Goal: Information Seeking & Learning: Compare options

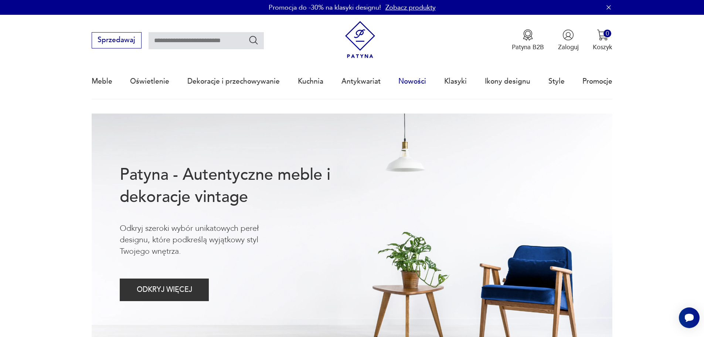
click at [413, 79] on link "Nowości" at bounding box center [412, 81] width 28 height 34
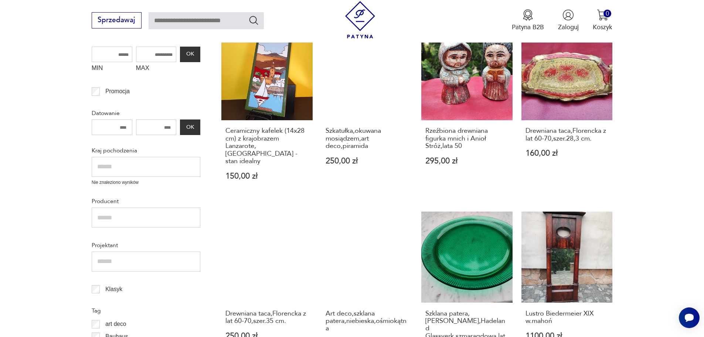
scroll to position [272, 0]
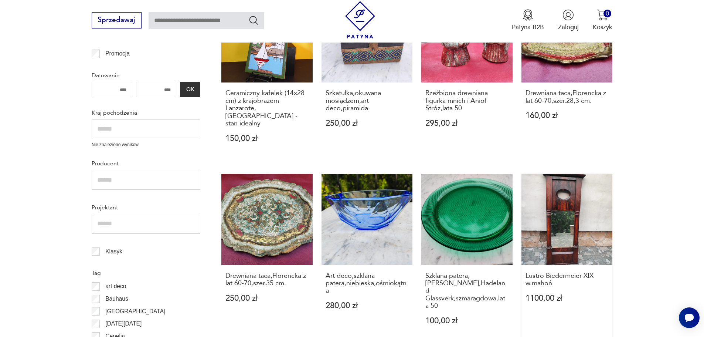
click at [561, 219] on link "Lustro Biedermeier XIX w.mahoń 1100,00 zł" at bounding box center [566, 258] width 91 height 168
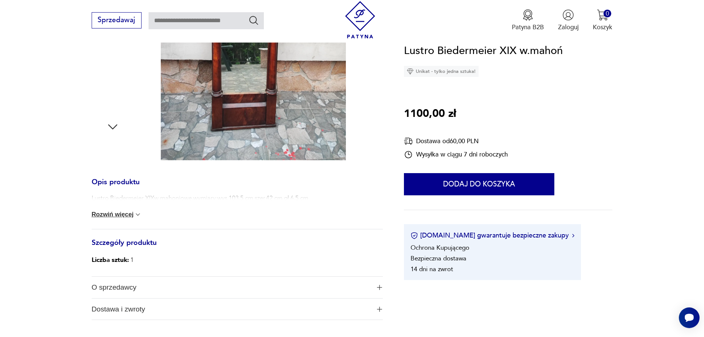
scroll to position [259, 0]
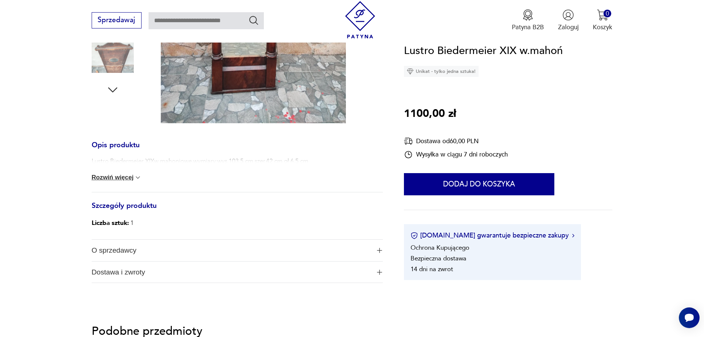
click at [133, 148] on h3 "Opis produktu" at bounding box center [237, 149] width 291 height 15
click at [113, 178] on button "Rozwiń więcej" at bounding box center [117, 177] width 50 height 7
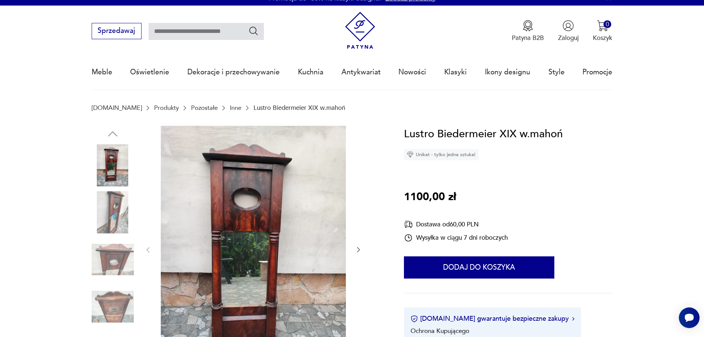
scroll to position [0, 0]
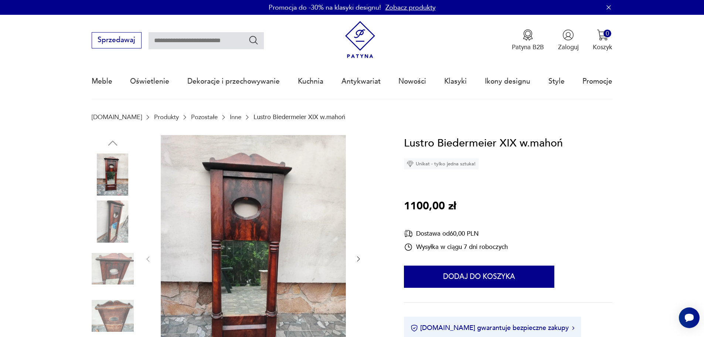
click at [356, 257] on icon "button" at bounding box center [358, 258] width 7 height 7
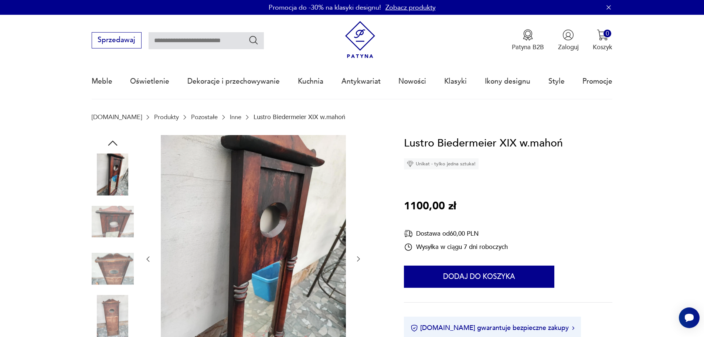
click at [356, 257] on icon "button" at bounding box center [358, 258] width 7 height 7
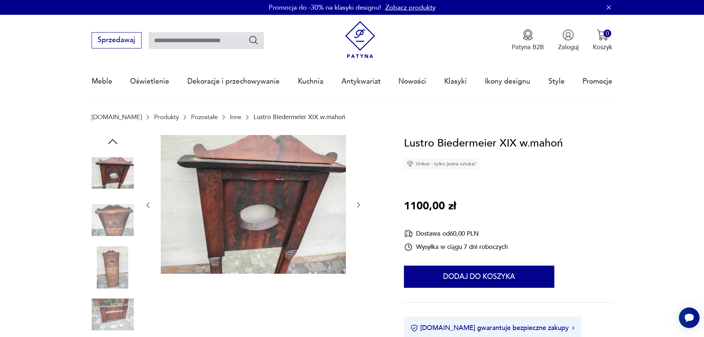
click at [356, 257] on div at bounding box center [253, 205] width 218 height 140
click at [358, 207] on icon "button" at bounding box center [358, 204] width 7 height 7
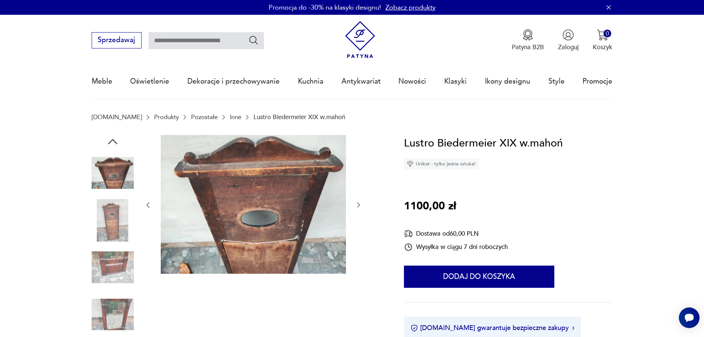
click at [355, 204] on icon "button" at bounding box center [358, 204] width 7 height 7
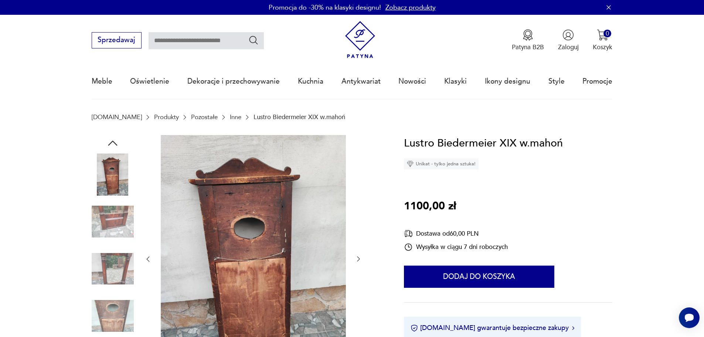
click at [355, 204] on div at bounding box center [253, 259] width 218 height 248
click at [357, 257] on icon "button" at bounding box center [358, 258] width 7 height 7
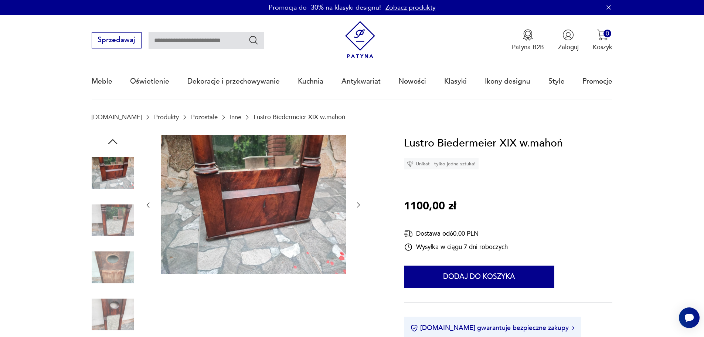
click at [357, 202] on icon "button" at bounding box center [358, 204] width 7 height 7
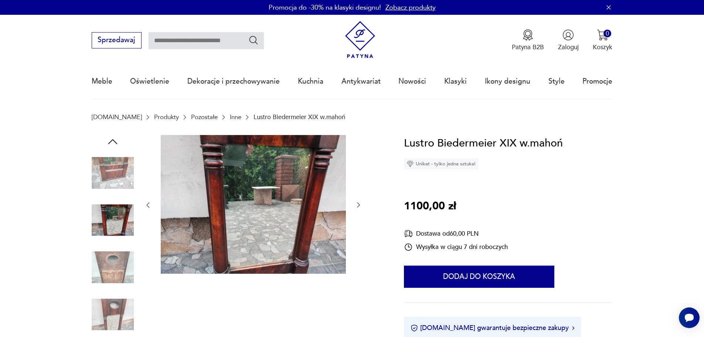
click at [357, 201] on icon "button" at bounding box center [358, 204] width 7 height 7
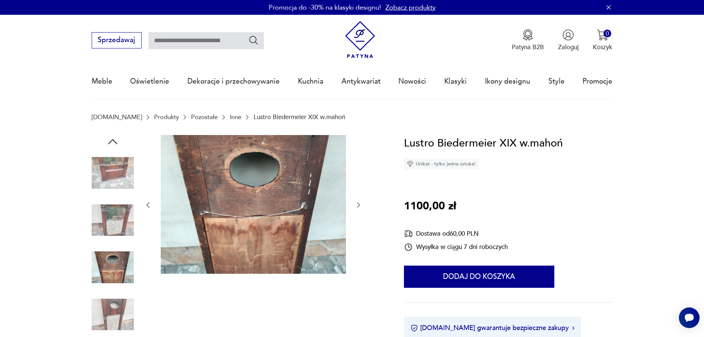
click at [357, 201] on icon "button" at bounding box center [358, 204] width 7 height 7
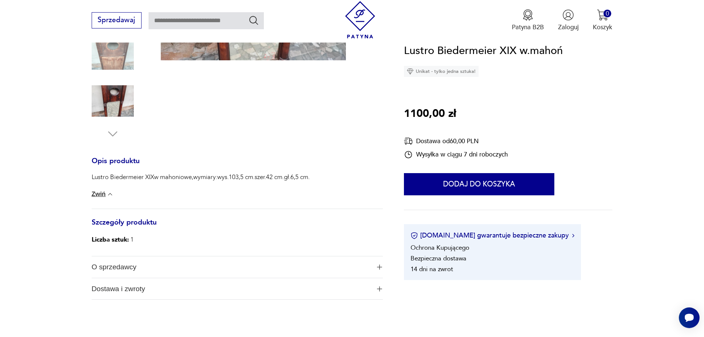
scroll to position [222, 0]
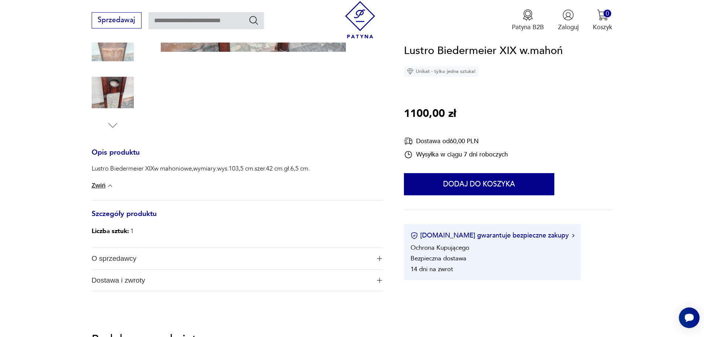
click at [105, 183] on button "Zwiń" at bounding box center [103, 185] width 22 height 7
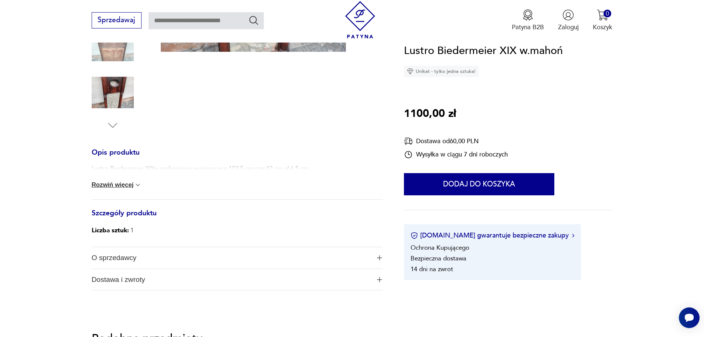
click at [112, 185] on button "Rozwiń więcej" at bounding box center [117, 184] width 50 height 7
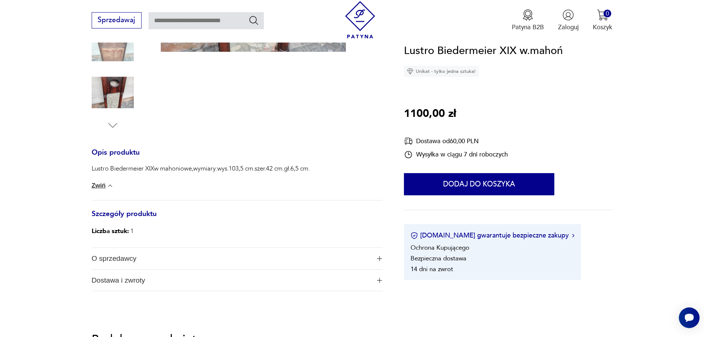
click at [148, 213] on h3 "Szczegóły produktu" at bounding box center [237, 218] width 291 height 15
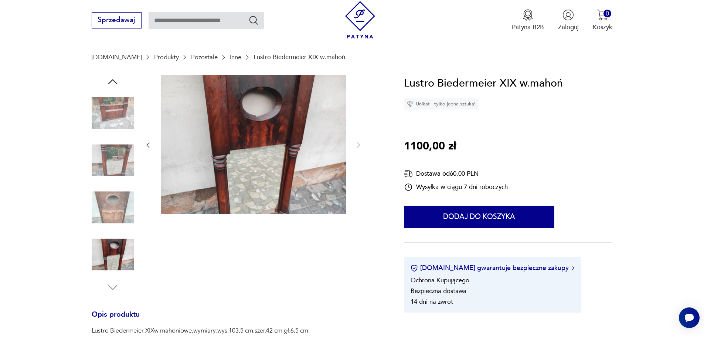
scroll to position [37, 0]
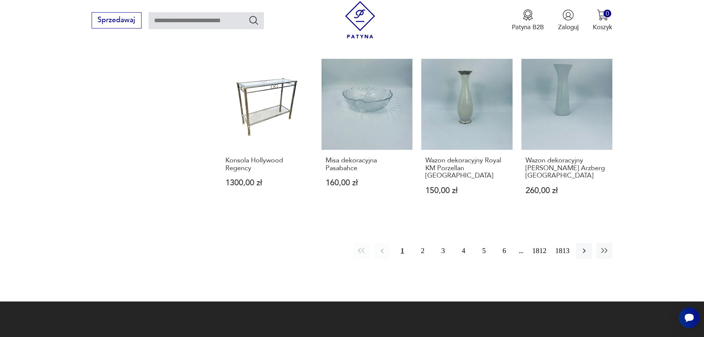
scroll to position [745, 0]
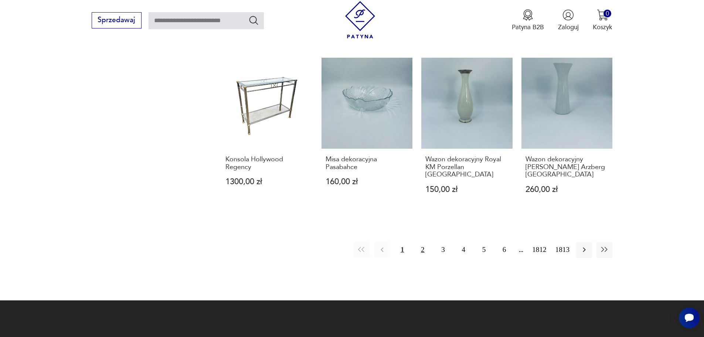
click at [423, 242] on button "2" at bounding box center [422, 250] width 16 height 16
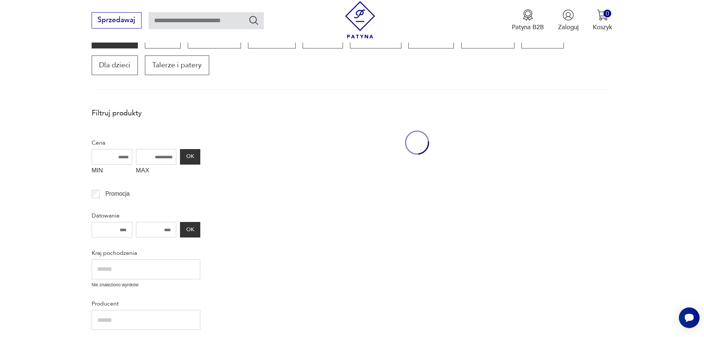
scroll to position [125, 0]
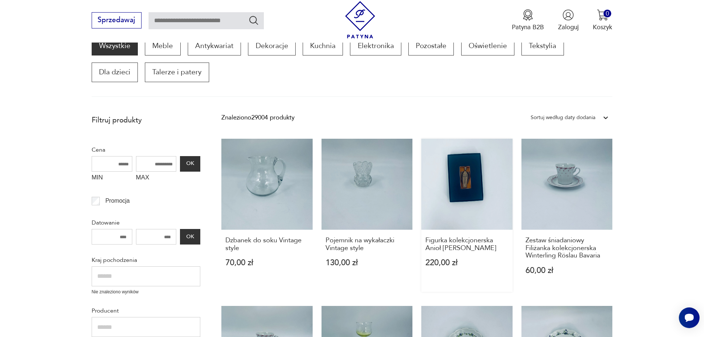
click at [470, 184] on link "Figurka kolekcjonerska Anioł [PERSON_NAME] 220,00 zł" at bounding box center [466, 215] width 91 height 153
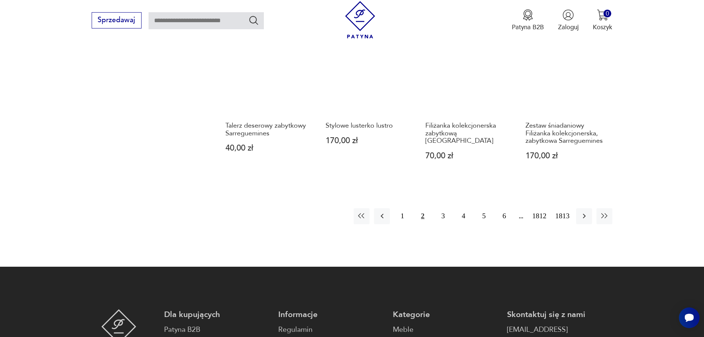
scroll to position [753, 0]
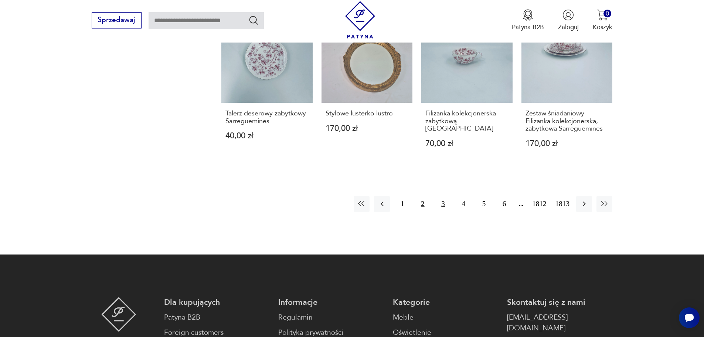
click at [442, 203] on button "3" at bounding box center [443, 204] width 16 height 16
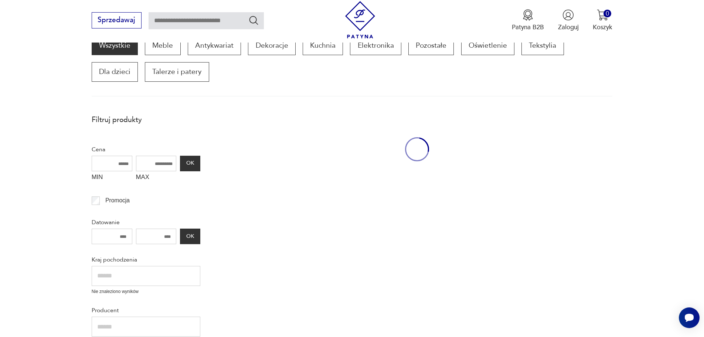
scroll to position [125, 0]
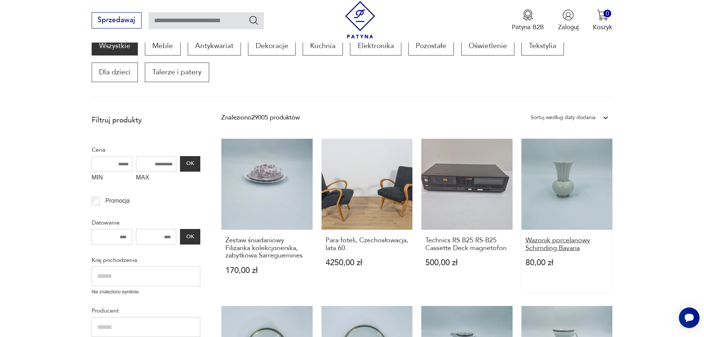
click at [561, 241] on h3 "Wazonik porcelanowy Schirnding Bavaria" at bounding box center [566, 243] width 83 height 15
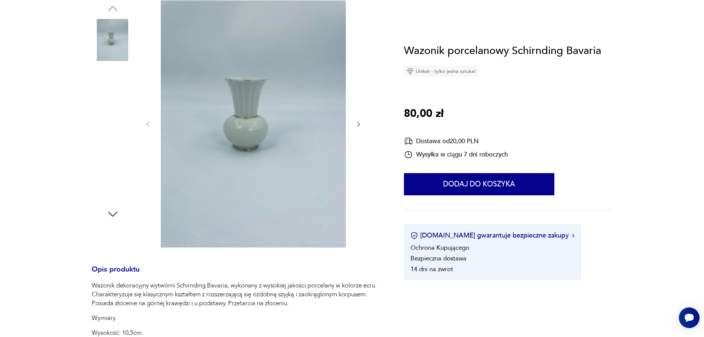
scroll to position [37, 0]
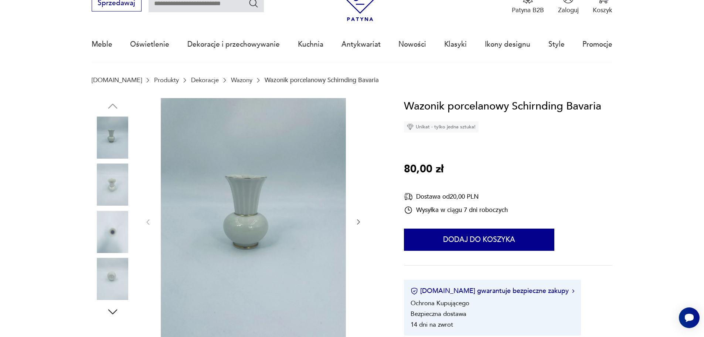
click at [358, 219] on icon "button" at bounding box center [358, 221] width 7 height 7
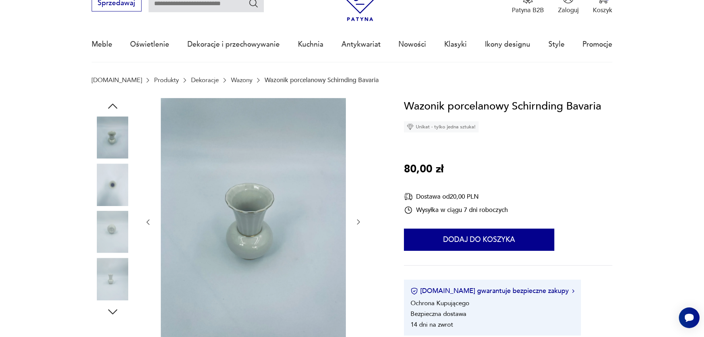
click at [358, 219] on icon "button" at bounding box center [358, 221] width 7 height 7
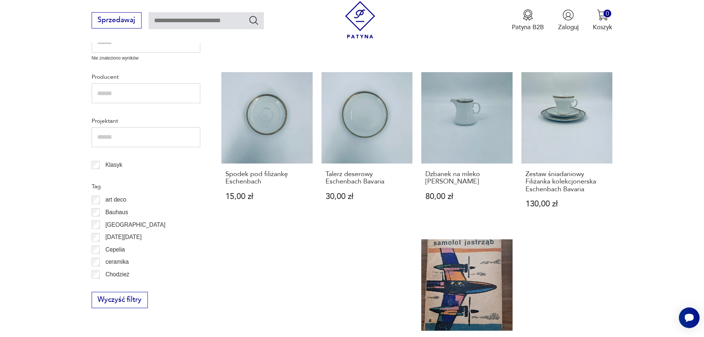
scroll to position [421, 0]
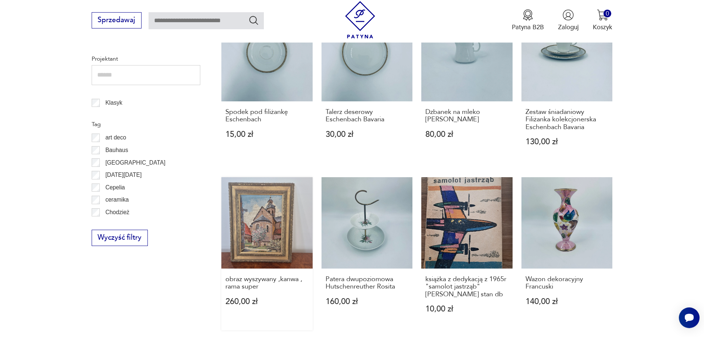
click at [258, 242] on link "obraz wyszywany ,kanwa , rama super 260,00 zł" at bounding box center [266, 253] width 91 height 153
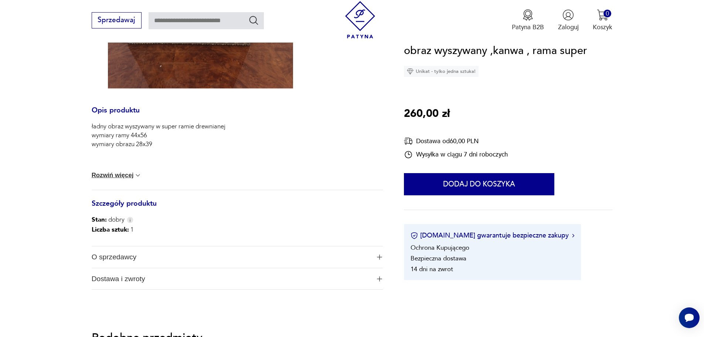
scroll to position [296, 0]
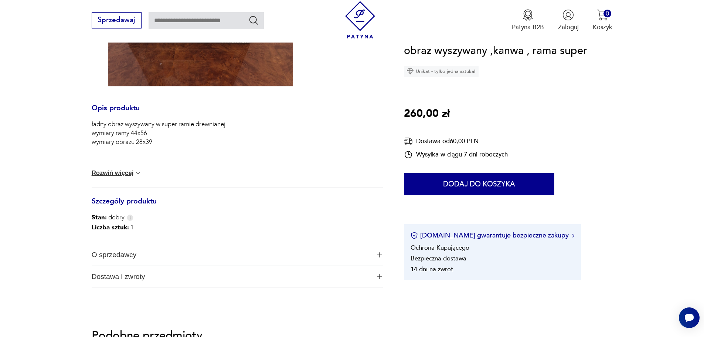
click at [126, 171] on button "Rozwiń więcej" at bounding box center [117, 172] width 50 height 7
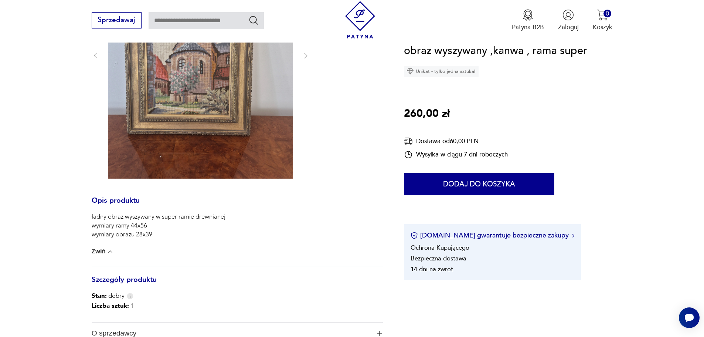
scroll to position [222, 0]
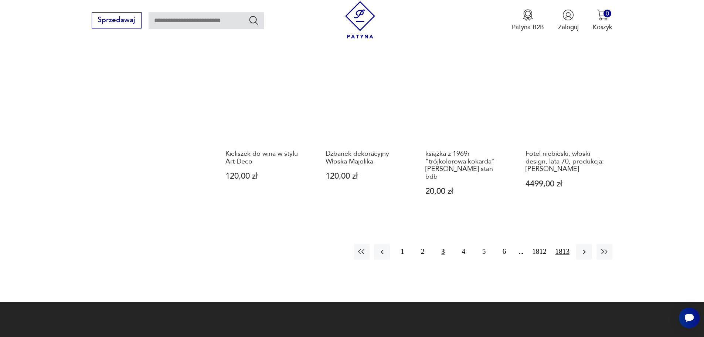
scroll to position [679, 0]
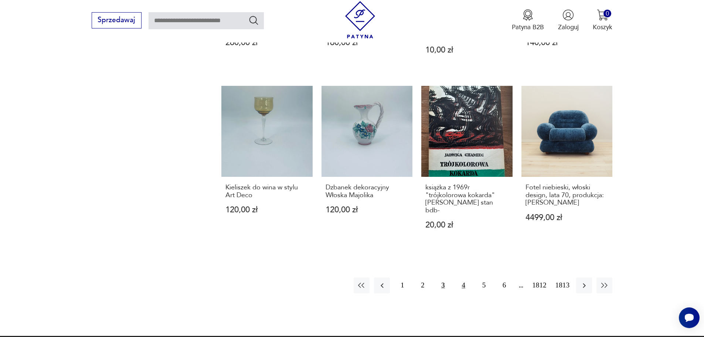
click at [462, 277] on button "4" at bounding box center [463, 285] width 16 height 16
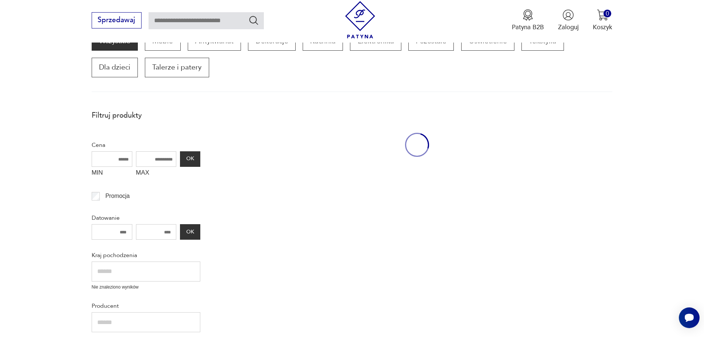
scroll to position [125, 0]
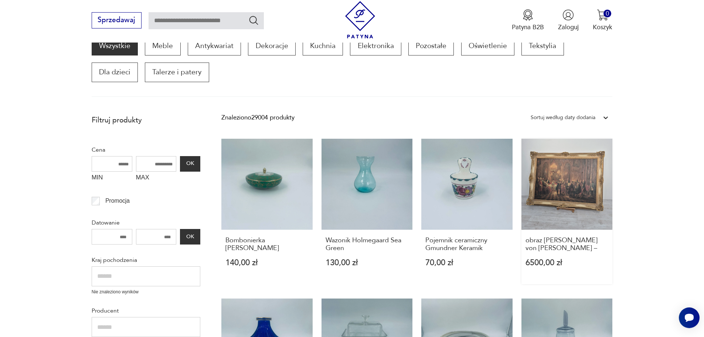
click at [571, 173] on link "obraz [PERSON_NAME] von [PERSON_NAME] – 6500,00 zł" at bounding box center [566, 212] width 91 height 146
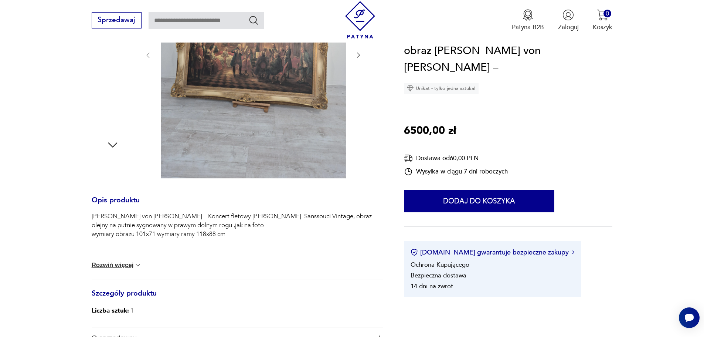
scroll to position [259, 0]
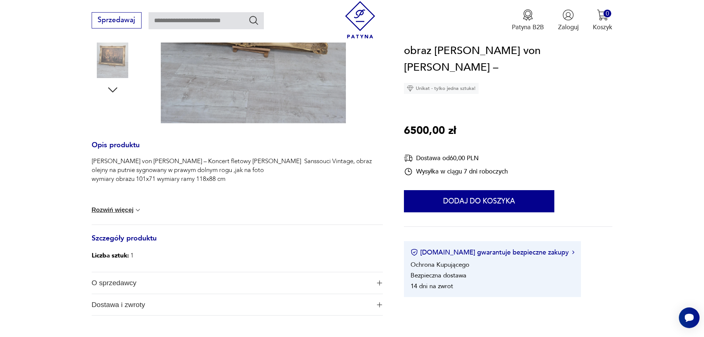
click at [130, 207] on button "Rozwiń więcej" at bounding box center [117, 209] width 50 height 7
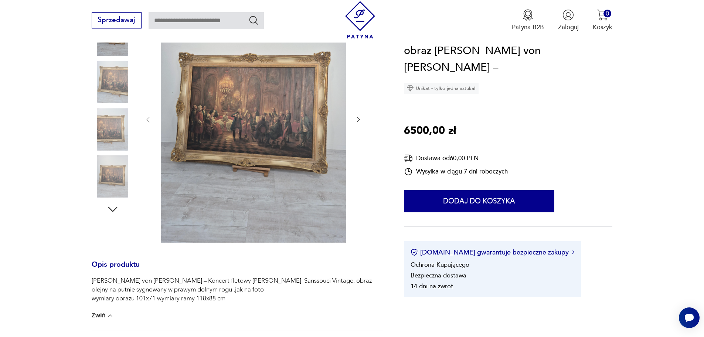
scroll to position [111, 0]
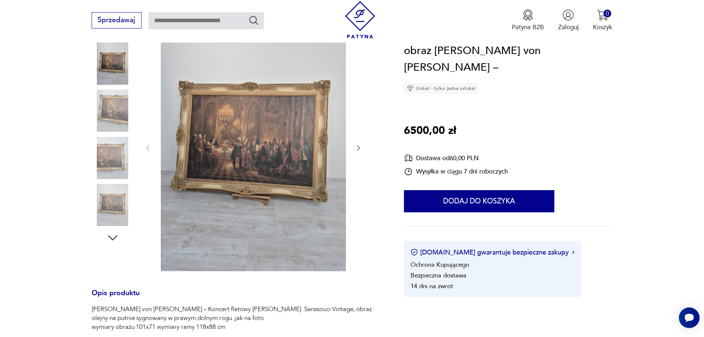
click at [359, 145] on icon "button" at bounding box center [358, 147] width 7 height 7
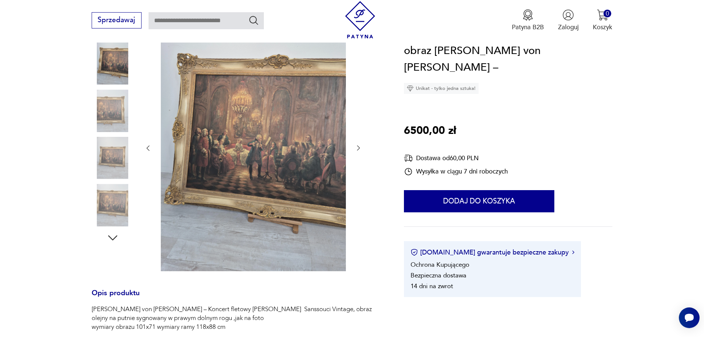
click at [359, 145] on icon "button" at bounding box center [358, 147] width 7 height 7
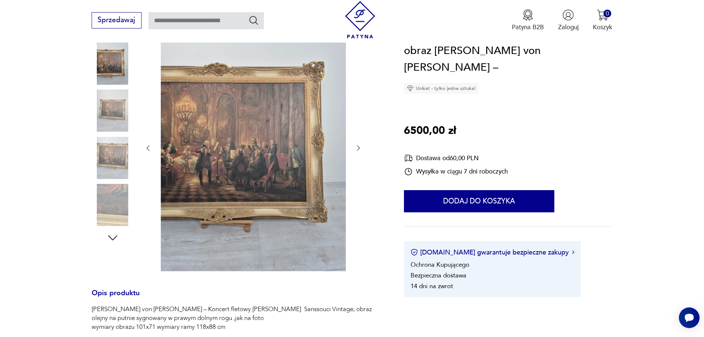
click at [359, 145] on icon "button" at bounding box center [358, 147] width 7 height 7
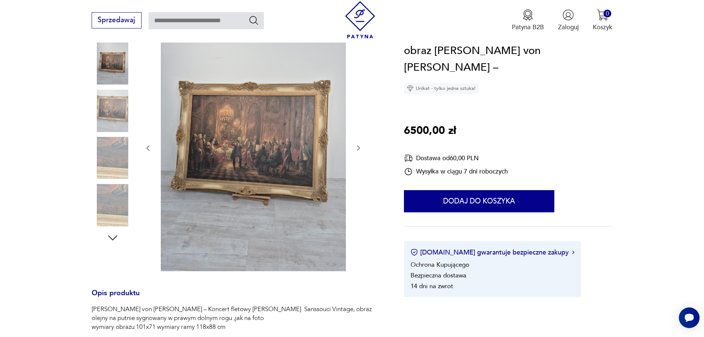
click at [359, 145] on icon "button" at bounding box center [358, 147] width 7 height 7
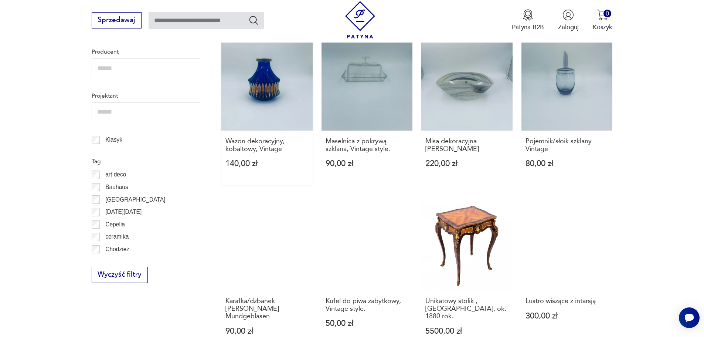
scroll to position [421, 0]
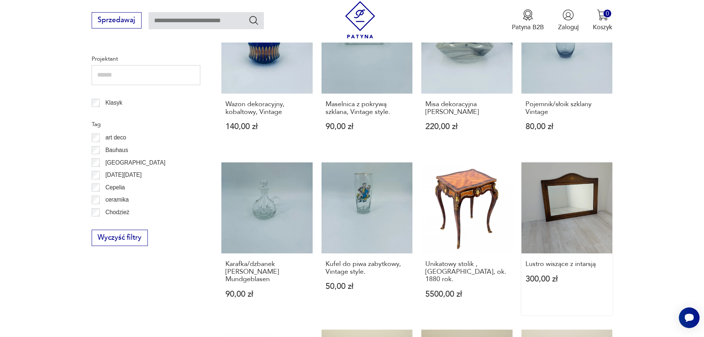
click at [570, 202] on link "Lustro wiszące z intarsją 300,00 zł" at bounding box center [566, 238] width 91 height 153
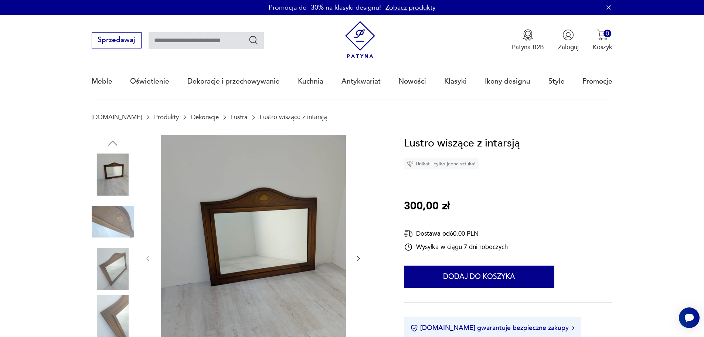
click at [268, 197] on img at bounding box center [253, 258] width 185 height 246
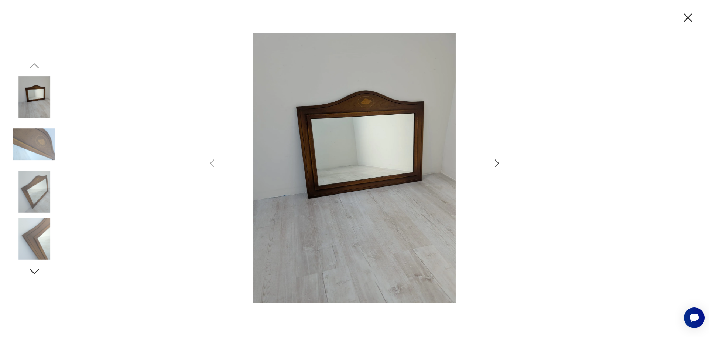
click at [495, 162] on icon "button" at bounding box center [497, 163] width 11 height 11
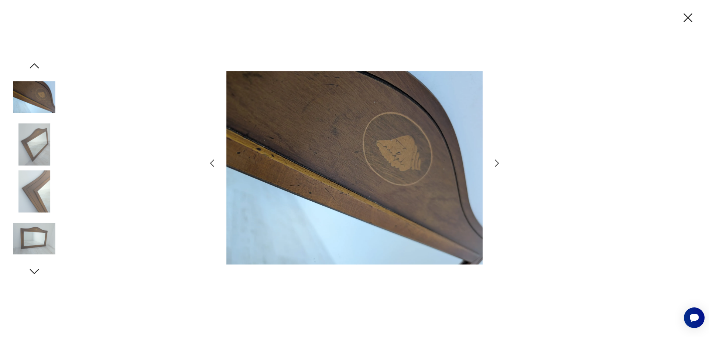
click at [495, 162] on icon "button" at bounding box center [497, 163] width 11 height 11
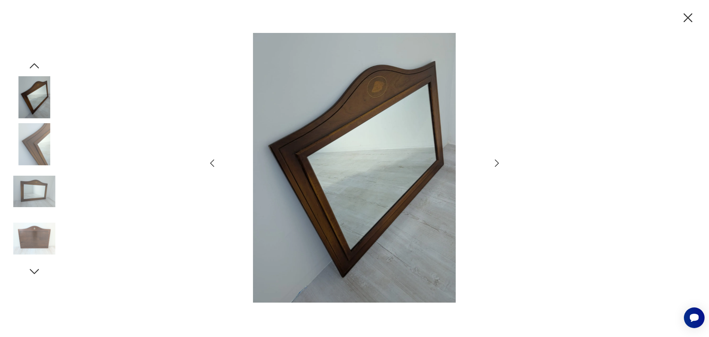
click at [495, 162] on icon "button" at bounding box center [497, 163] width 11 height 11
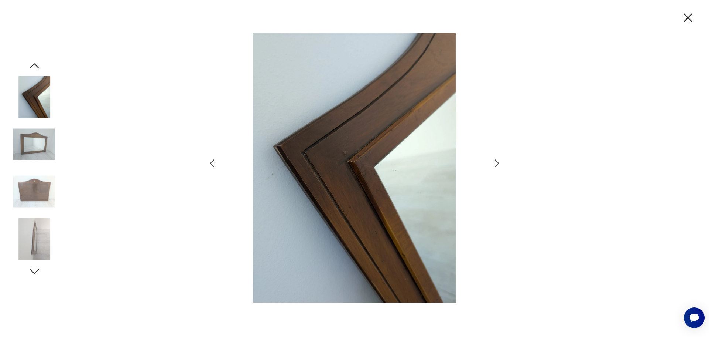
click at [495, 162] on icon "button" at bounding box center [497, 163] width 11 height 11
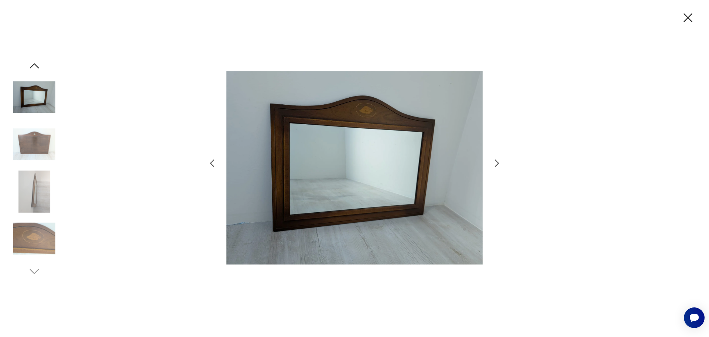
click at [495, 162] on icon "button" at bounding box center [497, 163] width 11 height 11
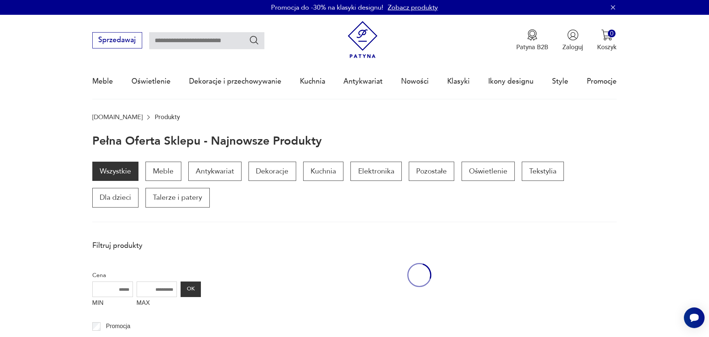
scroll to position [421, 0]
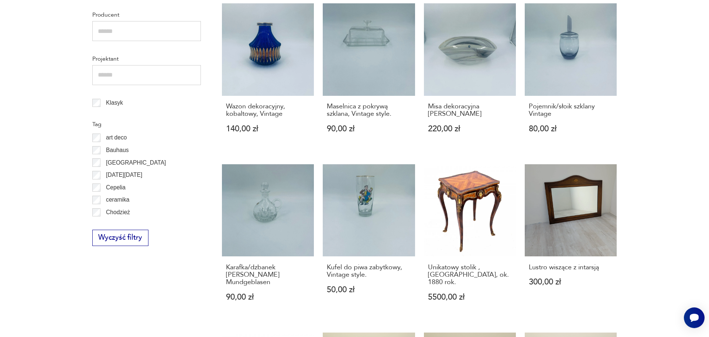
click at [639, 192] on section "Filtruj produkty Cena MIN MAX OK Promocja Datowanie OK Kraj pochodzenia Nie zna…" at bounding box center [354, 195] width 709 height 760
click at [468, 206] on link "Unikatowy stolik , [GEOGRAPHIC_DATA], ok. 1880 rok. 5500,00 zł" at bounding box center [470, 241] width 92 height 154
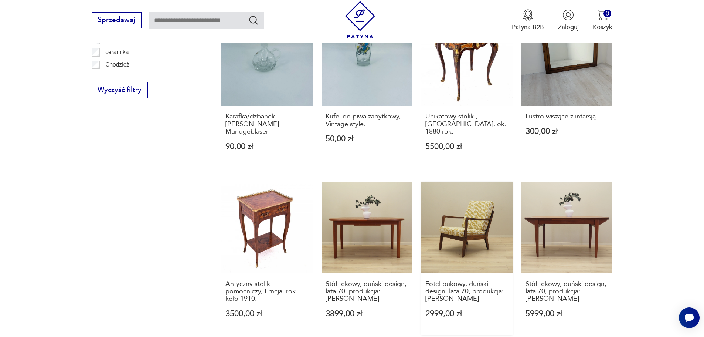
scroll to position [569, 0]
click at [268, 199] on link "Antyczny stolik pomocniczy, Frncja, rok koło 1910. 3500,00 zł" at bounding box center [266, 257] width 91 height 153
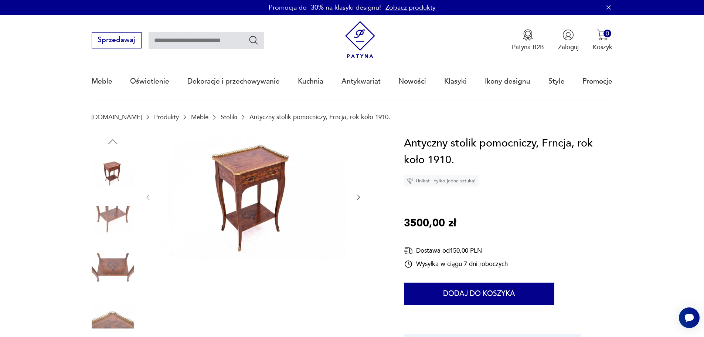
click at [356, 196] on icon "button" at bounding box center [358, 196] width 7 height 7
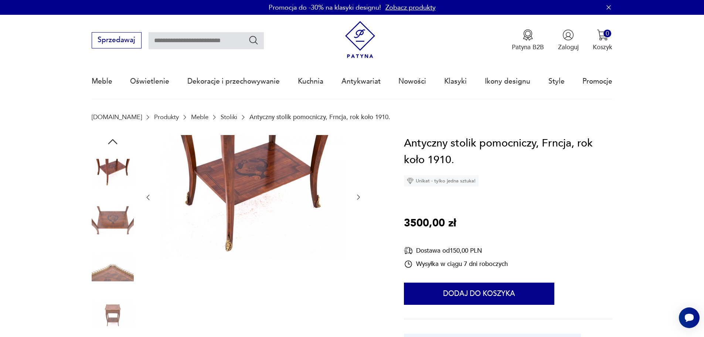
click at [356, 196] on icon "button" at bounding box center [358, 196] width 7 height 7
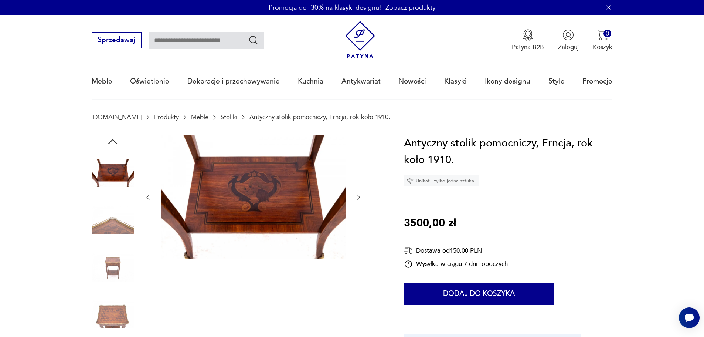
click at [356, 196] on icon "button" at bounding box center [358, 196] width 7 height 7
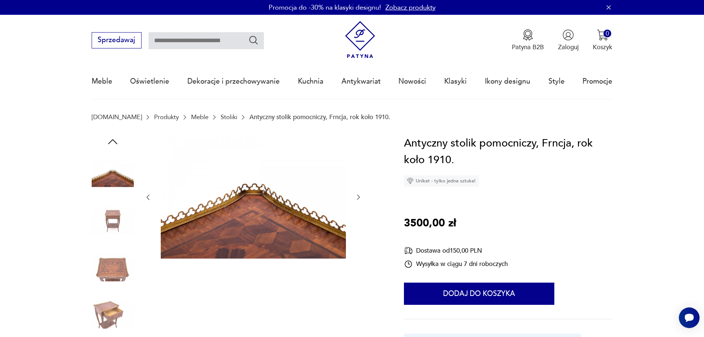
click at [356, 196] on icon "button" at bounding box center [358, 196] width 7 height 7
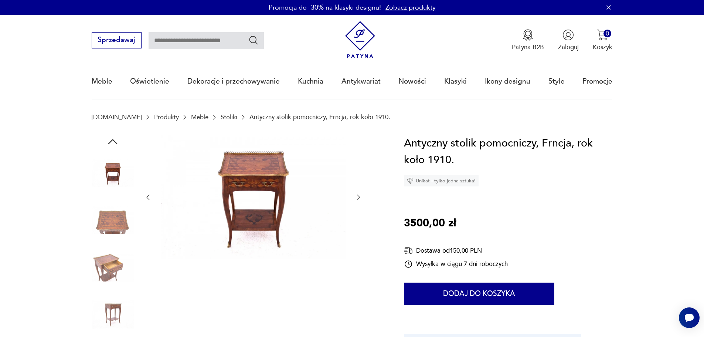
click at [356, 196] on icon "button" at bounding box center [358, 196] width 7 height 7
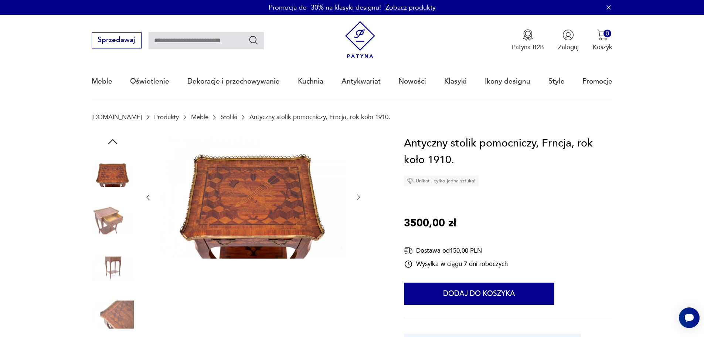
click at [356, 196] on icon "button" at bounding box center [358, 196] width 7 height 7
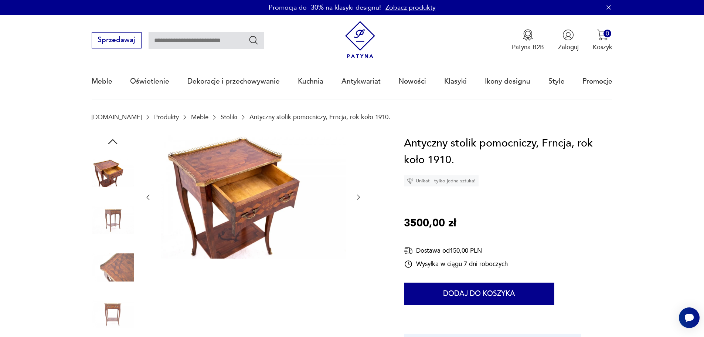
click at [356, 196] on icon "button" at bounding box center [358, 196] width 7 height 7
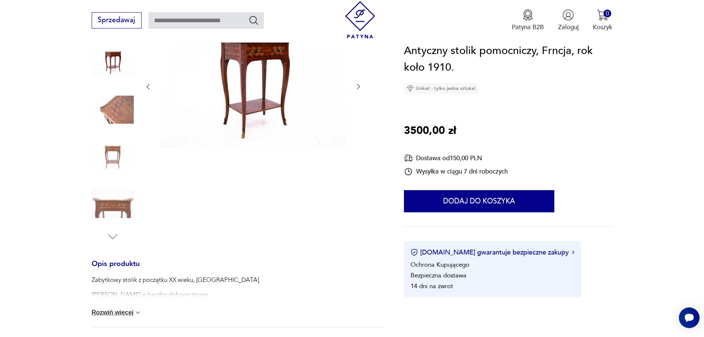
scroll to position [111, 0]
click at [110, 204] on img at bounding box center [113, 203] width 42 height 42
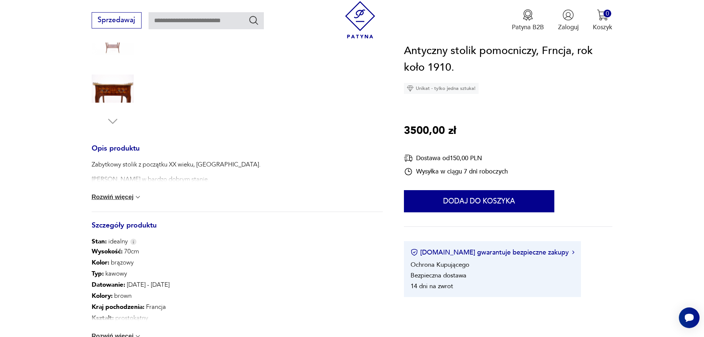
scroll to position [259, 0]
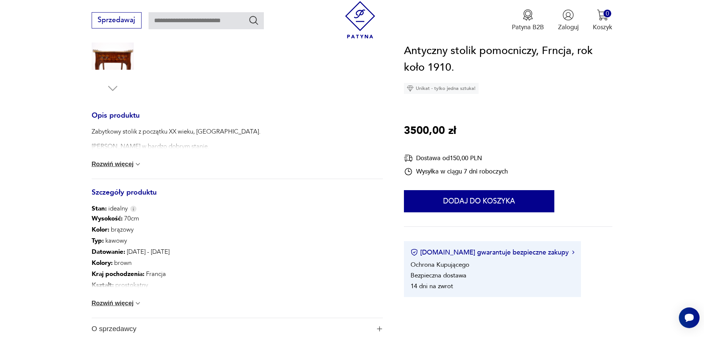
click at [119, 161] on button "Rozwiń więcej" at bounding box center [117, 163] width 50 height 7
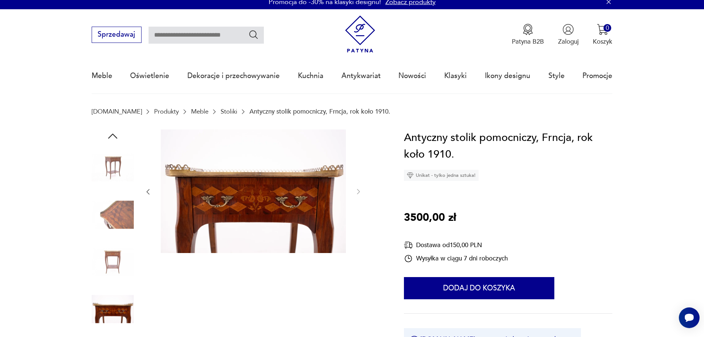
scroll to position [0, 0]
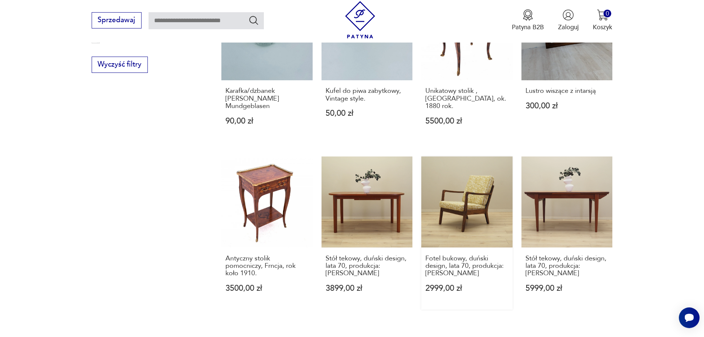
scroll to position [716, 0]
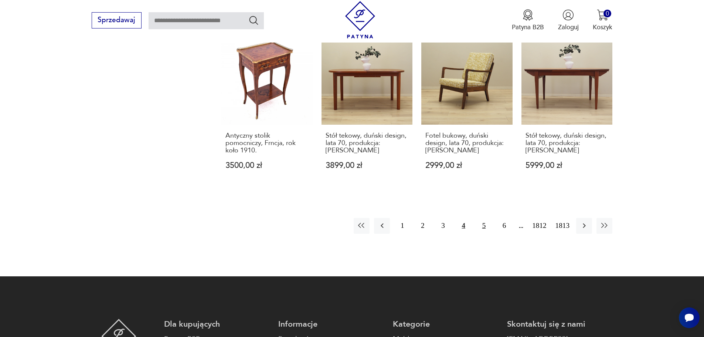
click at [486, 218] on button "5" at bounding box center [484, 226] width 16 height 16
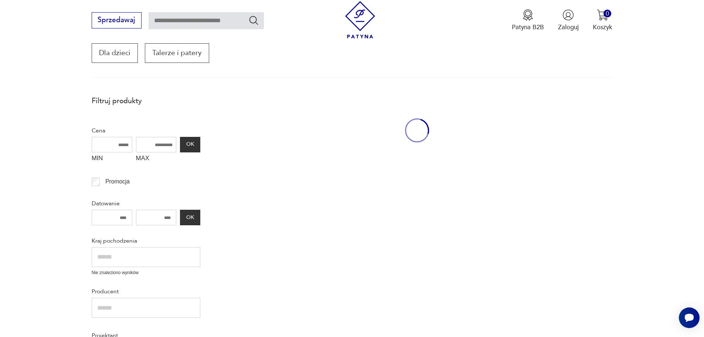
scroll to position [125, 0]
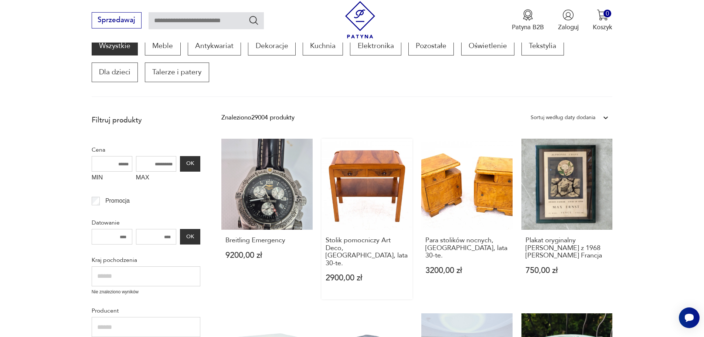
click at [366, 173] on link "Stolik pomocniczy Art Deco, [GEOGRAPHIC_DATA], lata 30-te. 2900,00 zł" at bounding box center [366, 219] width 91 height 160
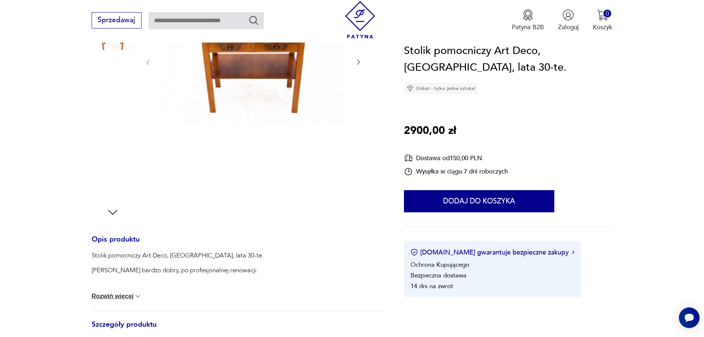
scroll to position [148, 0]
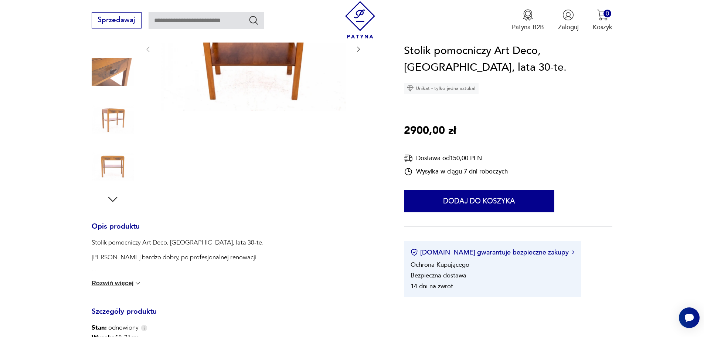
click at [127, 281] on button "Rozwiń więcej" at bounding box center [117, 282] width 50 height 7
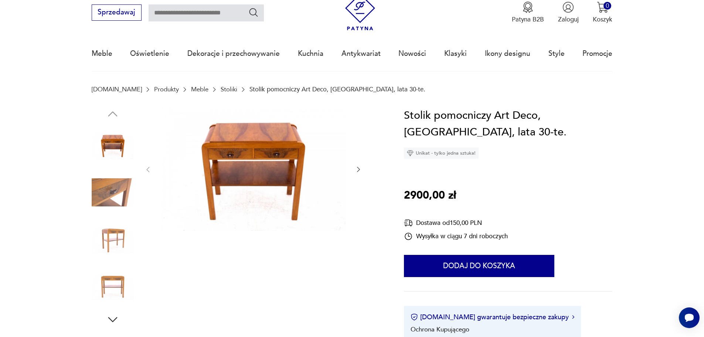
scroll to position [0, 0]
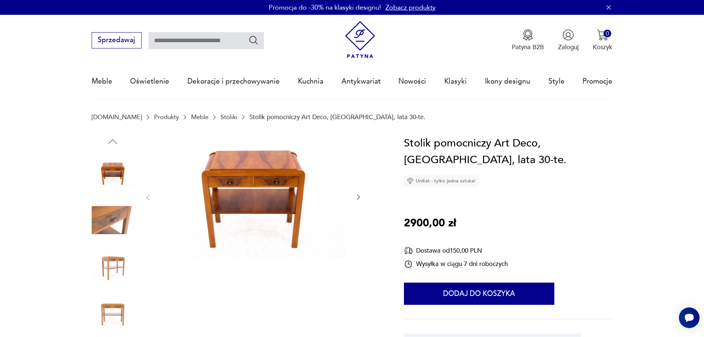
click at [101, 216] on img at bounding box center [113, 220] width 42 height 42
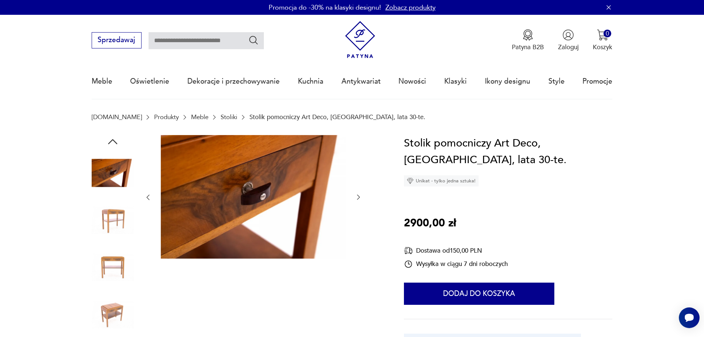
click at [363, 194] on div at bounding box center [237, 244] width 291 height 219
click at [358, 195] on icon "button" at bounding box center [358, 197] width 3 height 5
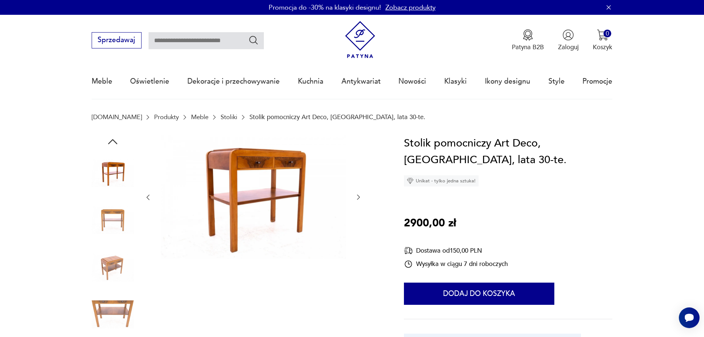
click at [356, 195] on icon "button" at bounding box center [358, 196] width 7 height 7
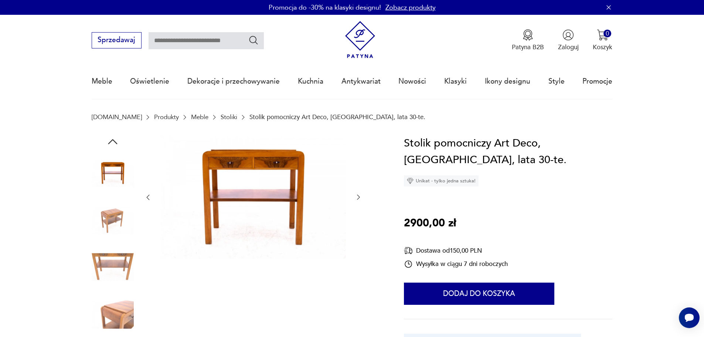
click at [356, 195] on icon "button" at bounding box center [358, 196] width 7 height 7
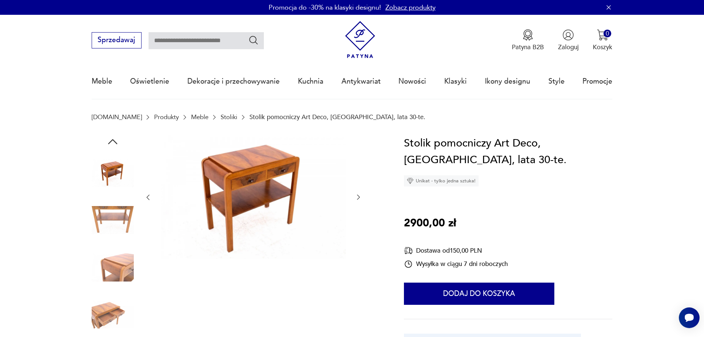
click at [356, 195] on icon "button" at bounding box center [358, 196] width 7 height 7
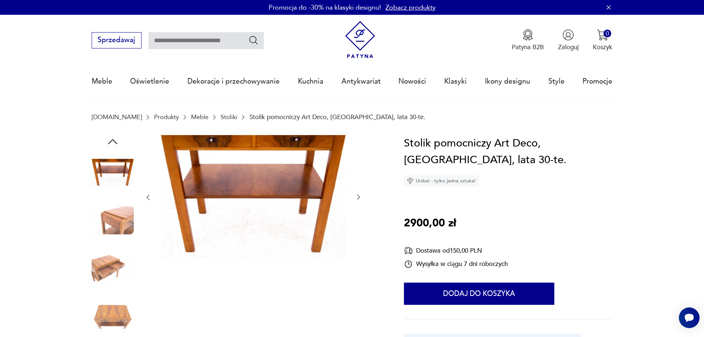
click at [356, 195] on icon "button" at bounding box center [358, 196] width 7 height 7
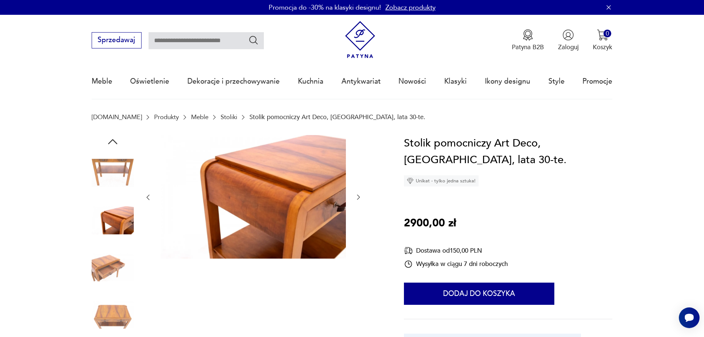
click at [356, 195] on icon "button" at bounding box center [358, 196] width 7 height 7
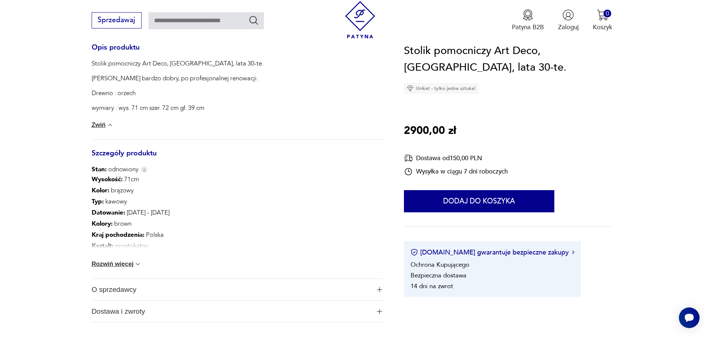
scroll to position [332, 0]
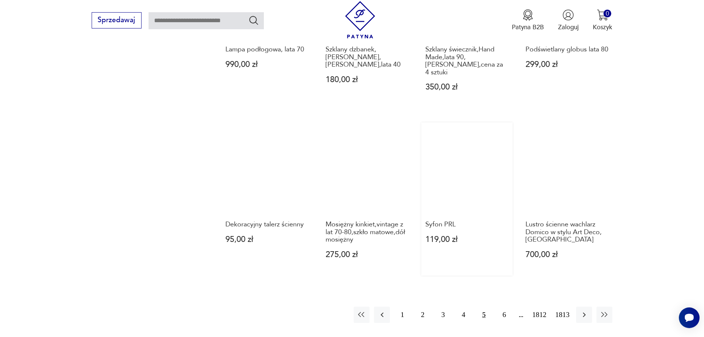
scroll to position [679, 0]
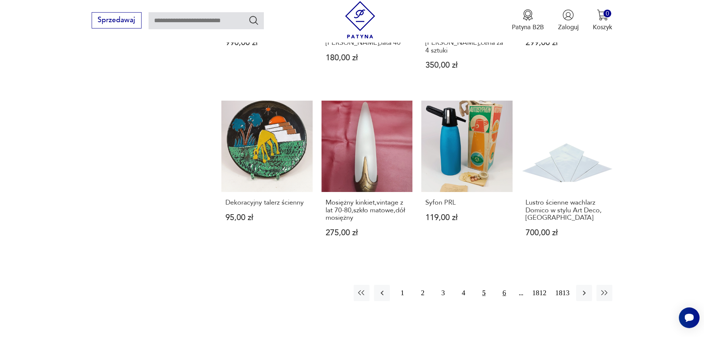
click at [503, 284] on button "6" at bounding box center [504, 292] width 16 height 16
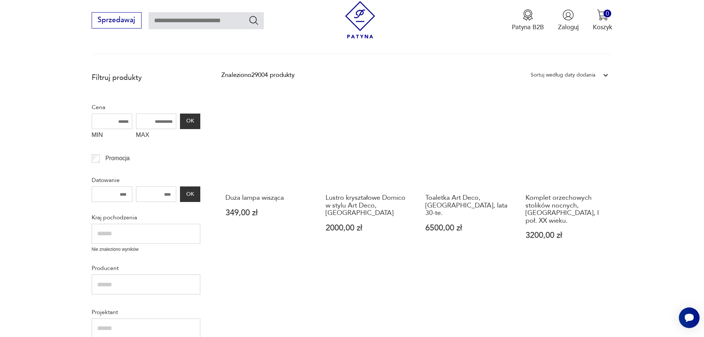
scroll to position [162, 0]
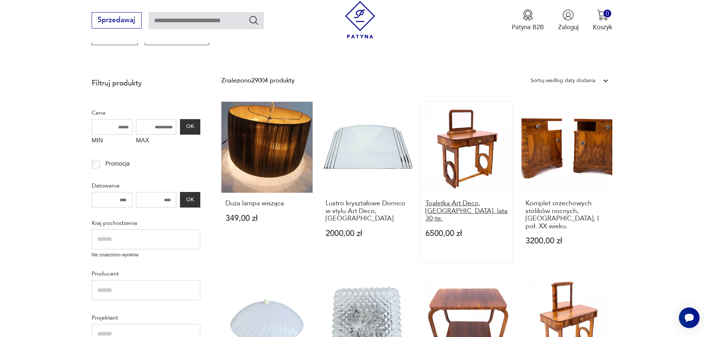
click at [470, 204] on h3 "Toaletka Art Deco, [GEOGRAPHIC_DATA], lata 30-te." at bounding box center [466, 210] width 83 height 23
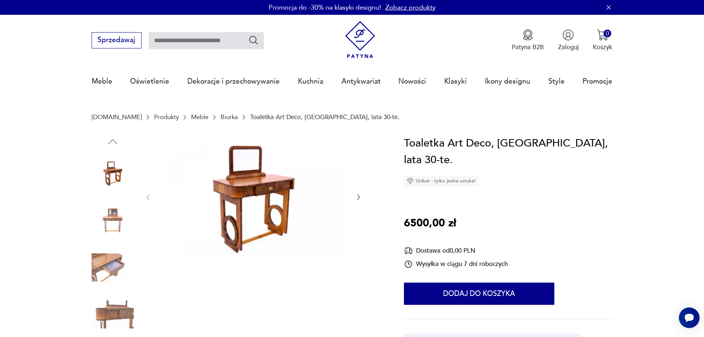
click at [112, 215] on img at bounding box center [113, 220] width 42 height 42
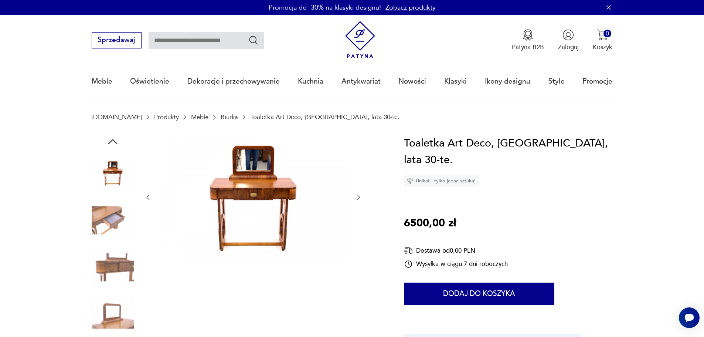
click at [107, 267] on img at bounding box center [113, 267] width 42 height 42
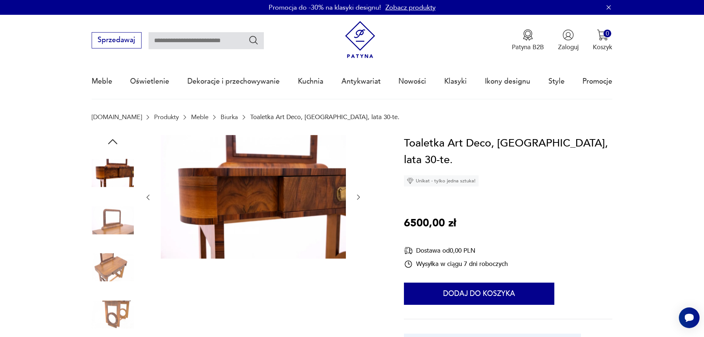
click at [118, 263] on img at bounding box center [113, 267] width 42 height 42
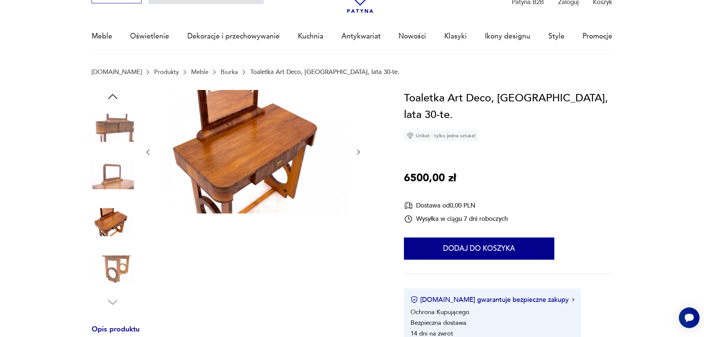
scroll to position [111, 0]
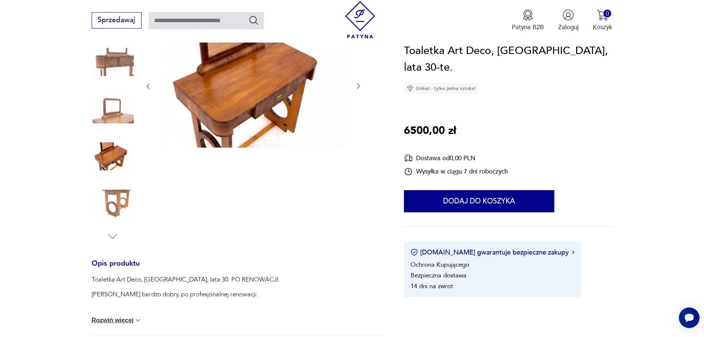
click at [115, 202] on img at bounding box center [113, 203] width 42 height 42
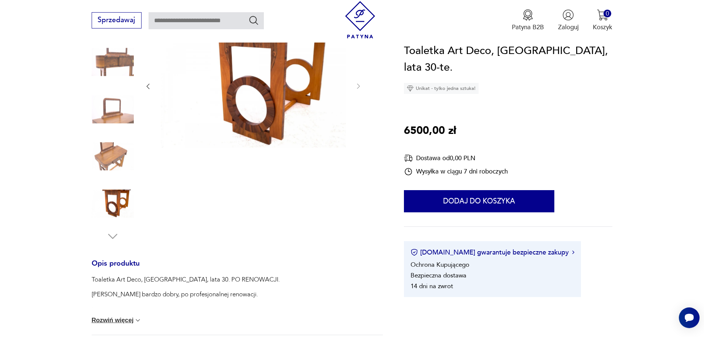
click at [120, 321] on button "Rozwiń więcej" at bounding box center [117, 319] width 50 height 7
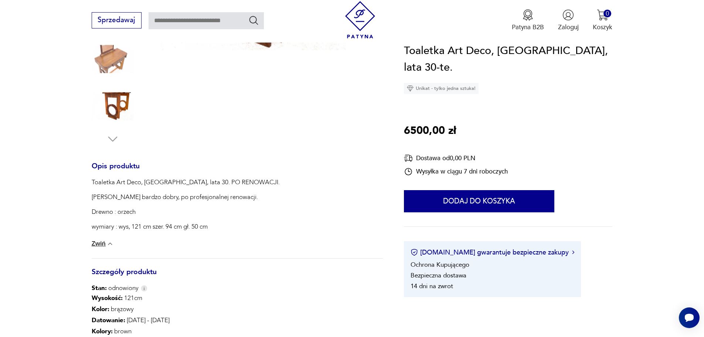
scroll to position [148, 0]
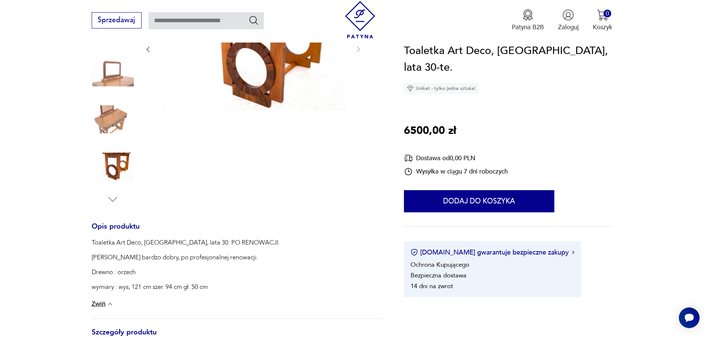
scroll to position [162, 0]
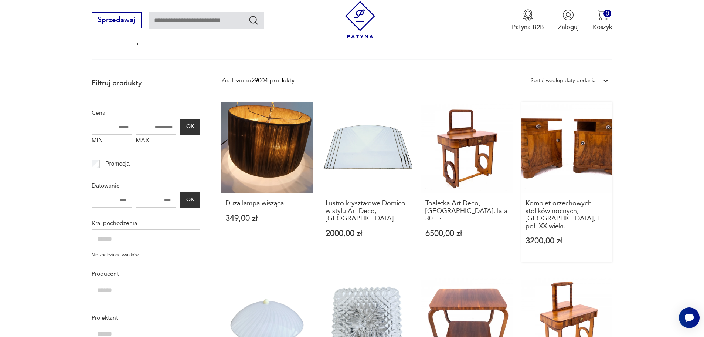
click at [577, 155] on link "Komplet orzechowych stolików nocnych, [GEOGRAPHIC_DATA], I poł. XX wieku. 3200,…" at bounding box center [566, 182] width 91 height 160
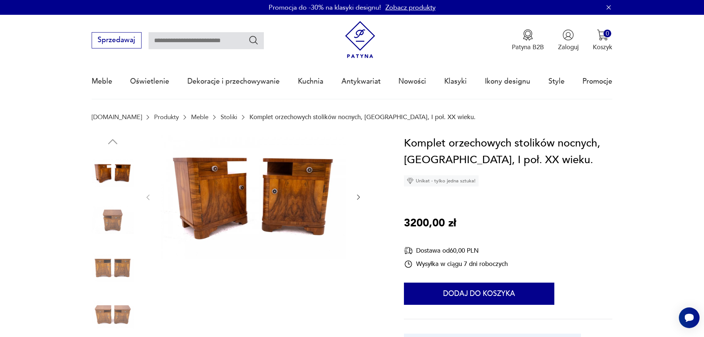
click at [112, 223] on img at bounding box center [113, 220] width 42 height 42
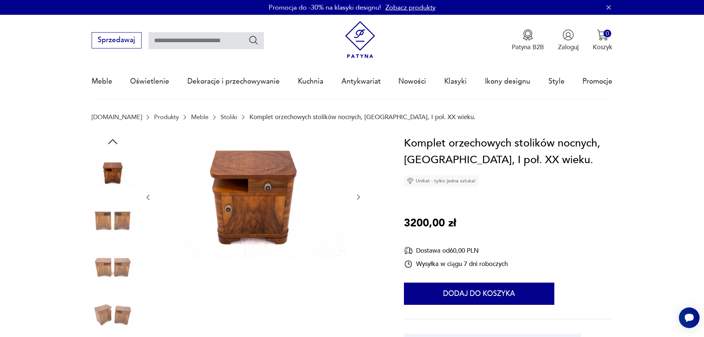
click at [116, 222] on img at bounding box center [113, 220] width 42 height 42
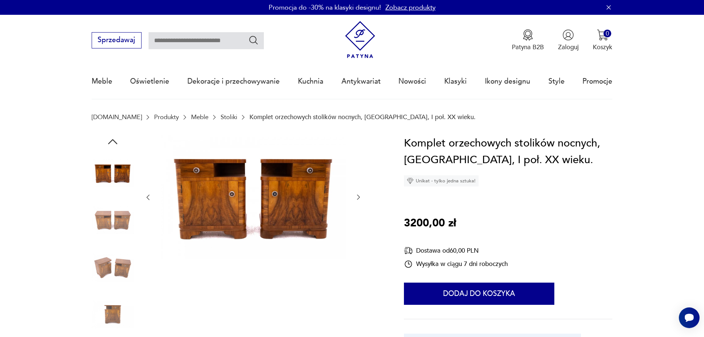
click at [129, 272] on img at bounding box center [113, 267] width 42 height 42
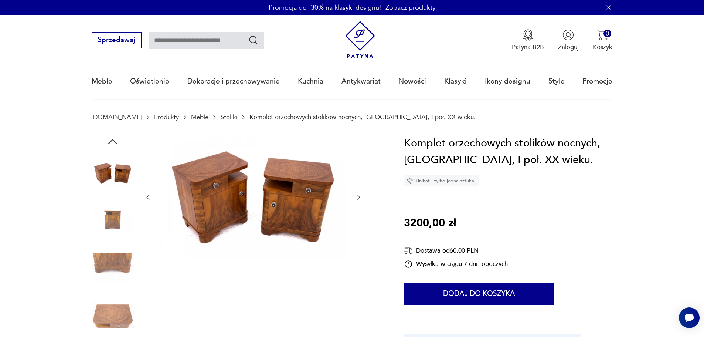
click at [110, 268] on img at bounding box center [113, 267] width 42 height 42
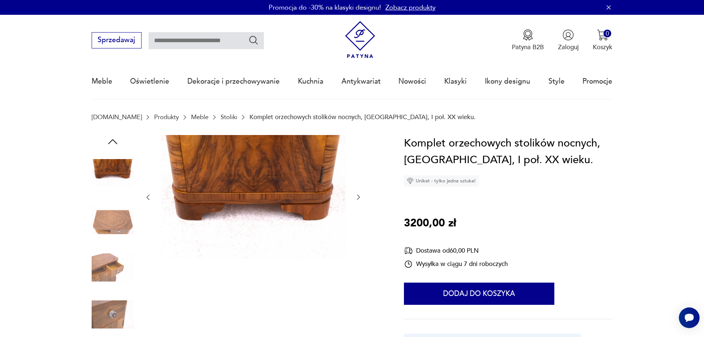
click at [112, 310] on img at bounding box center [113, 314] width 42 height 42
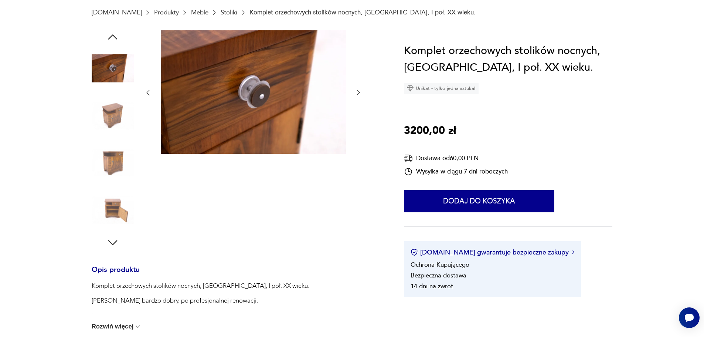
scroll to position [111, 0]
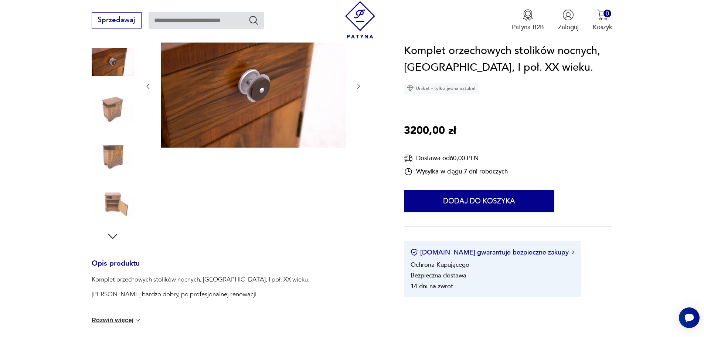
click at [120, 201] on img at bounding box center [113, 203] width 42 height 42
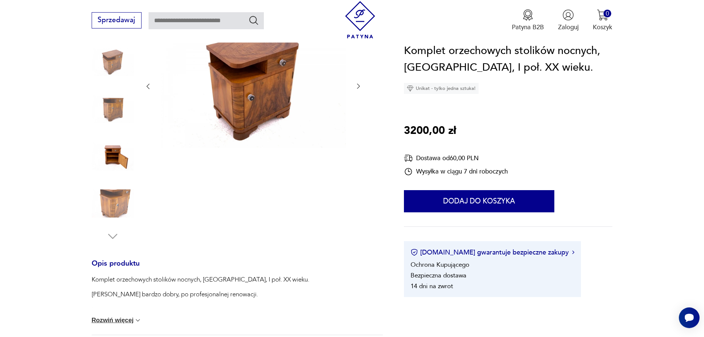
click at [112, 153] on img at bounding box center [113, 156] width 42 height 42
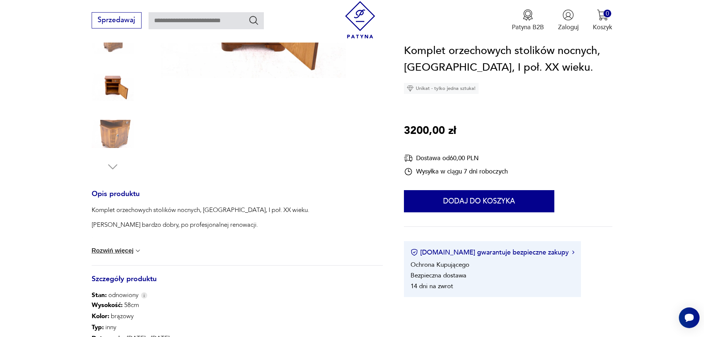
scroll to position [185, 0]
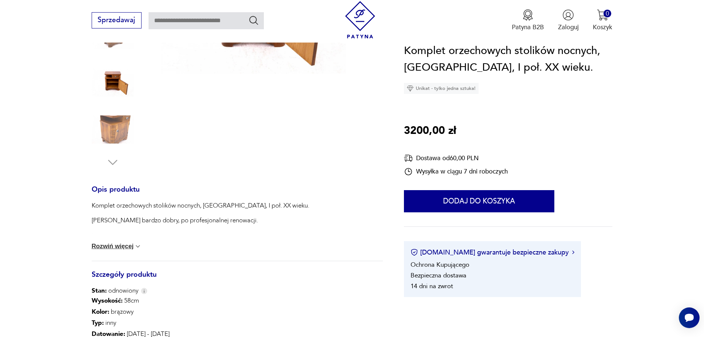
click at [123, 245] on button "Rozwiń więcej" at bounding box center [117, 245] width 50 height 7
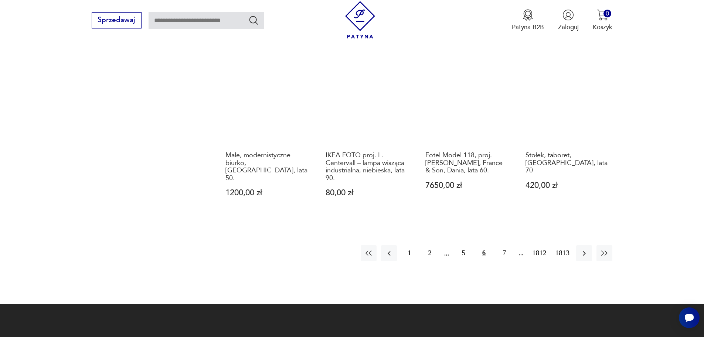
scroll to position [753, 0]
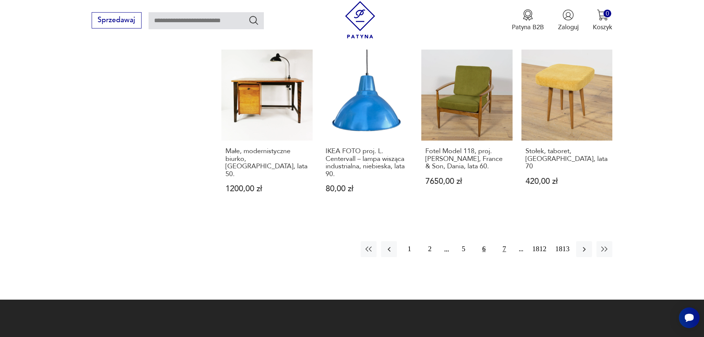
click at [505, 241] on button "7" at bounding box center [504, 249] width 16 height 16
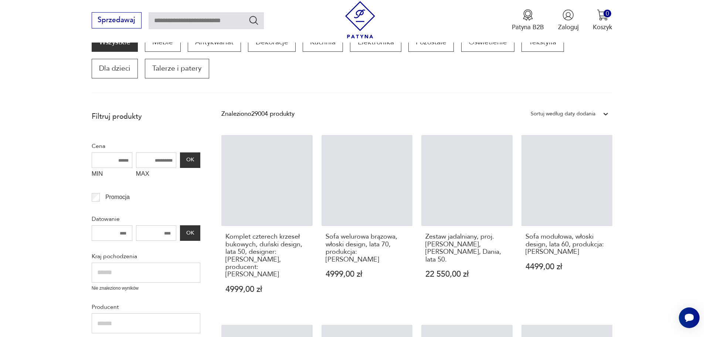
scroll to position [125, 0]
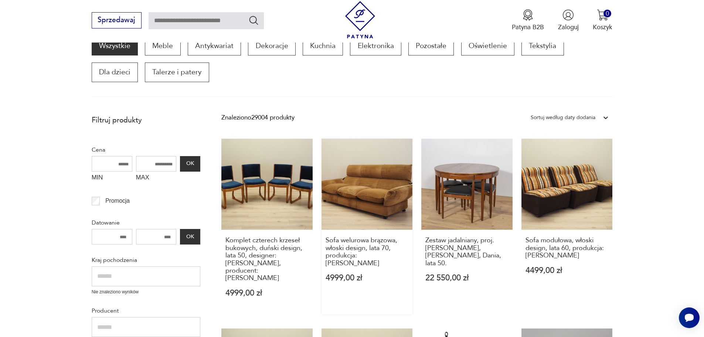
click at [381, 186] on link "Sofa welurowa brązowa, włoski design, lata 70, produkcja: [PERSON_NAME] 4999,00…" at bounding box center [366, 226] width 91 height 175
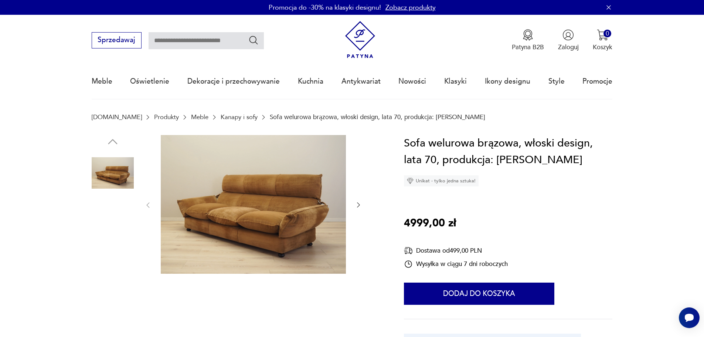
click at [113, 171] on img at bounding box center [113, 173] width 42 height 42
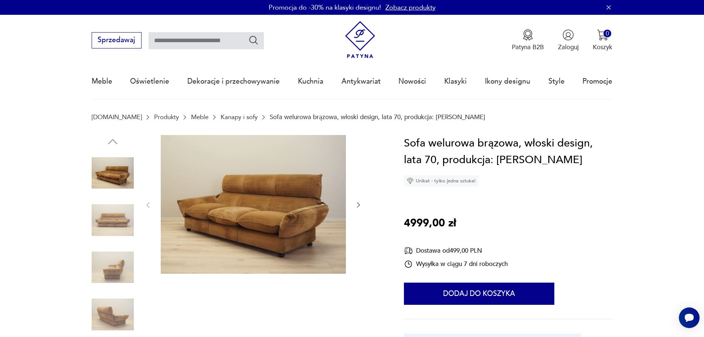
click at [116, 217] on img at bounding box center [113, 220] width 42 height 42
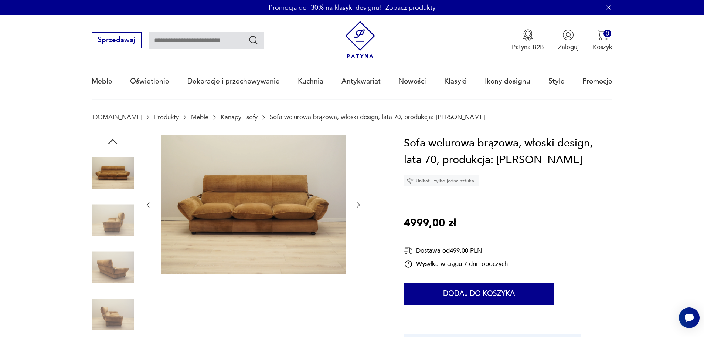
click at [110, 266] on img at bounding box center [113, 267] width 42 height 42
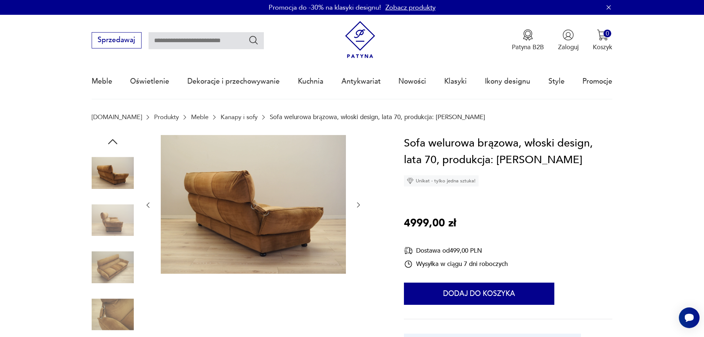
click at [117, 265] on img at bounding box center [113, 267] width 42 height 42
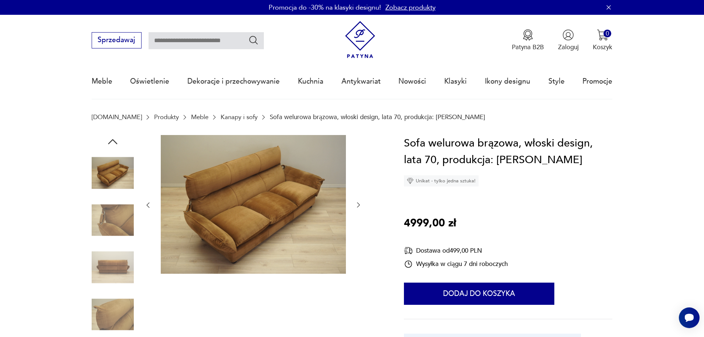
click at [110, 260] on img at bounding box center [113, 267] width 42 height 42
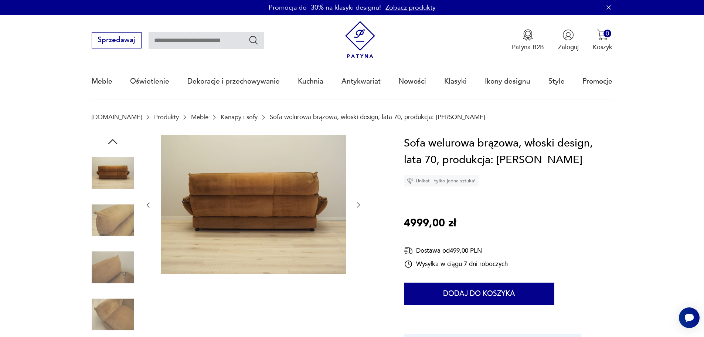
click at [118, 266] on img at bounding box center [113, 267] width 42 height 42
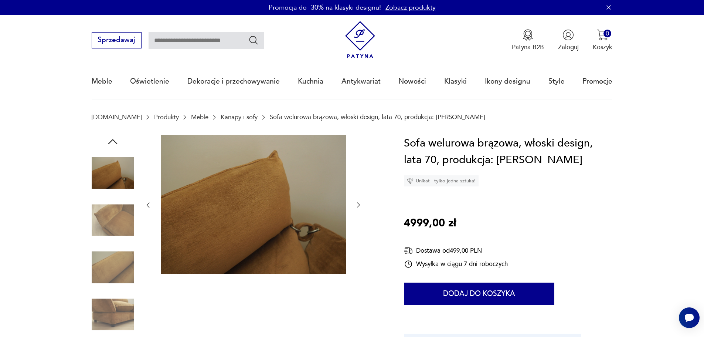
click at [124, 311] on img at bounding box center [113, 314] width 42 height 42
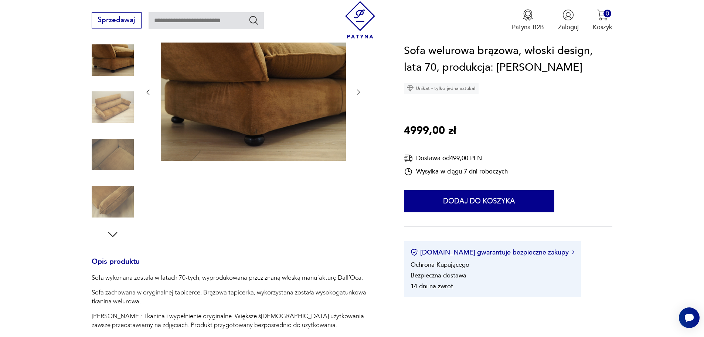
scroll to position [148, 0]
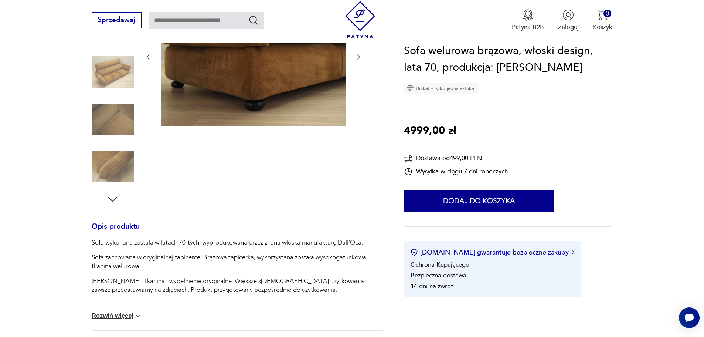
click at [112, 197] on icon "button" at bounding box center [112, 198] width 13 height 13
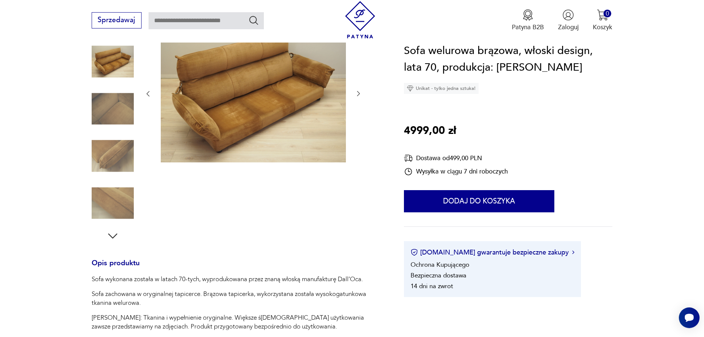
scroll to position [37, 0]
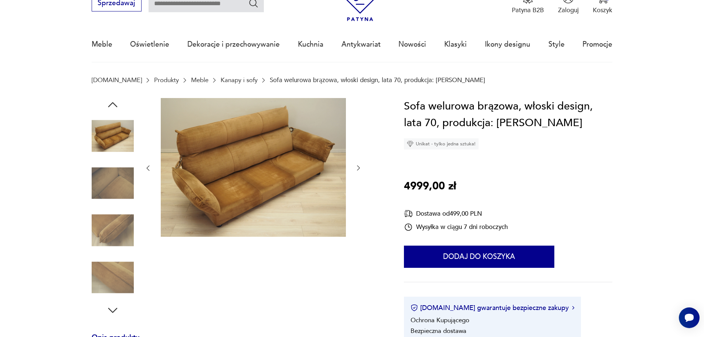
click at [112, 308] on icon "button" at bounding box center [112, 309] width 13 height 13
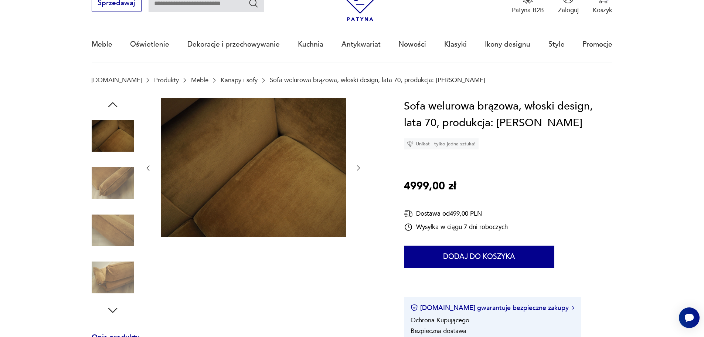
click at [112, 308] on icon "button" at bounding box center [112, 309] width 13 height 13
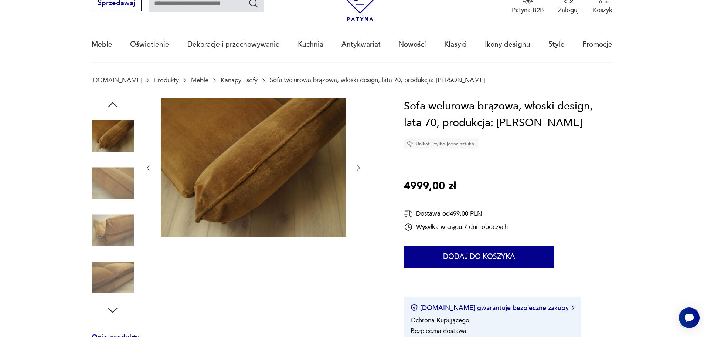
click at [112, 308] on icon "button" at bounding box center [112, 309] width 13 height 13
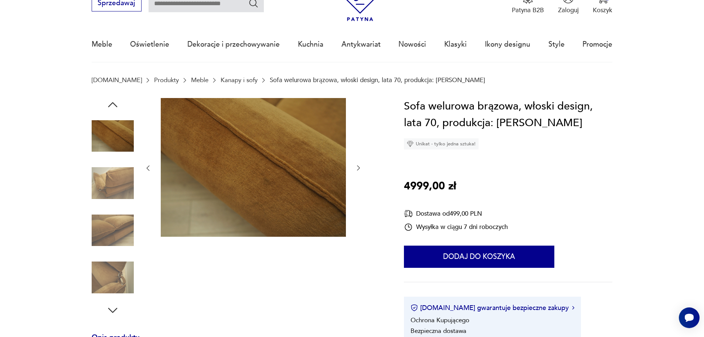
click at [112, 308] on icon "button" at bounding box center [112, 309] width 13 height 13
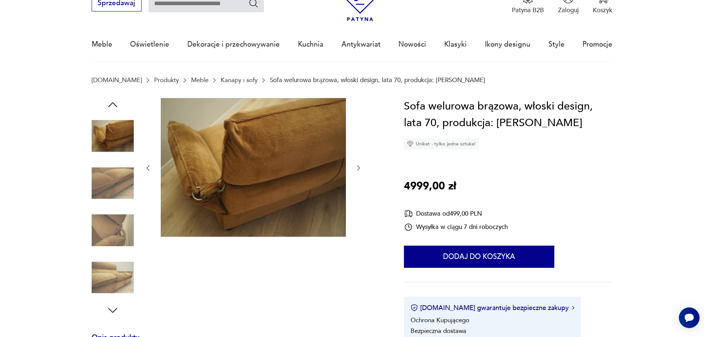
click at [112, 308] on icon "button" at bounding box center [112, 309] width 13 height 13
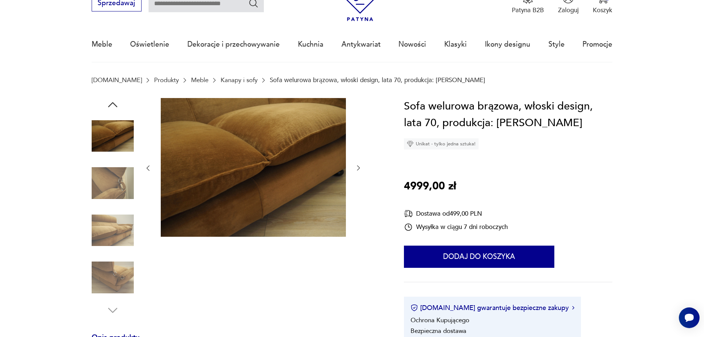
click at [111, 275] on img at bounding box center [113, 277] width 42 height 42
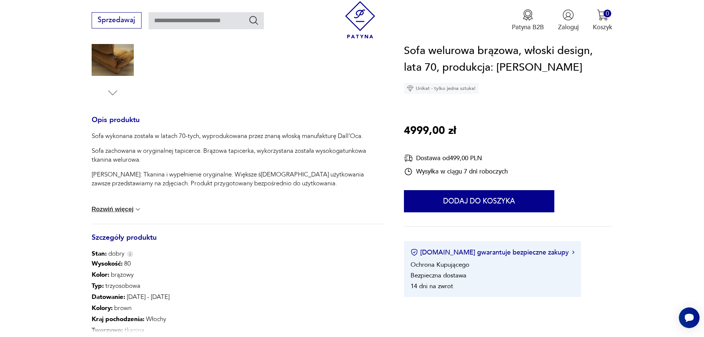
scroll to position [259, 0]
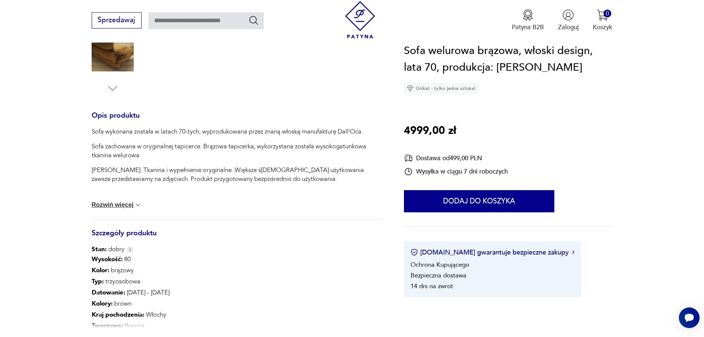
click at [124, 203] on button "Rozwiń więcej" at bounding box center [117, 204] width 50 height 7
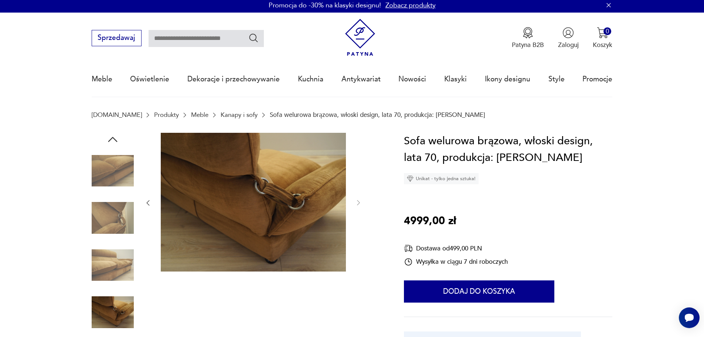
scroll to position [0, 0]
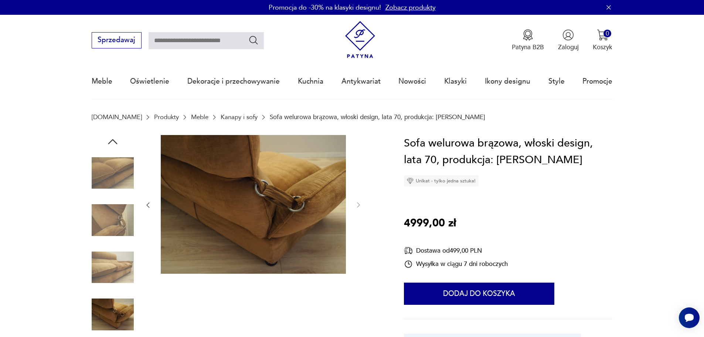
click at [112, 143] on icon "button" at bounding box center [112, 141] width 13 height 13
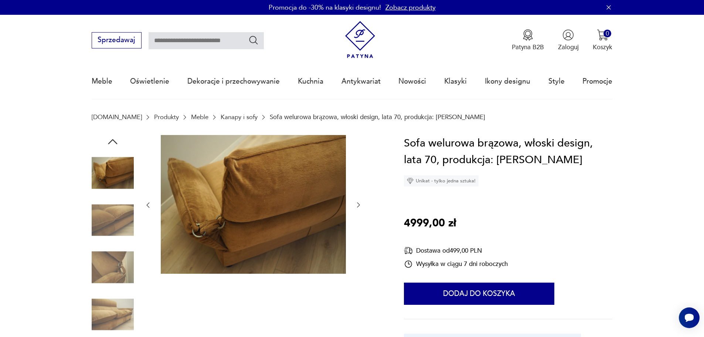
click at [112, 143] on icon "button" at bounding box center [112, 141] width 13 height 13
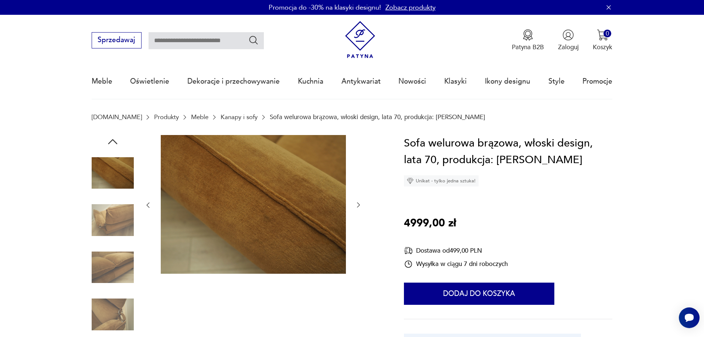
click at [112, 138] on icon "button" at bounding box center [112, 141] width 13 height 13
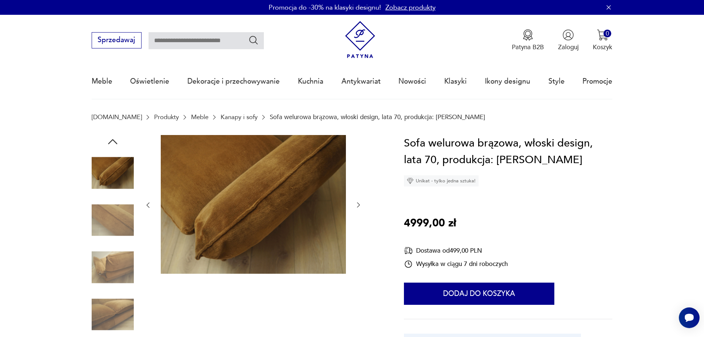
click at [112, 138] on icon "button" at bounding box center [112, 141] width 13 height 13
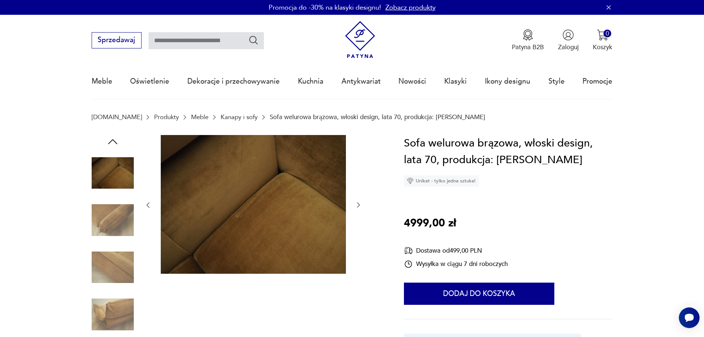
click at [112, 138] on icon "button" at bounding box center [112, 141] width 13 height 13
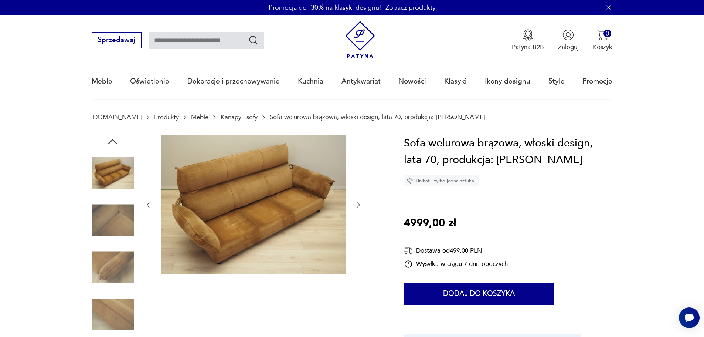
click at [112, 138] on icon "button" at bounding box center [112, 141] width 13 height 13
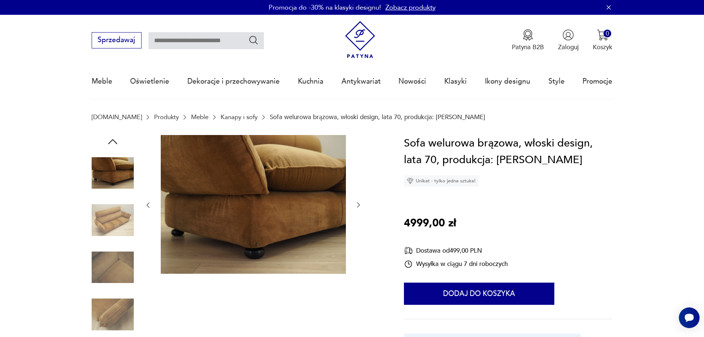
click at [112, 138] on icon "button" at bounding box center [112, 141] width 13 height 13
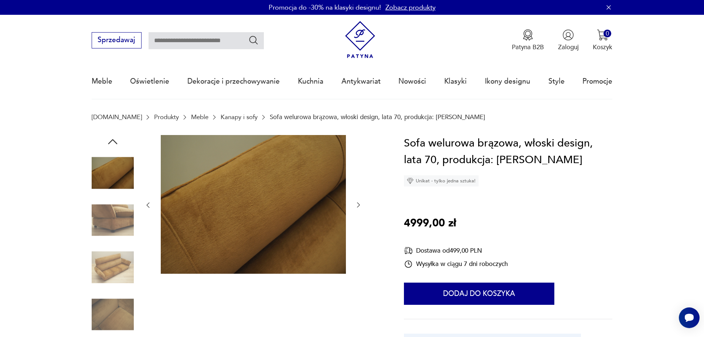
click at [112, 138] on icon "button" at bounding box center [112, 141] width 13 height 13
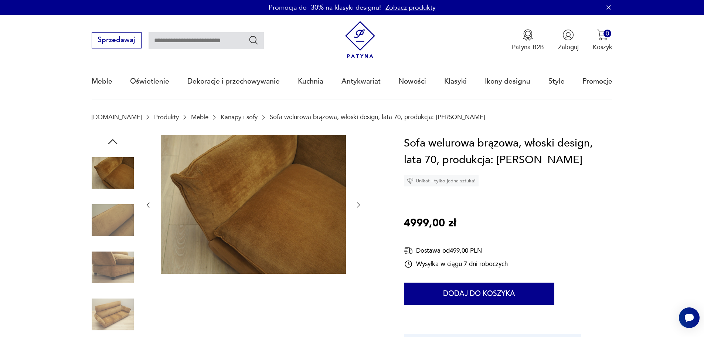
click at [112, 138] on icon "button" at bounding box center [112, 141] width 13 height 13
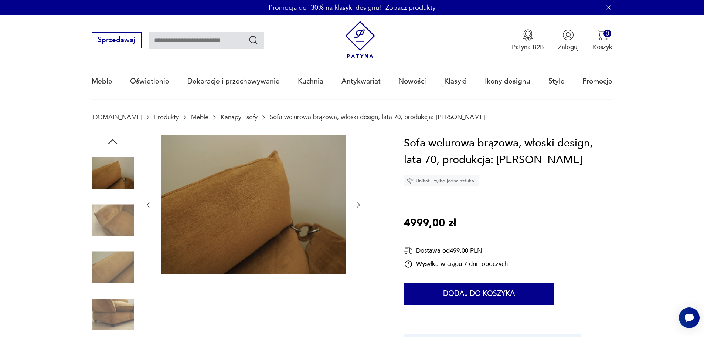
click at [112, 138] on icon "button" at bounding box center [112, 141] width 13 height 13
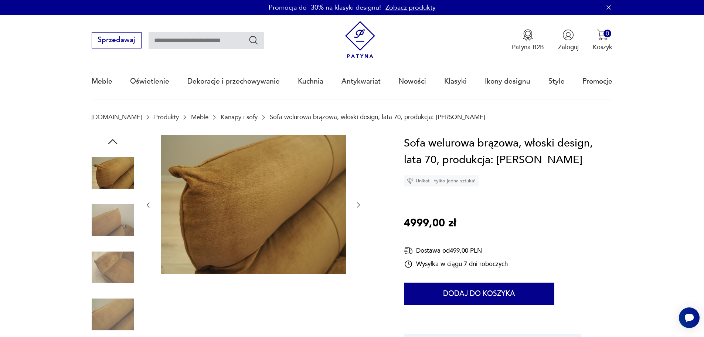
click at [112, 138] on icon "button" at bounding box center [112, 141] width 13 height 13
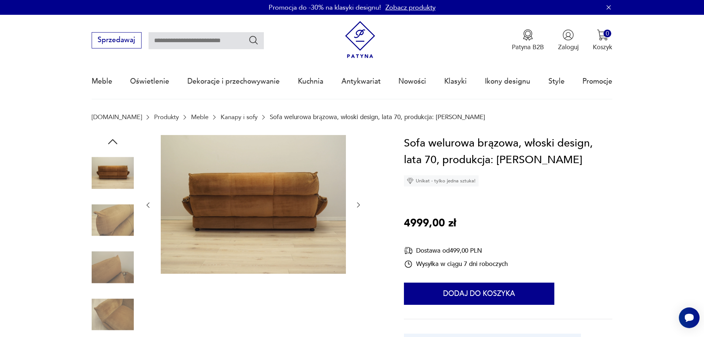
click at [112, 138] on icon "button" at bounding box center [112, 141] width 13 height 13
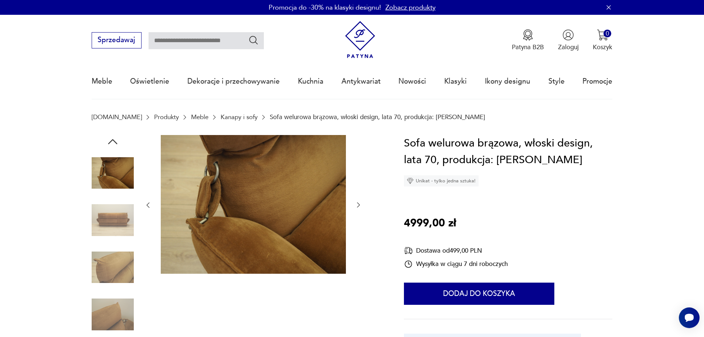
click at [112, 138] on icon "button" at bounding box center [112, 141] width 13 height 13
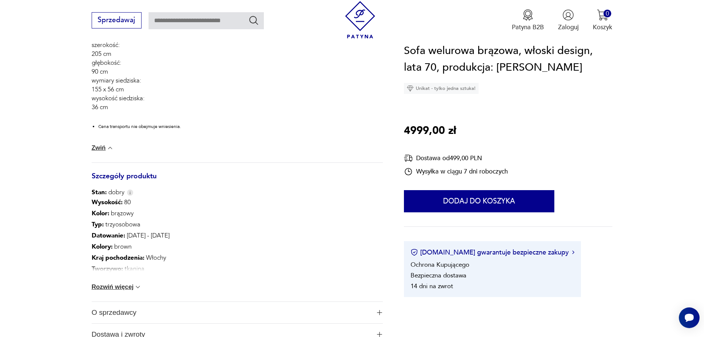
scroll to position [480, 0]
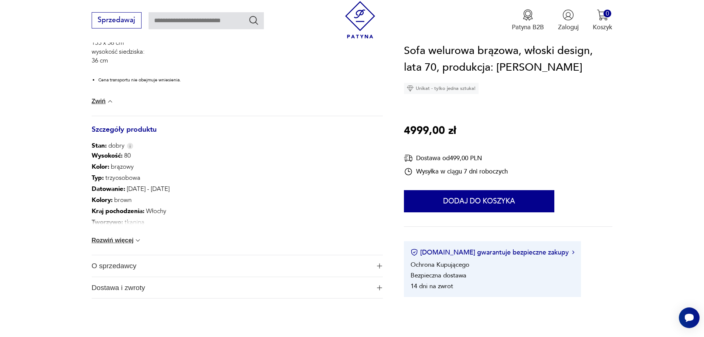
click at [128, 240] on button "Rozwiń więcej" at bounding box center [117, 239] width 50 height 7
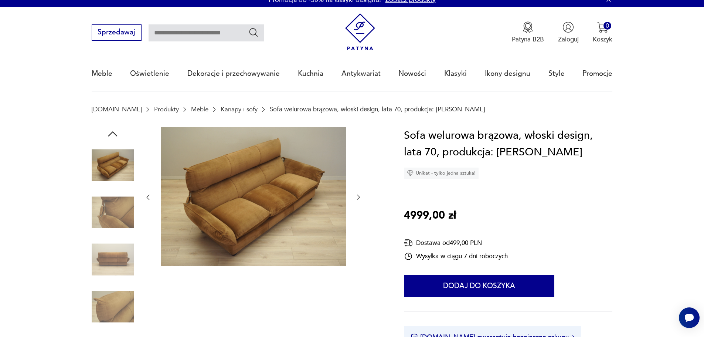
scroll to position [0, 0]
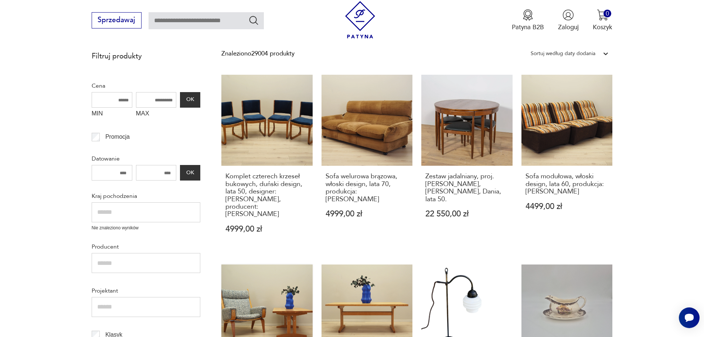
scroll to position [310, 0]
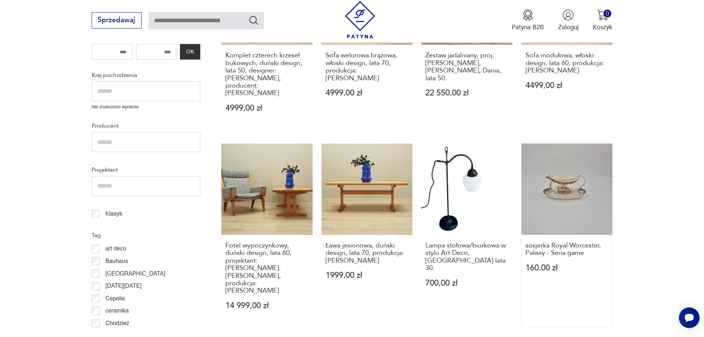
click at [568, 178] on link "sosjerka Royal Worcester, Palissy - Seria game 160,00 zł" at bounding box center [566, 234] width 91 height 183
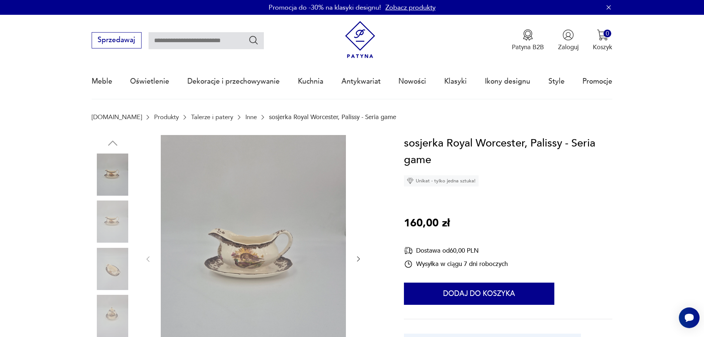
click at [249, 252] on img at bounding box center [253, 258] width 185 height 247
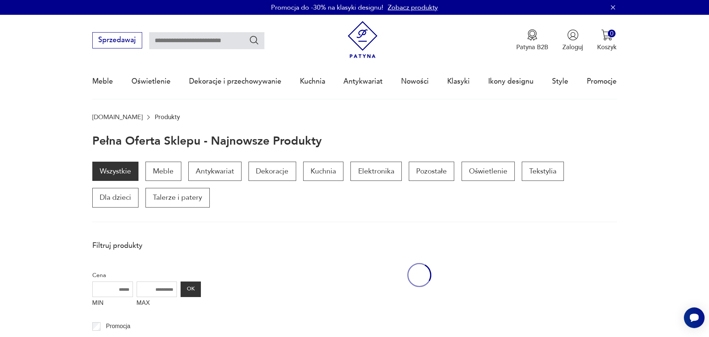
scroll to position [310, 0]
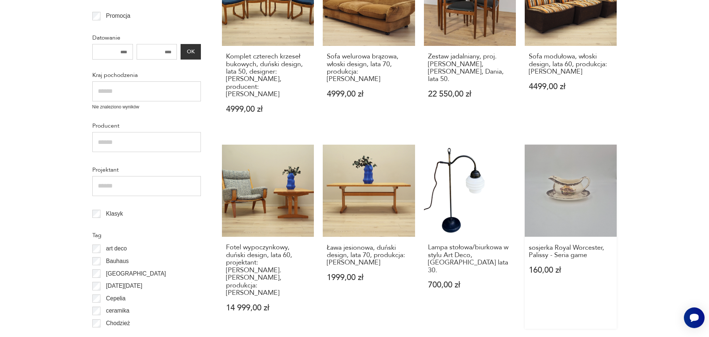
click at [574, 187] on link "sosjerka Royal Worcester, Palissy - Seria game 160,00 zł" at bounding box center [571, 236] width 92 height 184
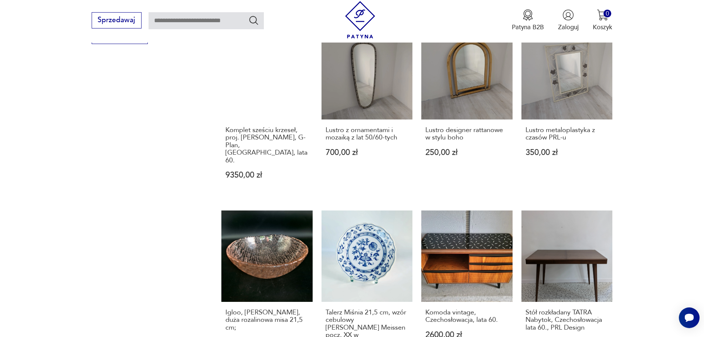
scroll to position [642, 0]
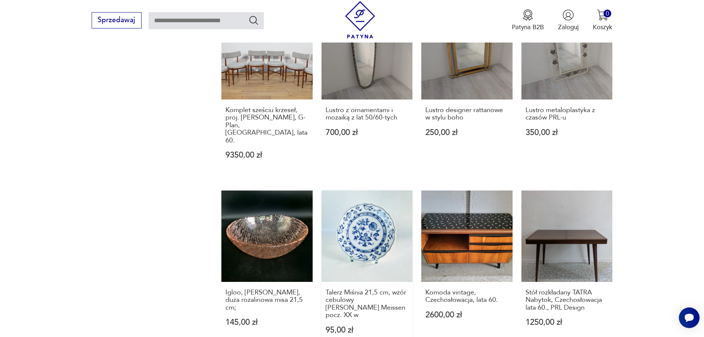
click at [367, 200] on link "Talerz Miśnia 21,5 cm, wzór cebulowy [PERSON_NAME] Meissen pocz. XX w 95,00 zł" at bounding box center [366, 270] width 91 height 160
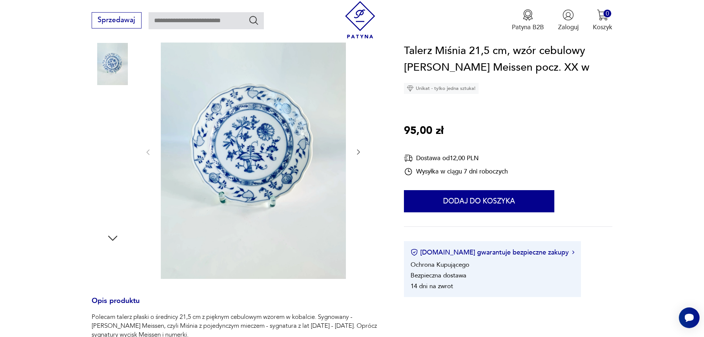
scroll to position [111, 0]
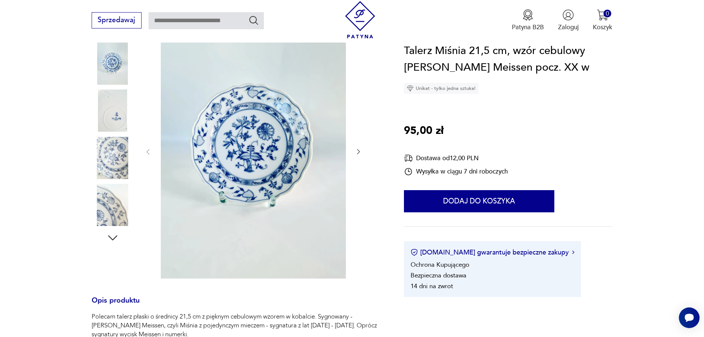
click at [119, 115] on img at bounding box center [113, 110] width 42 height 42
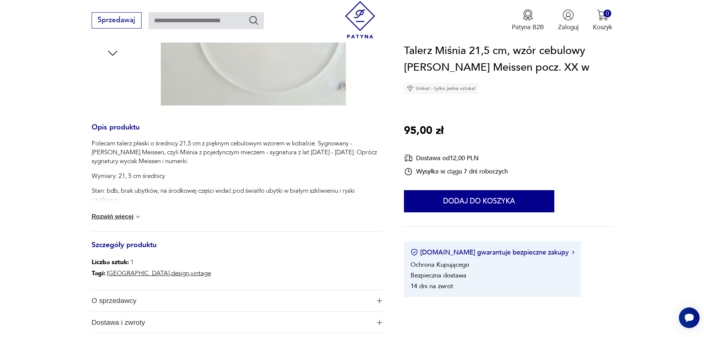
scroll to position [296, 0]
click at [113, 217] on button "Rozwiń więcej" at bounding box center [117, 215] width 50 height 7
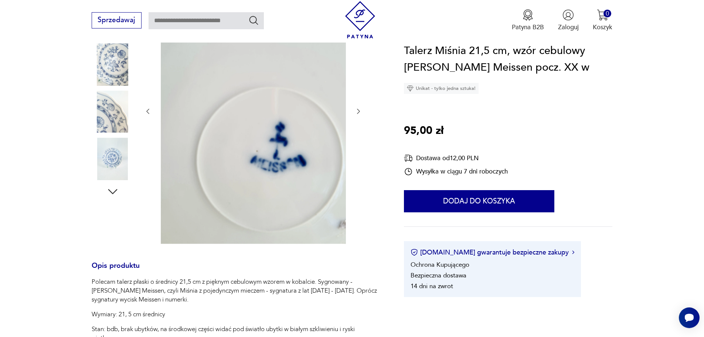
scroll to position [74, 0]
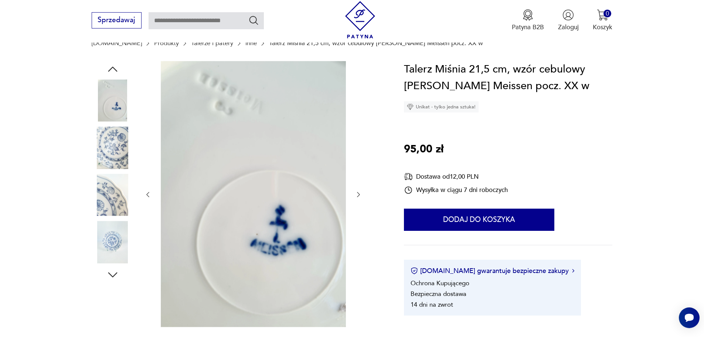
click at [110, 193] on img at bounding box center [113, 195] width 42 height 42
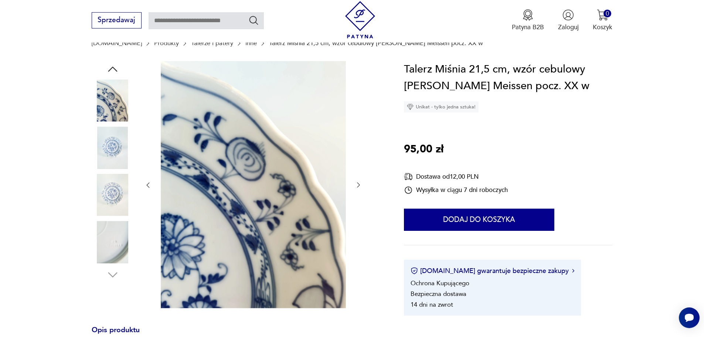
click at [112, 234] on img at bounding box center [113, 242] width 42 height 42
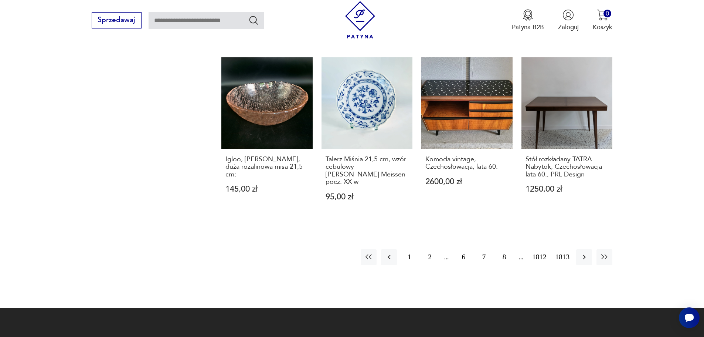
scroll to position [779, 0]
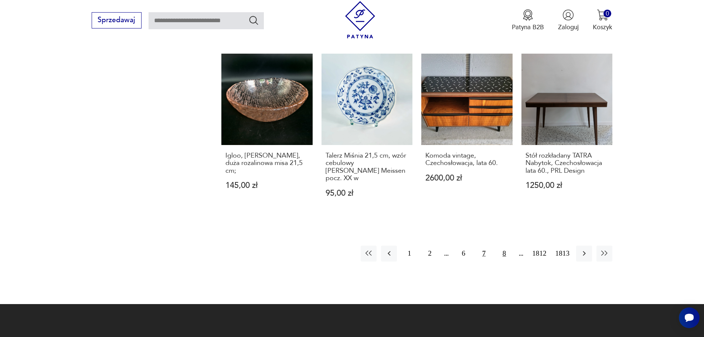
click at [504, 245] on button "8" at bounding box center [504, 253] width 16 height 16
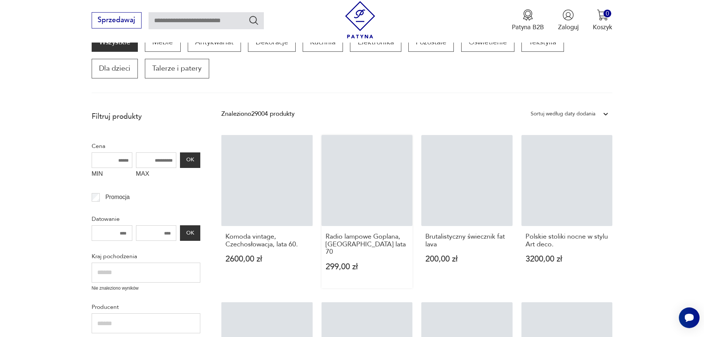
scroll to position [125, 0]
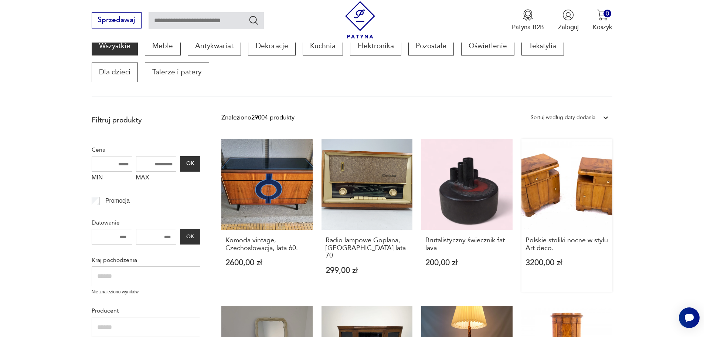
click at [563, 190] on link "Polskie stoliki nocne w stylu Art deco. 3200,00 zł" at bounding box center [566, 215] width 91 height 153
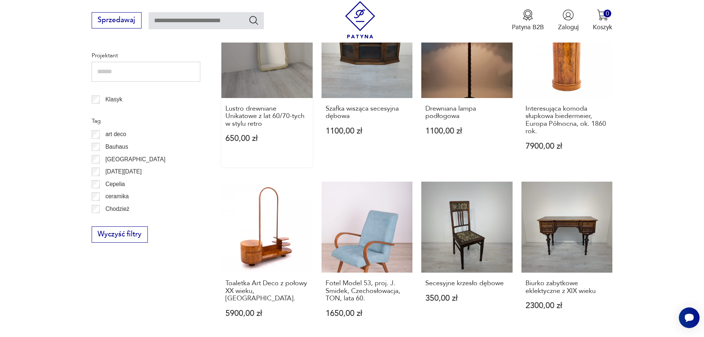
scroll to position [458, 0]
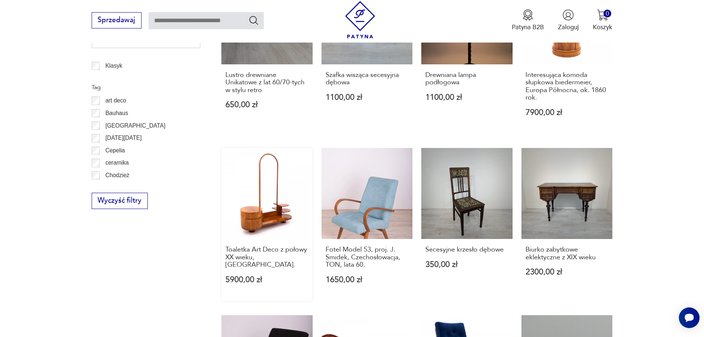
click at [263, 208] on link "Toaletka Art Deco z połowy XX wieku, [GEOGRAPHIC_DATA] 5900,00 zł" at bounding box center [266, 224] width 91 height 153
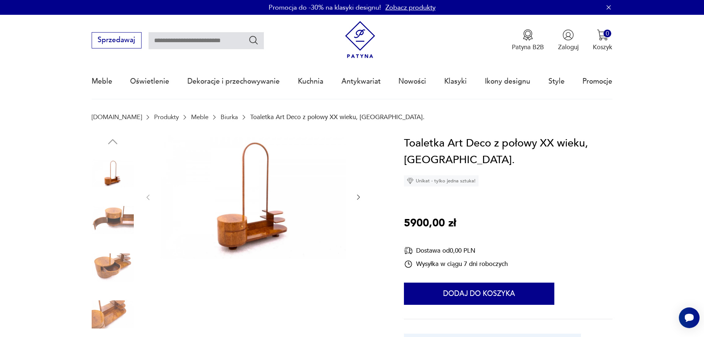
click at [114, 221] on img at bounding box center [113, 220] width 42 height 42
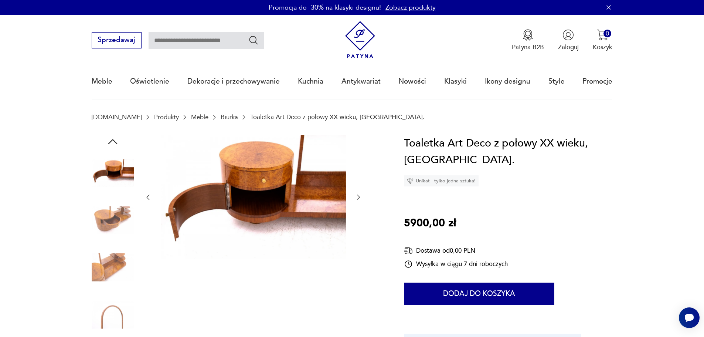
click at [99, 272] on img at bounding box center [113, 267] width 42 height 42
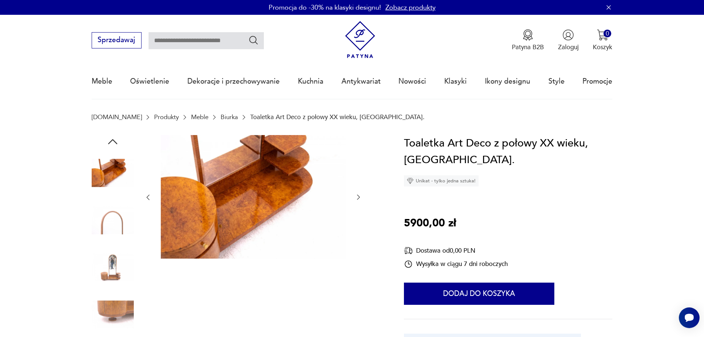
click at [115, 272] on img at bounding box center [113, 267] width 42 height 42
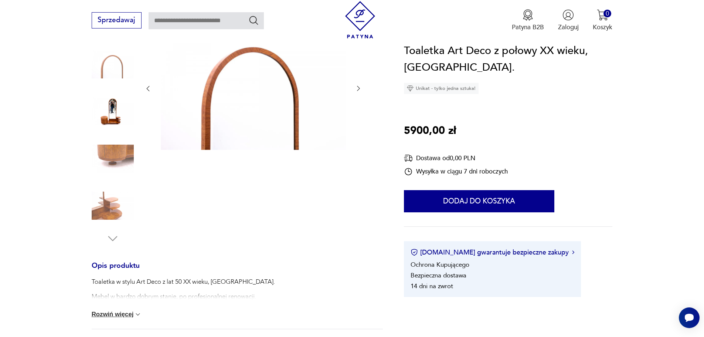
scroll to position [111, 0]
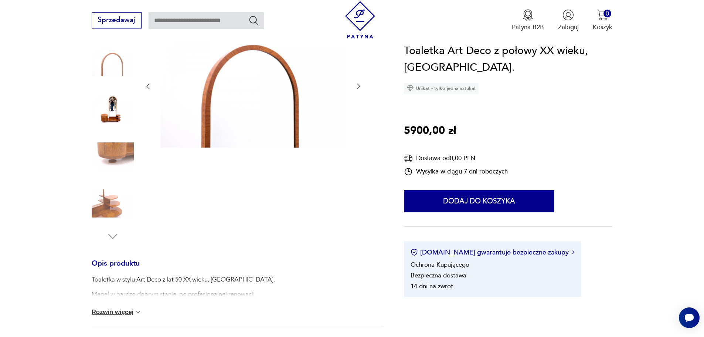
click at [106, 108] on img at bounding box center [113, 109] width 42 height 42
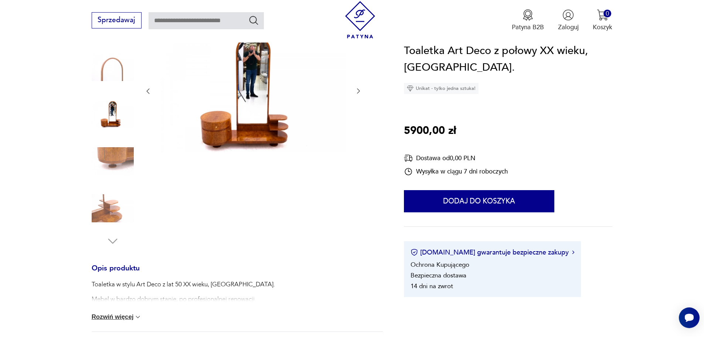
scroll to position [74, 0]
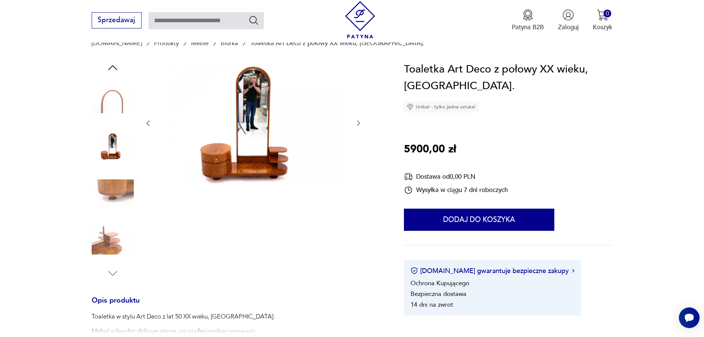
click at [125, 186] on img at bounding box center [113, 193] width 42 height 42
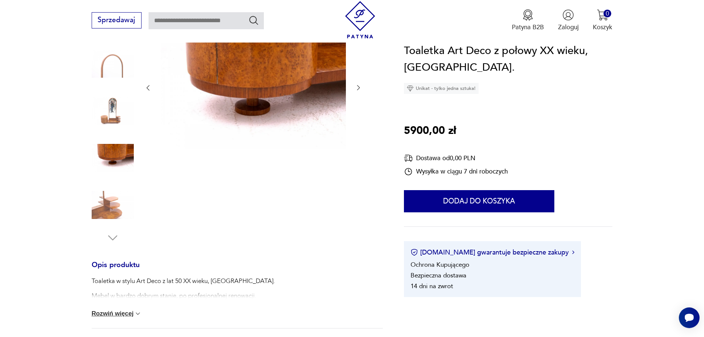
scroll to position [111, 0]
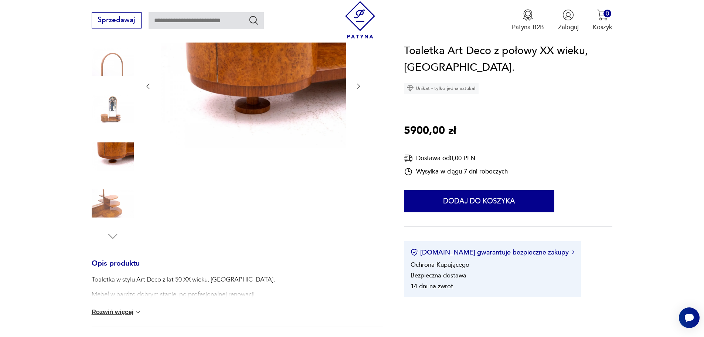
click at [112, 209] on img at bounding box center [113, 203] width 42 height 42
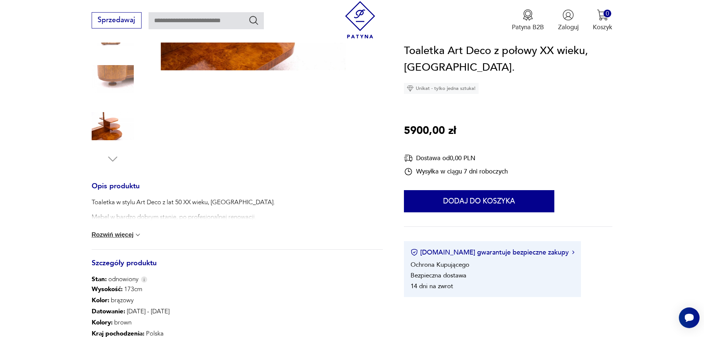
scroll to position [222, 0]
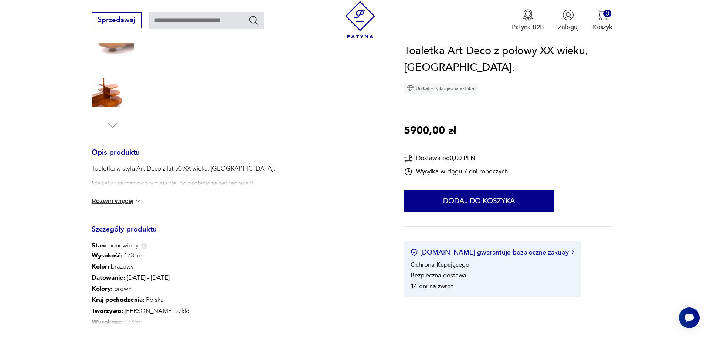
click at [123, 199] on button "Rozwiń więcej" at bounding box center [117, 200] width 50 height 7
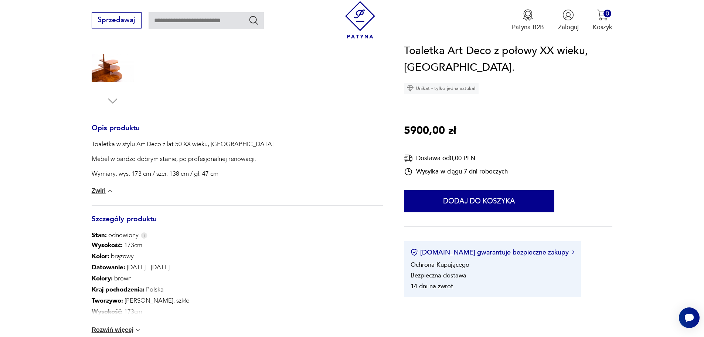
scroll to position [332, 0]
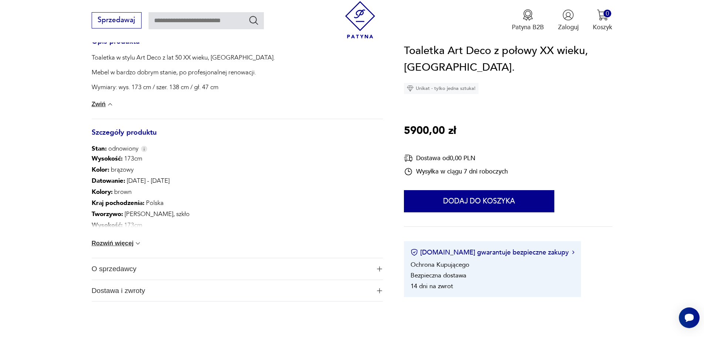
click at [116, 244] on button "Rozwiń więcej" at bounding box center [117, 242] width 50 height 7
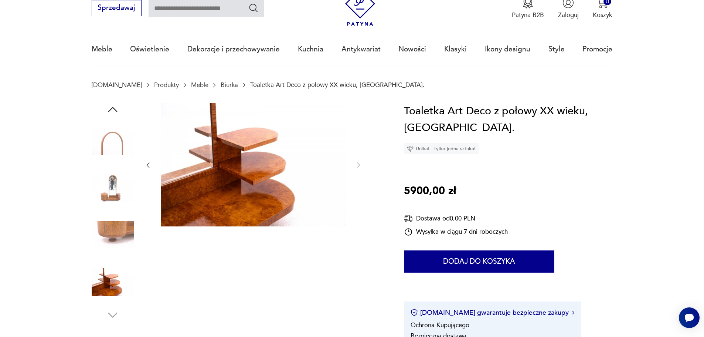
scroll to position [0, 0]
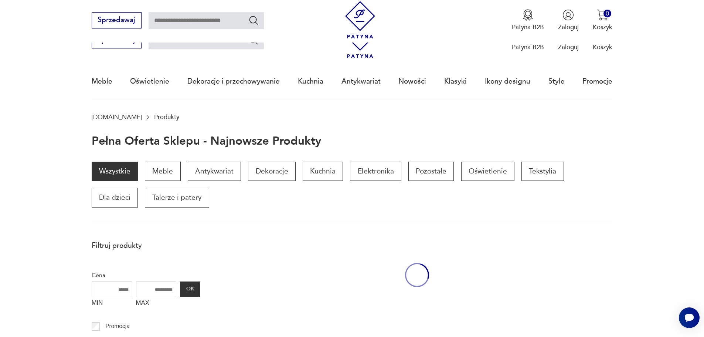
scroll to position [458, 0]
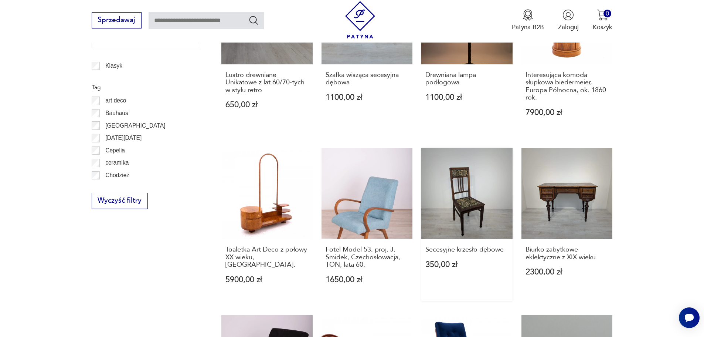
click at [465, 192] on link "Secesyjne krzesło dębowe 350,00 zł" at bounding box center [466, 224] width 91 height 153
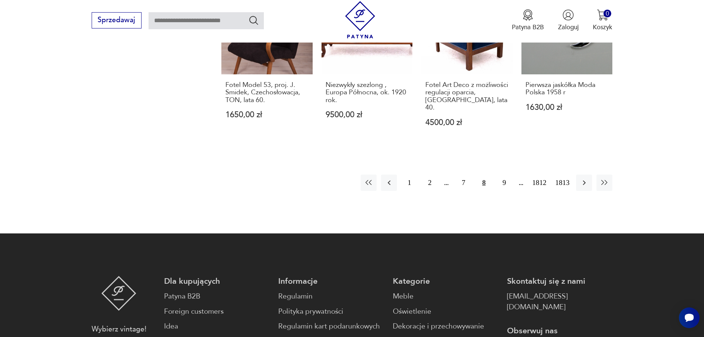
scroll to position [790, 0]
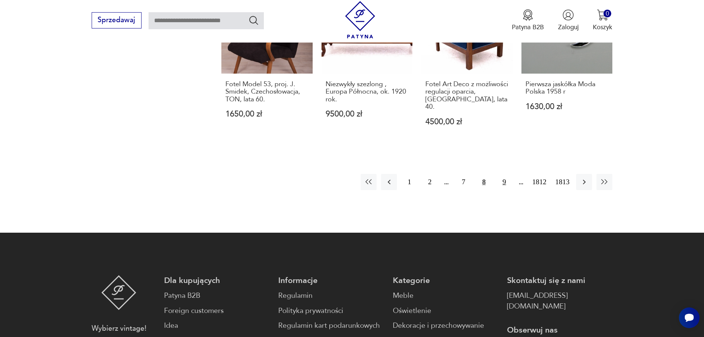
click at [501, 174] on button "9" at bounding box center [504, 182] width 16 height 16
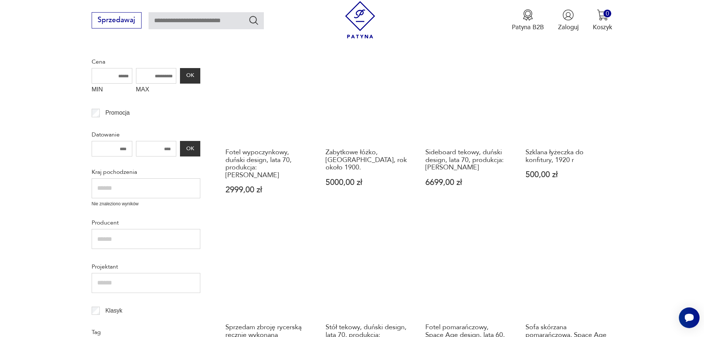
scroll to position [199, 0]
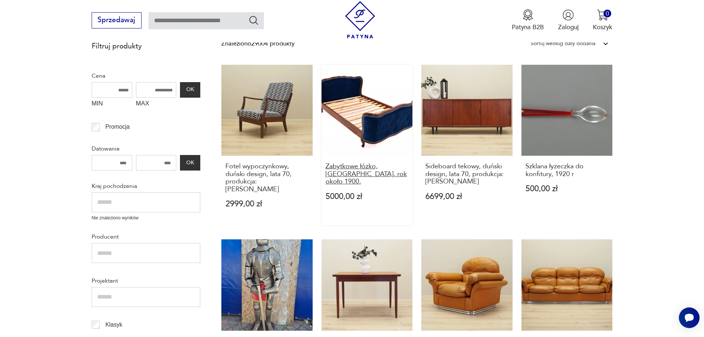
click at [371, 163] on h3 "Zabytkowe łóżko, [GEOGRAPHIC_DATA], rok około 1900." at bounding box center [366, 174] width 83 height 23
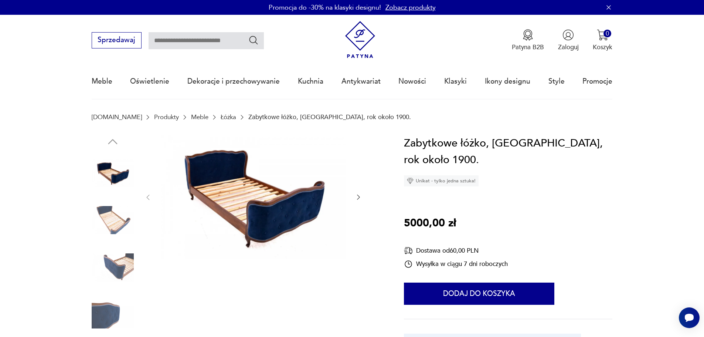
click at [359, 196] on icon "button" at bounding box center [358, 196] width 7 height 7
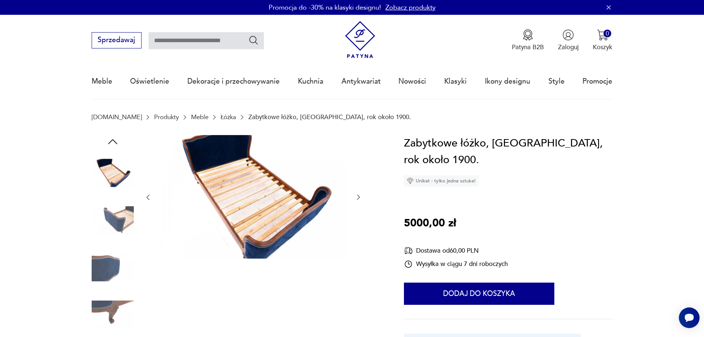
click at [358, 195] on icon "button" at bounding box center [358, 197] width 3 height 5
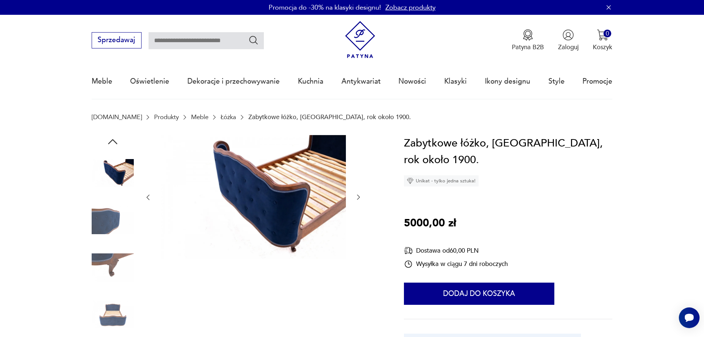
click at [358, 195] on icon "button" at bounding box center [358, 197] width 3 height 5
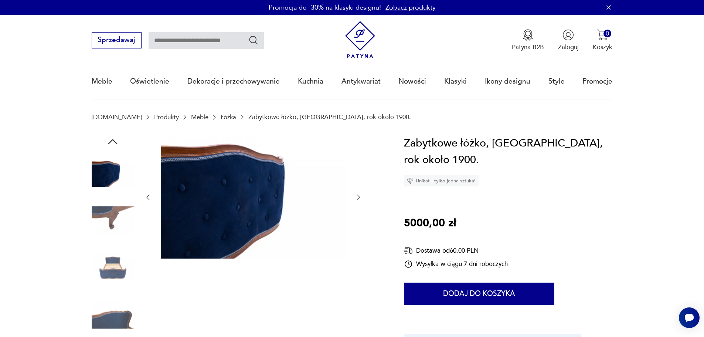
click at [358, 195] on icon "button" at bounding box center [358, 197] width 3 height 5
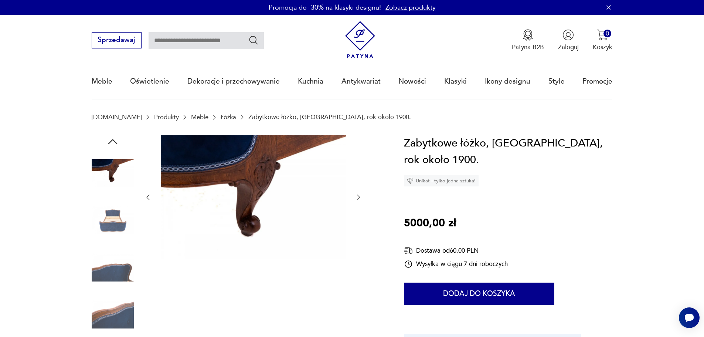
click at [358, 195] on icon "button" at bounding box center [358, 197] width 3 height 5
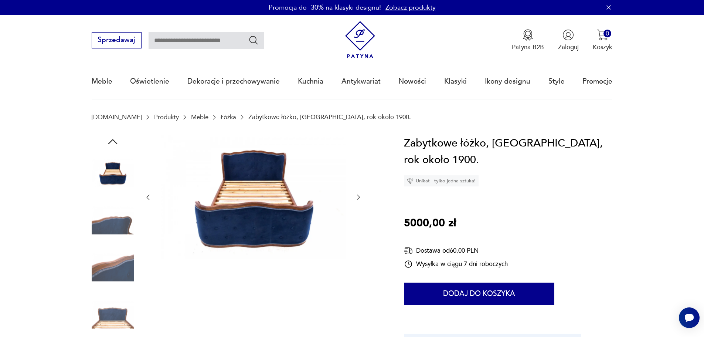
click at [358, 195] on icon "button" at bounding box center [358, 197] width 3 height 5
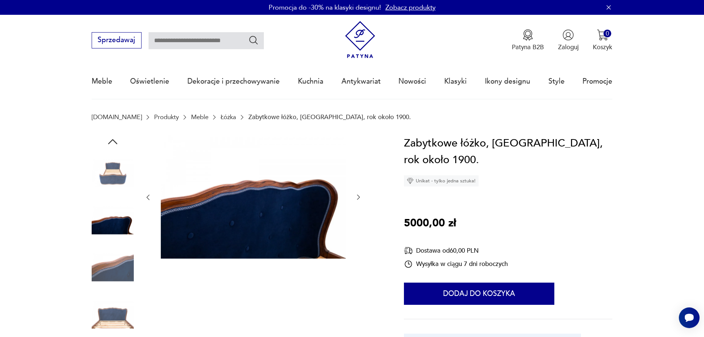
click at [358, 195] on icon "button" at bounding box center [358, 197] width 3 height 5
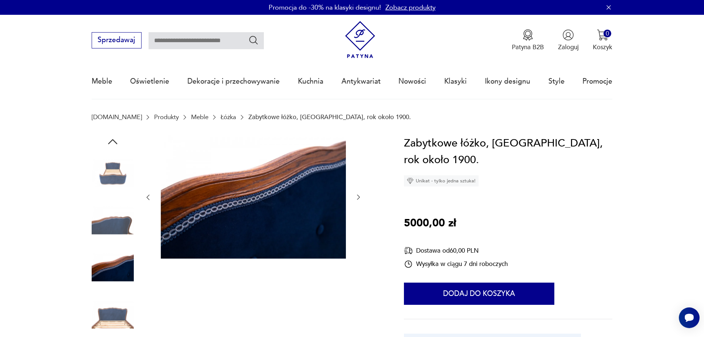
click at [358, 195] on icon "button" at bounding box center [358, 197] width 3 height 5
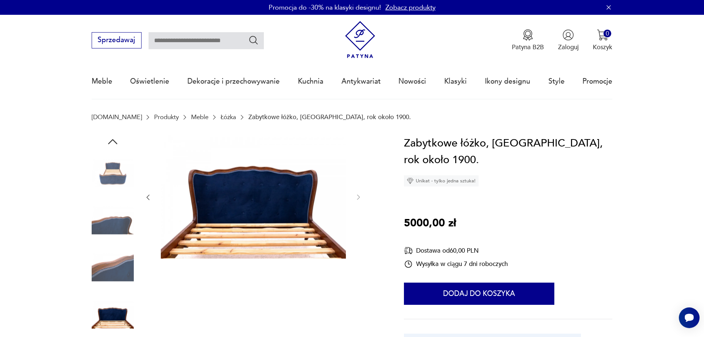
click at [110, 222] on img at bounding box center [113, 220] width 42 height 42
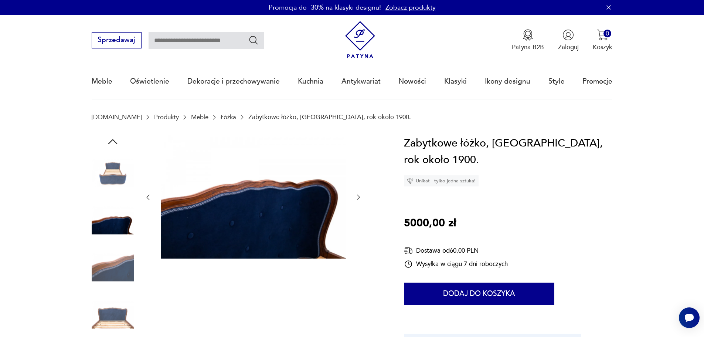
click at [110, 269] on img at bounding box center [113, 267] width 42 height 42
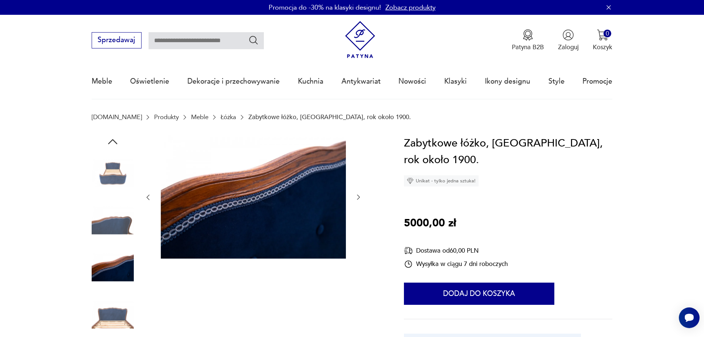
click at [122, 313] on img at bounding box center [113, 314] width 42 height 42
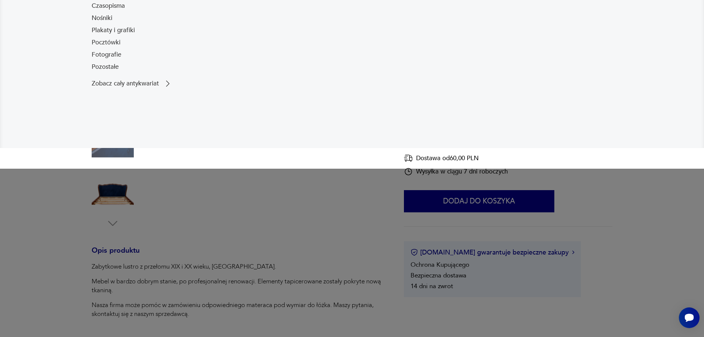
scroll to position [185, 0]
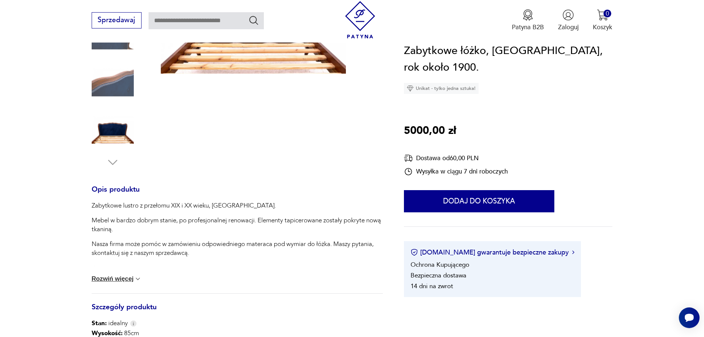
click at [119, 278] on button "Rozwiń więcej" at bounding box center [117, 278] width 50 height 7
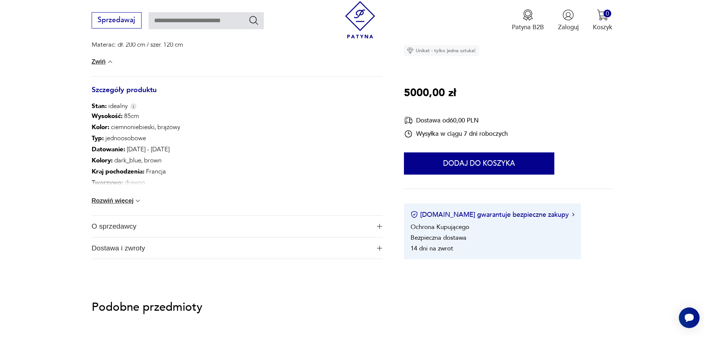
scroll to position [443, 0]
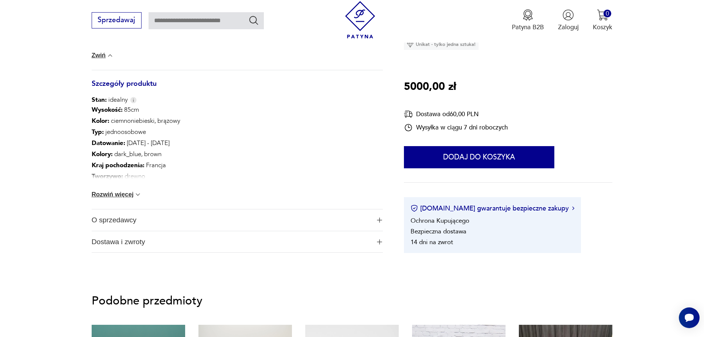
click at [115, 194] on button "Rozwiń więcej" at bounding box center [117, 194] width 50 height 7
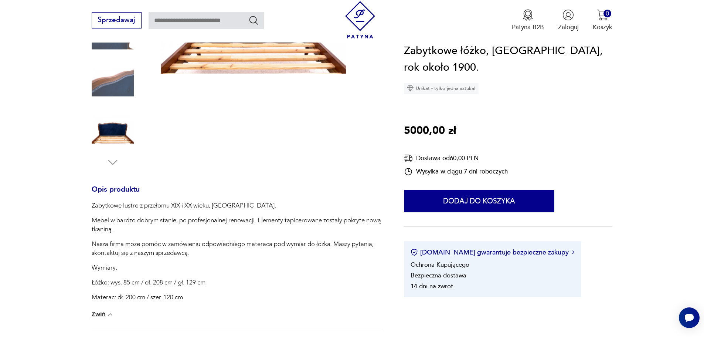
scroll to position [0, 0]
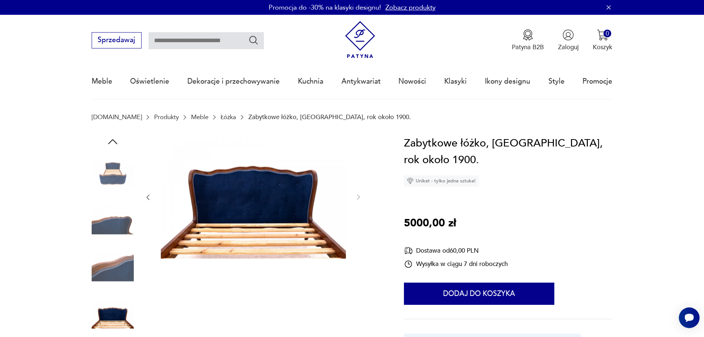
click at [116, 174] on img at bounding box center [113, 173] width 42 height 42
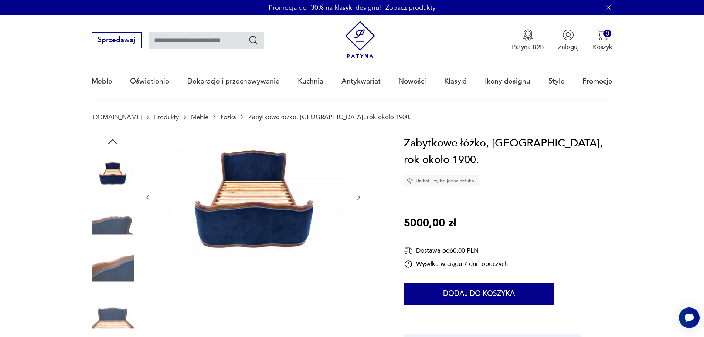
click at [112, 136] on icon "button" at bounding box center [112, 141] width 13 height 13
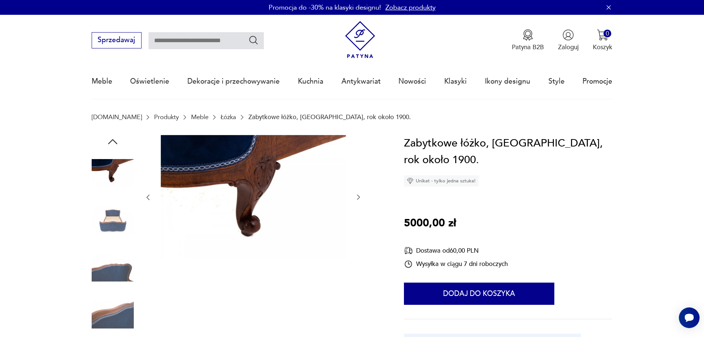
click at [112, 136] on icon "button" at bounding box center [112, 141] width 13 height 13
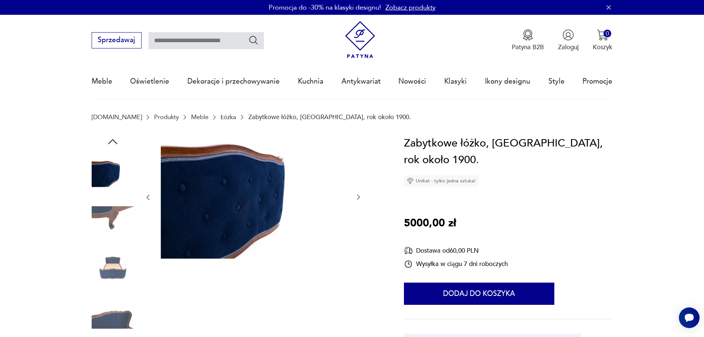
click at [112, 136] on icon "button" at bounding box center [112, 141] width 13 height 13
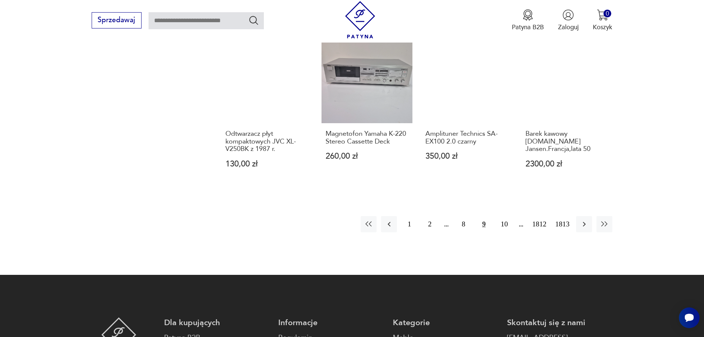
scroll to position [752, 0]
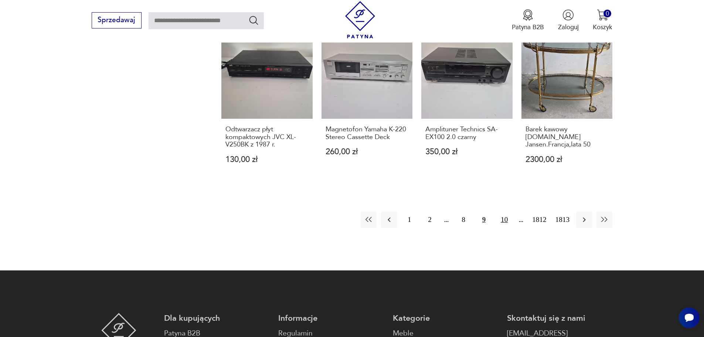
click at [503, 211] on button "10" at bounding box center [504, 219] width 16 height 16
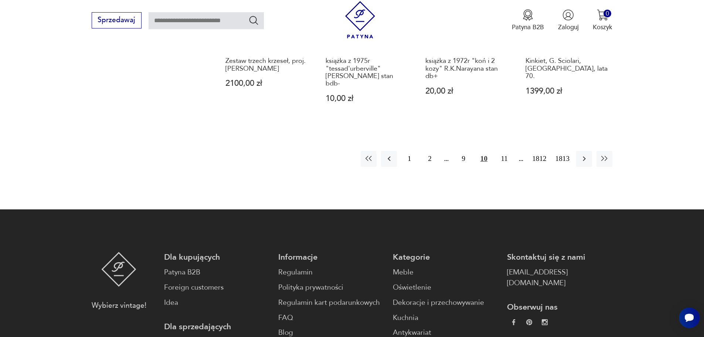
scroll to position [827, 0]
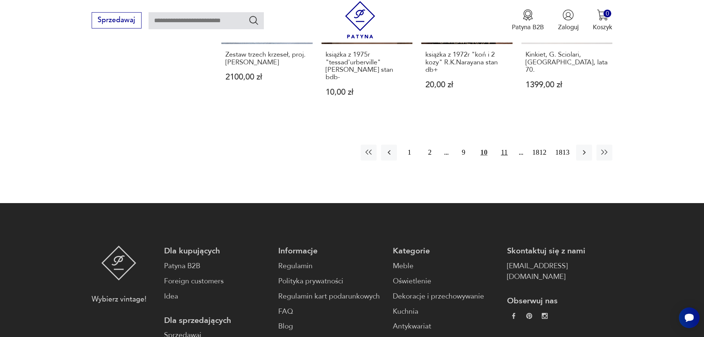
click at [506, 144] on button "11" at bounding box center [504, 152] width 16 height 16
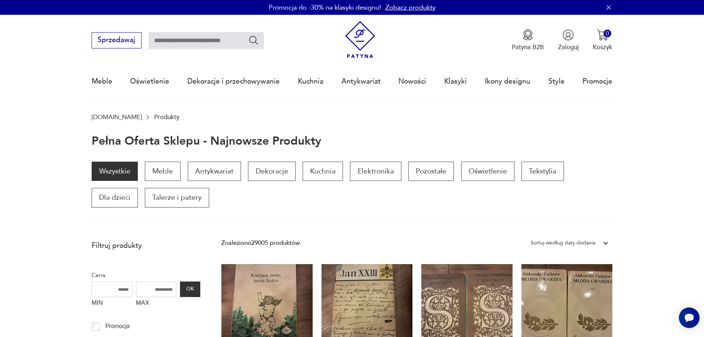
click at [412, 5] on link "Zobacz produkty" at bounding box center [410, 7] width 50 height 9
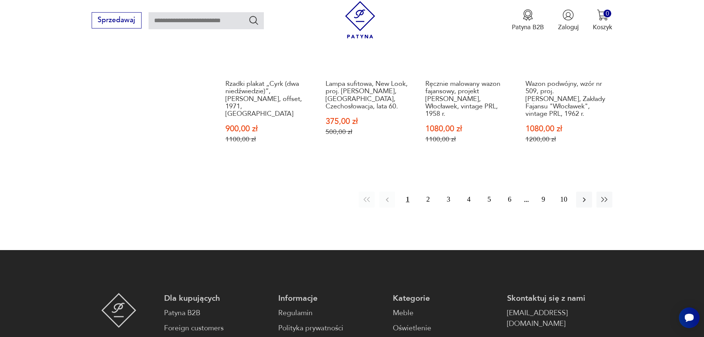
scroll to position [790, 0]
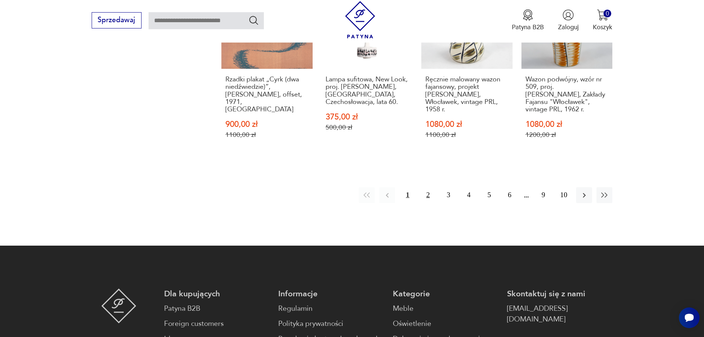
click at [428, 187] on button "2" at bounding box center [428, 195] width 16 height 16
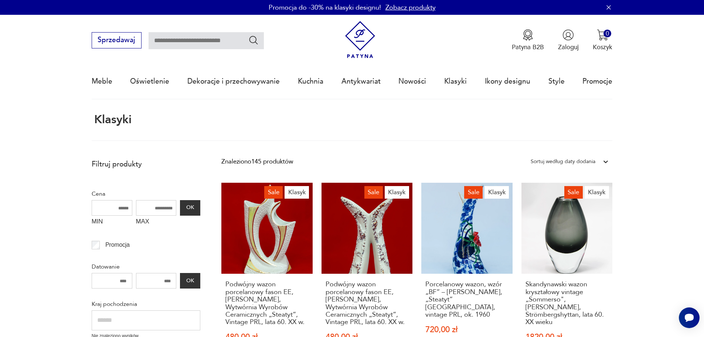
click at [187, 43] on input "text" at bounding box center [205, 40] width 115 height 17
type input "*****"
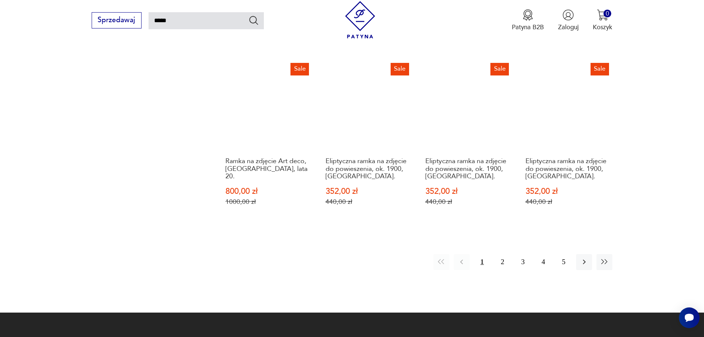
scroll to position [707, 0]
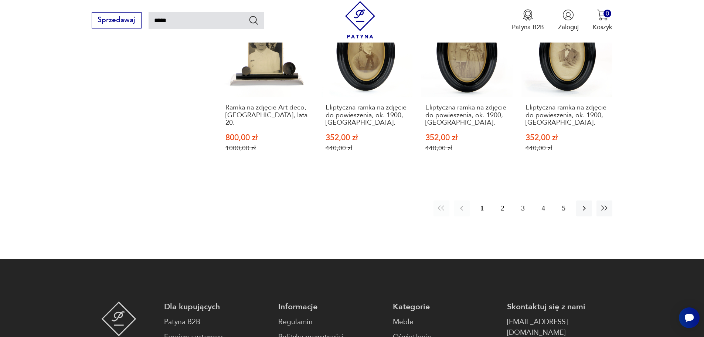
click at [502, 200] on button "2" at bounding box center [502, 208] width 16 height 16
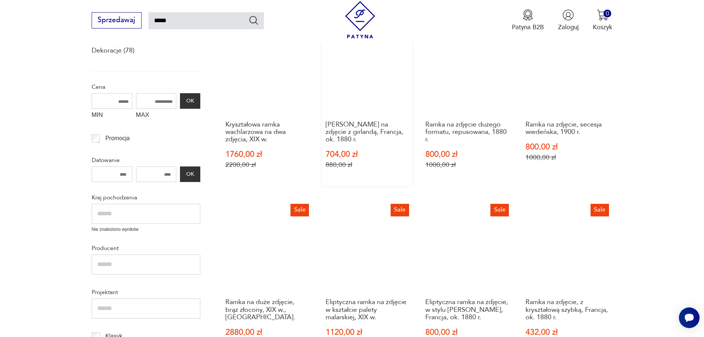
scroll to position [227, 0]
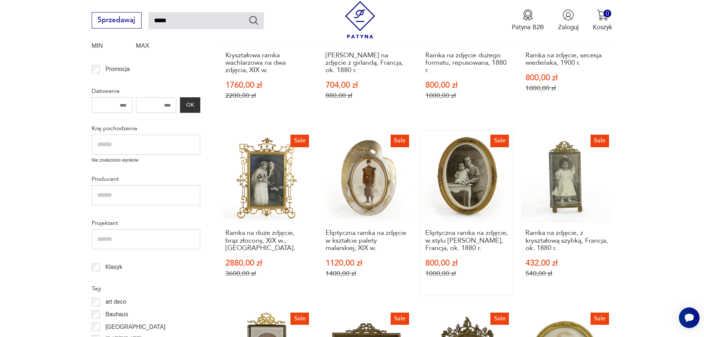
click at [476, 182] on link "Sale Eliptyczna ramka na zdjęcie, w stylu [PERSON_NAME], Francja, ok. 1880 r. 8…" at bounding box center [466, 212] width 91 height 163
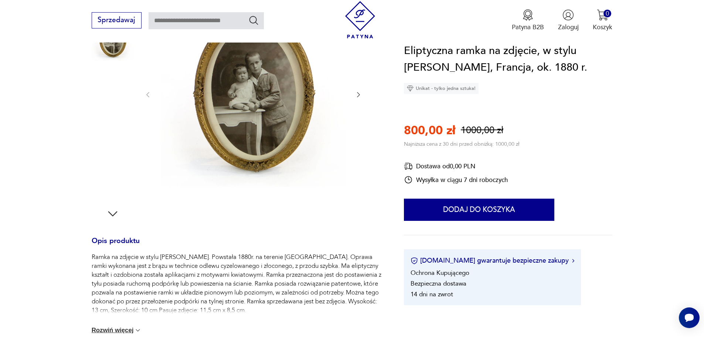
scroll to position [148, 0]
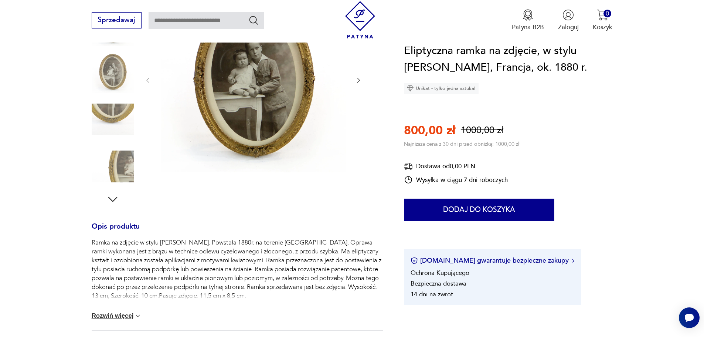
click at [112, 198] on icon "button" at bounding box center [112, 198] width 13 height 13
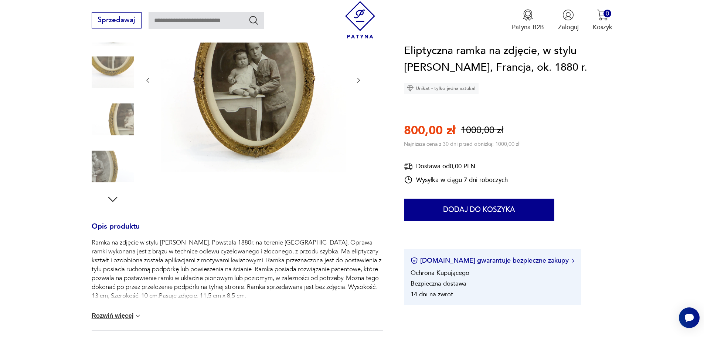
click at [112, 198] on icon "button" at bounding box center [112, 198] width 13 height 13
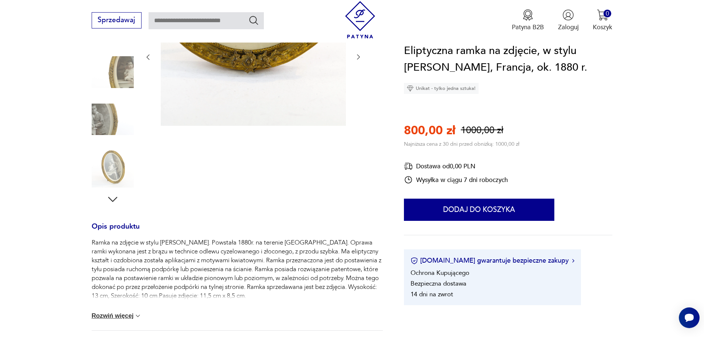
click at [104, 173] on img at bounding box center [113, 166] width 42 height 42
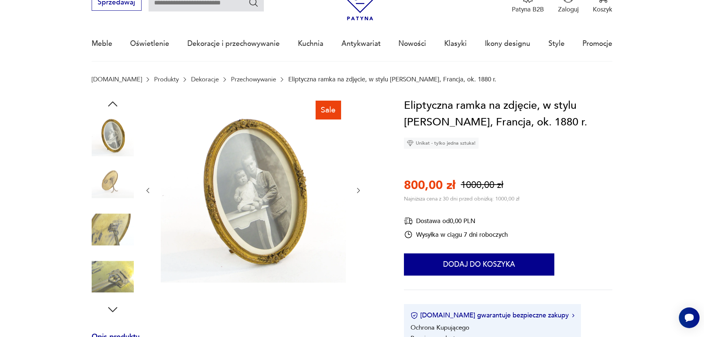
scroll to position [37, 0]
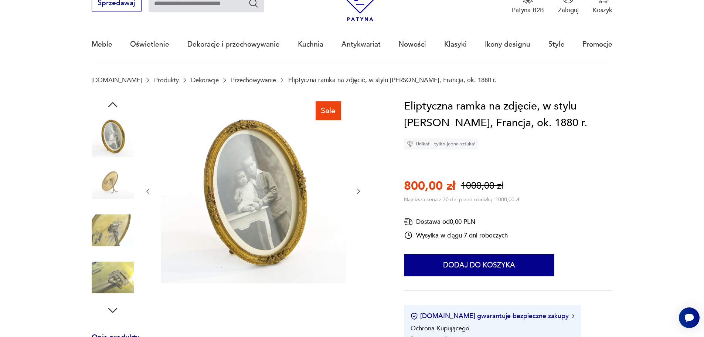
type input "*****"
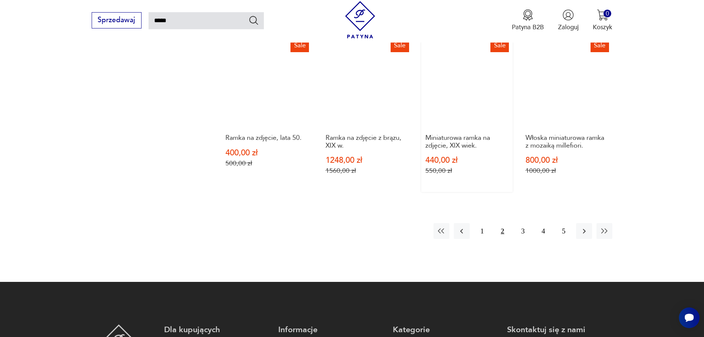
scroll to position [707, 0]
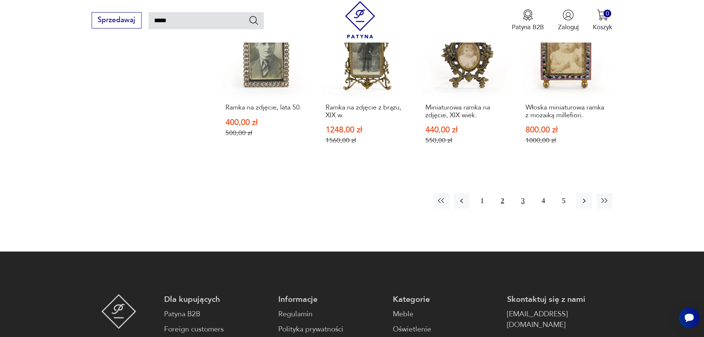
click at [521, 197] on button "3" at bounding box center [523, 200] width 16 height 16
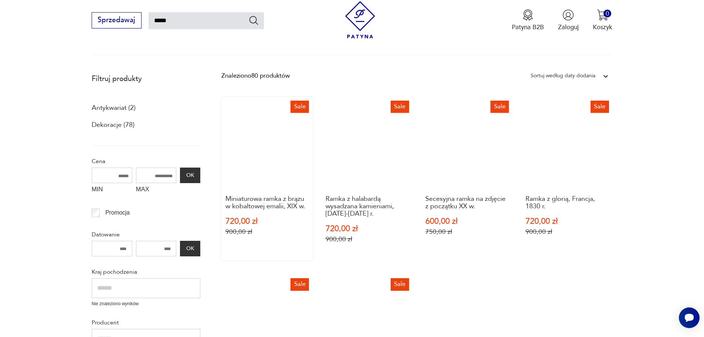
scroll to position [79, 0]
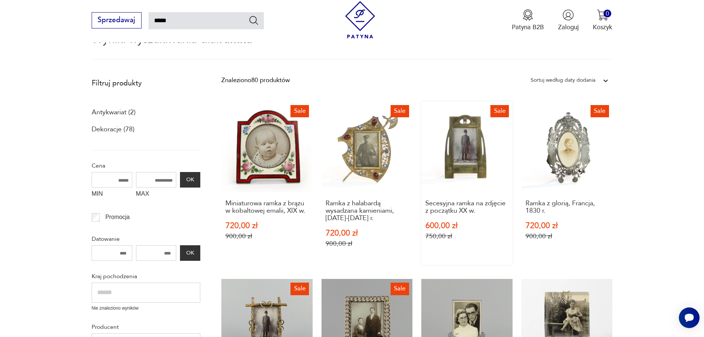
click at [470, 154] on link "Sale Secesyjna ramka na zdjęcie z początku XX w. 600,00 zł 750,00 zł" at bounding box center [466, 182] width 91 height 163
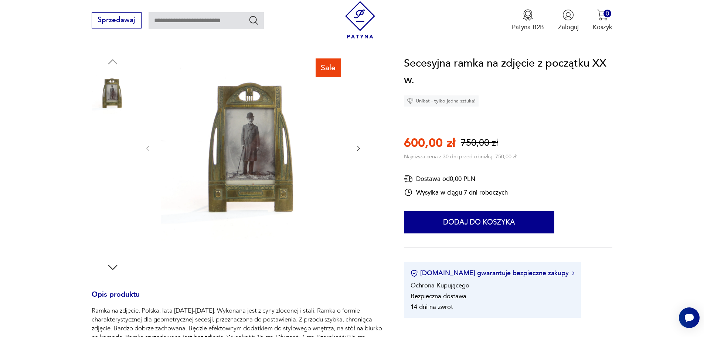
scroll to position [74, 0]
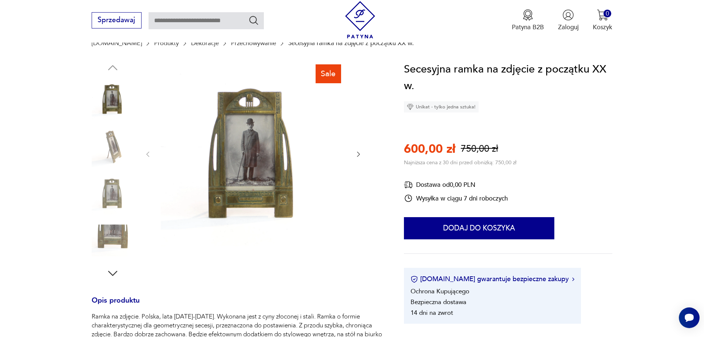
type input "*****"
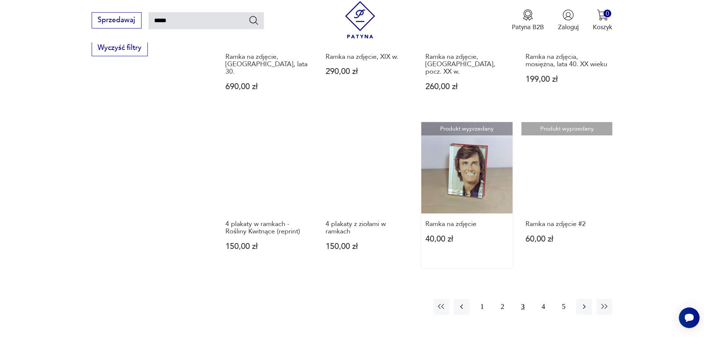
scroll to position [591, 0]
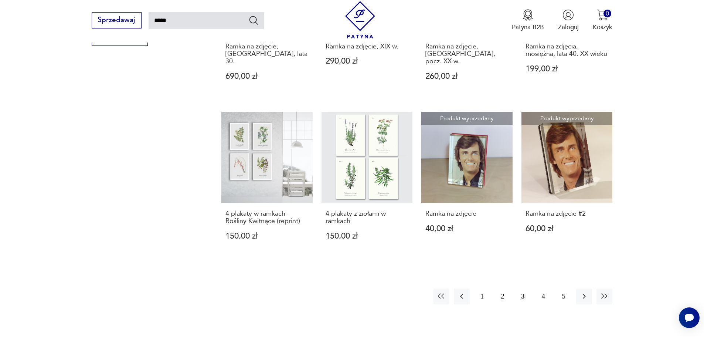
click at [499, 288] on button "2" at bounding box center [502, 296] width 16 height 16
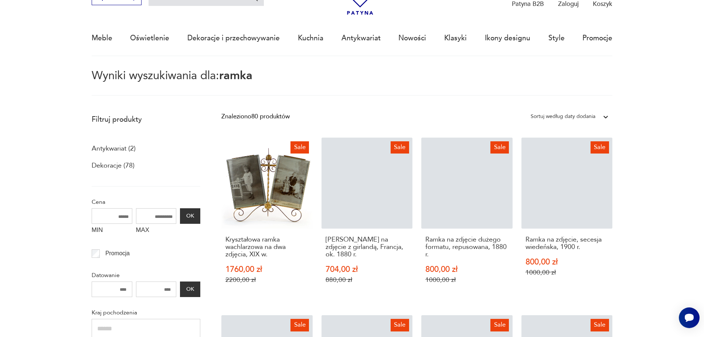
scroll to position [42, 0]
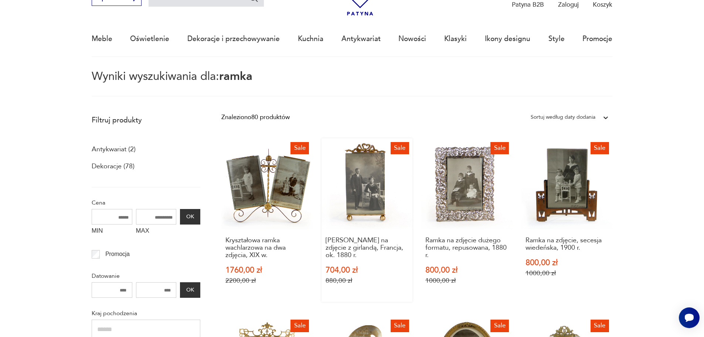
click at [347, 176] on link "Sale [PERSON_NAME] na zdjęcie z girlandą, Francja, ok. 1880 r. 704,00 zł 880,00…" at bounding box center [366, 219] width 91 height 163
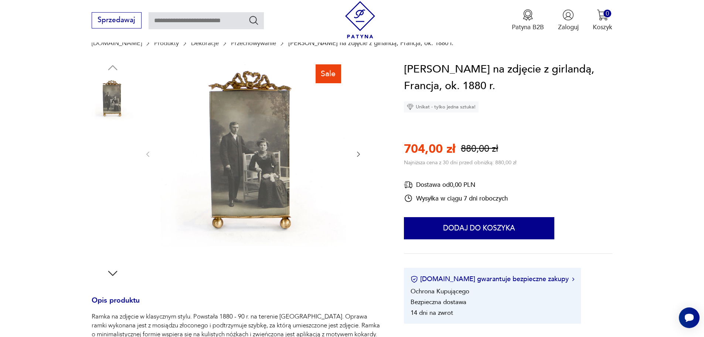
scroll to position [37, 0]
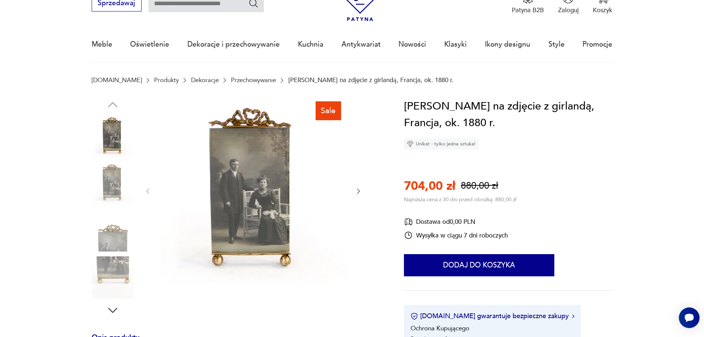
type input "*****"
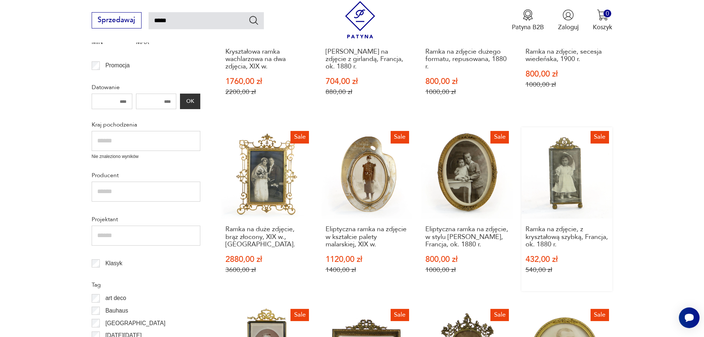
scroll to position [264, 0]
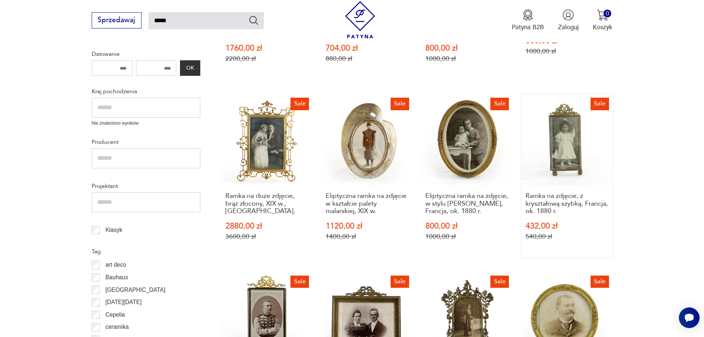
click at [565, 141] on link "Sale Ramka na zdjęcie, z kryształową szybką, Francja, ok. 1880 r. 432,00 zł 540…" at bounding box center [566, 175] width 91 height 163
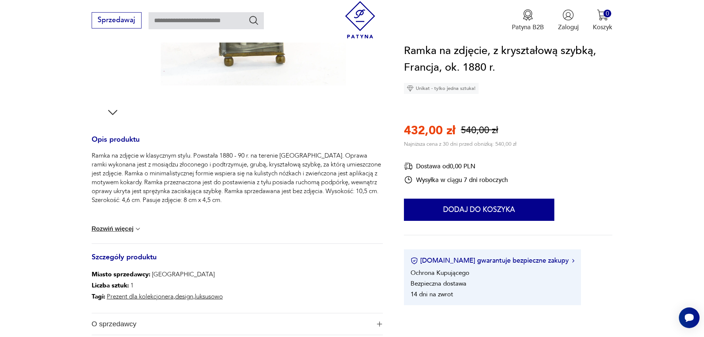
scroll to position [222, 0]
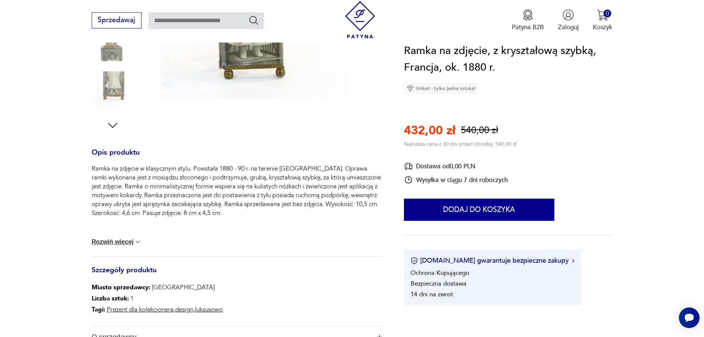
type input "*****"
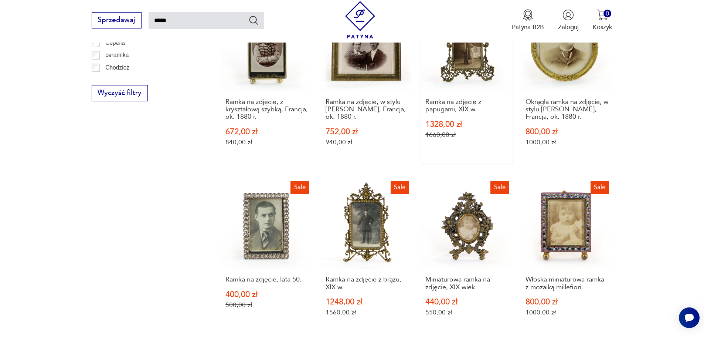
scroll to position [523, 0]
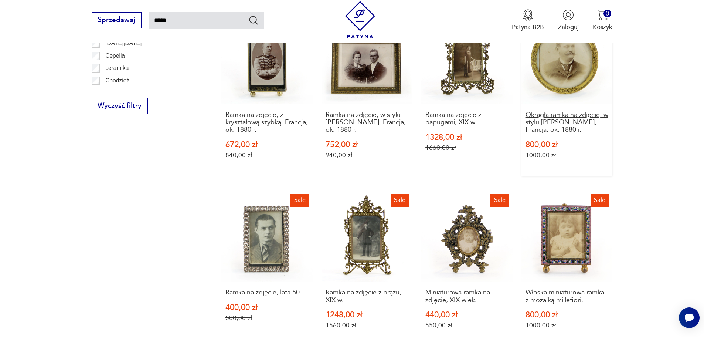
click at [556, 120] on h3 "Okrągła ramka na zdjęcie, w stylu [PERSON_NAME], Francja, ok. 1880 r." at bounding box center [566, 122] width 83 height 23
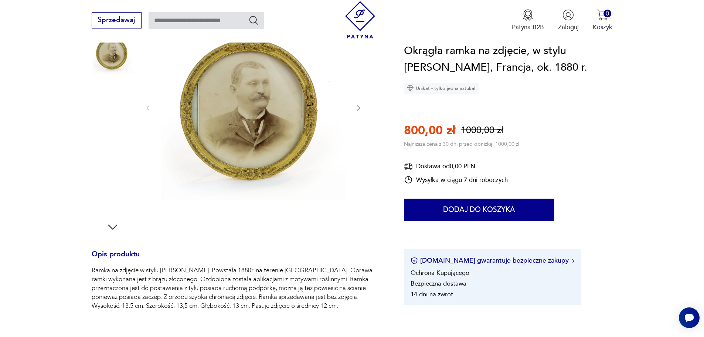
scroll to position [111, 0]
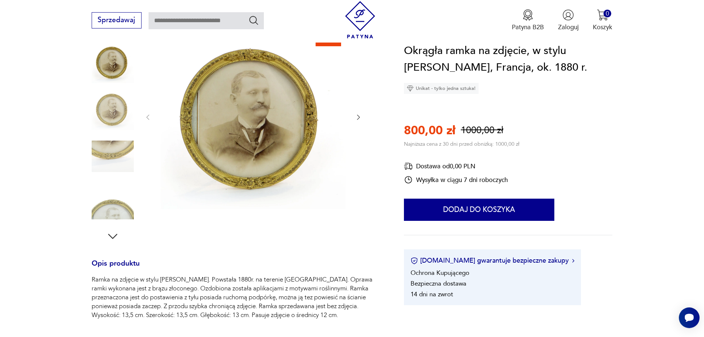
type input "*****"
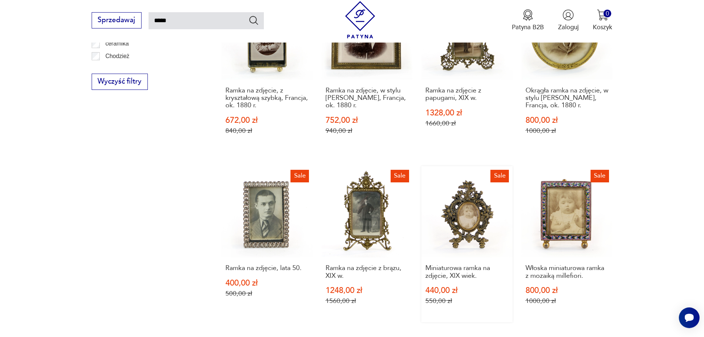
scroll to position [707, 0]
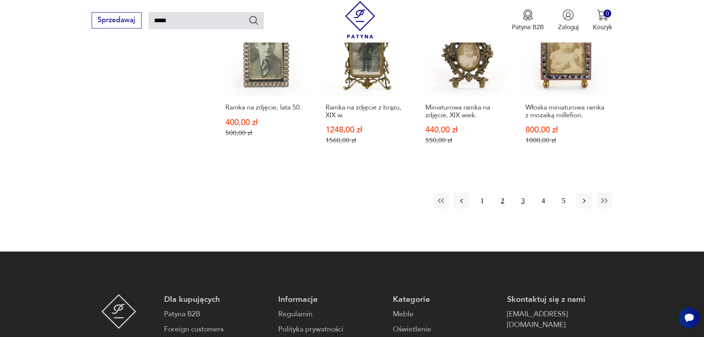
click at [523, 199] on button "3" at bounding box center [523, 200] width 16 height 16
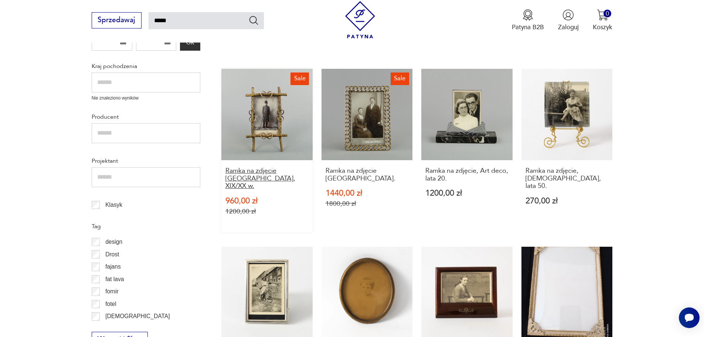
scroll to position [338, 0]
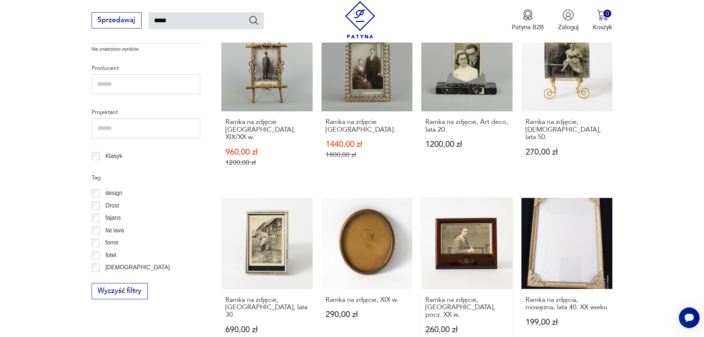
click at [471, 228] on link "Ramka na zdjęcie, [GEOGRAPHIC_DATA], pocz. XX w. 260,00 zł" at bounding box center [466, 274] width 91 height 153
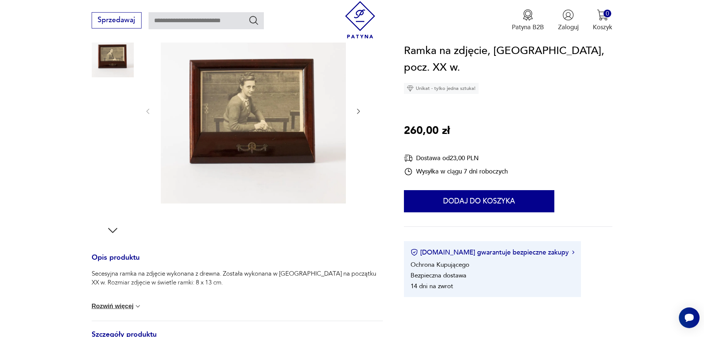
scroll to position [111, 0]
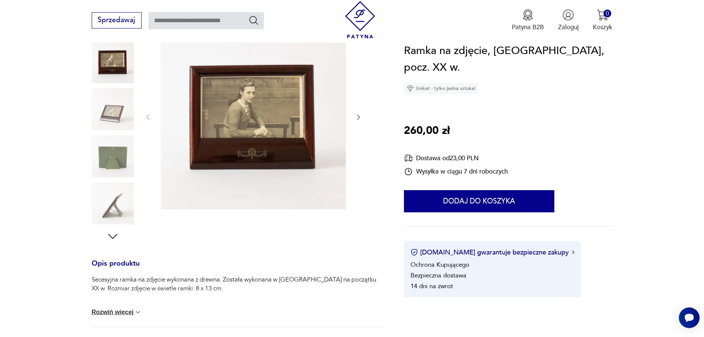
type input "*****"
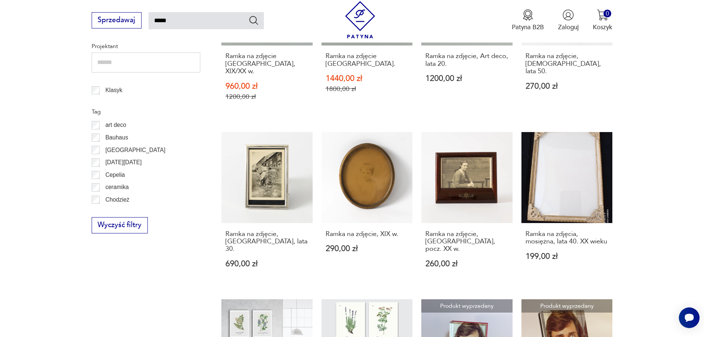
scroll to position [375, 0]
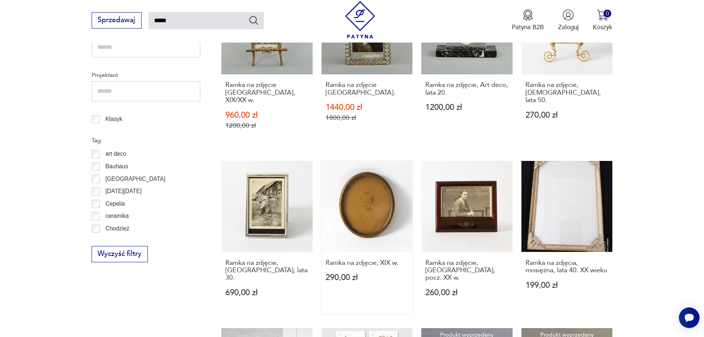
click at [367, 191] on link "Ramka na zdjęcie, XIX w. 290,00 zł" at bounding box center [366, 237] width 91 height 153
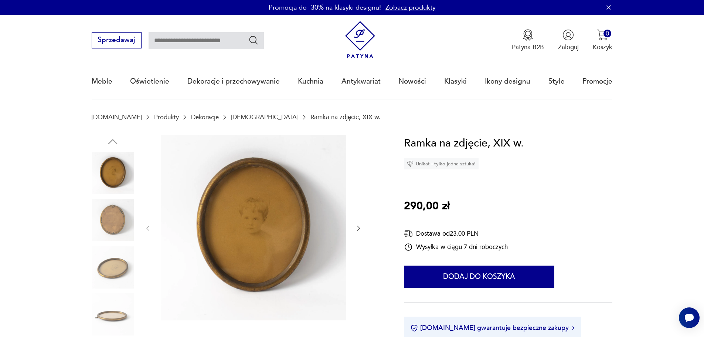
type input "*****"
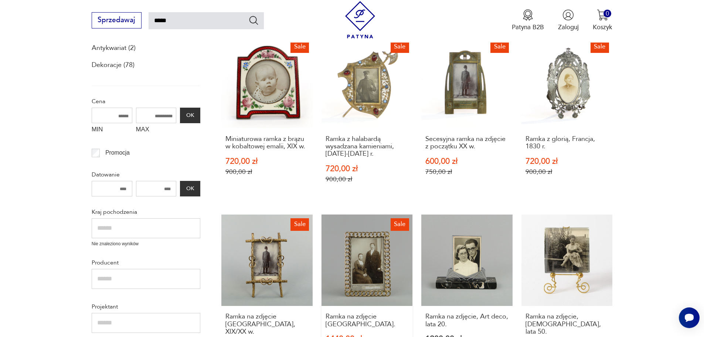
scroll to position [116, 0]
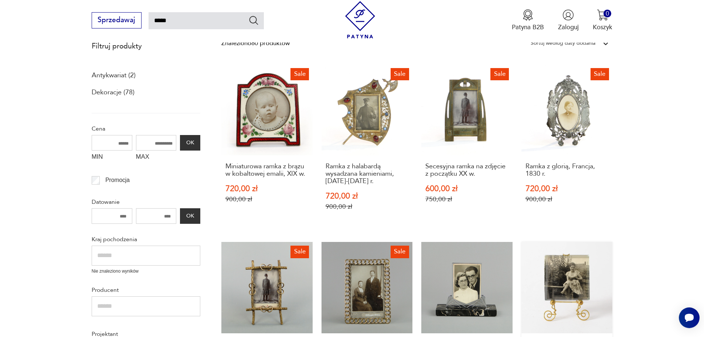
click at [576, 272] on link "Ramka na zdjęcie, [DEMOGRAPHIC_DATA], lata 50. 270,00 zł" at bounding box center [566, 323] width 91 height 163
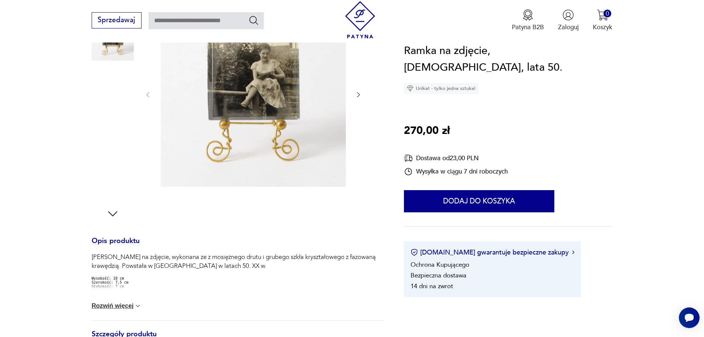
scroll to position [148, 0]
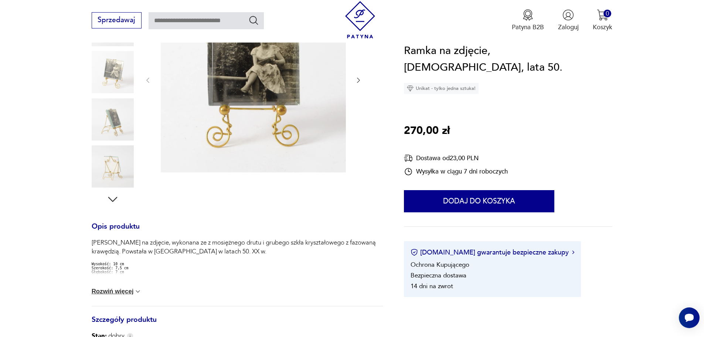
click at [123, 289] on button "Rozwiń więcej" at bounding box center [117, 290] width 50 height 7
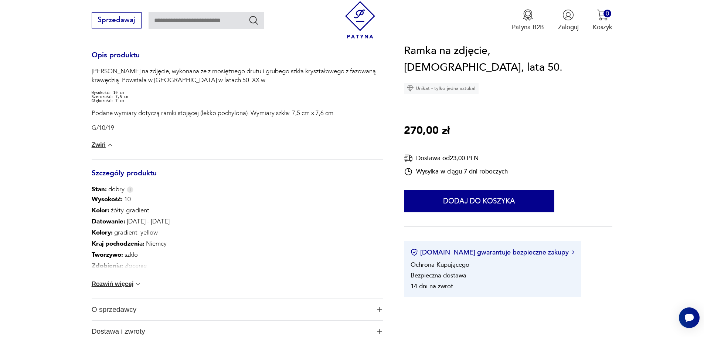
scroll to position [332, 0]
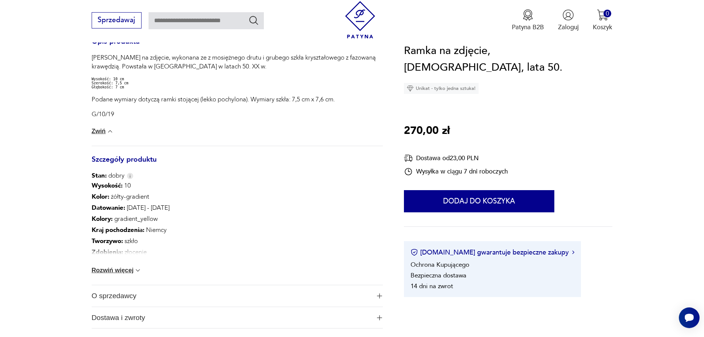
click at [124, 268] on button "Rozwiń więcej" at bounding box center [117, 269] width 50 height 7
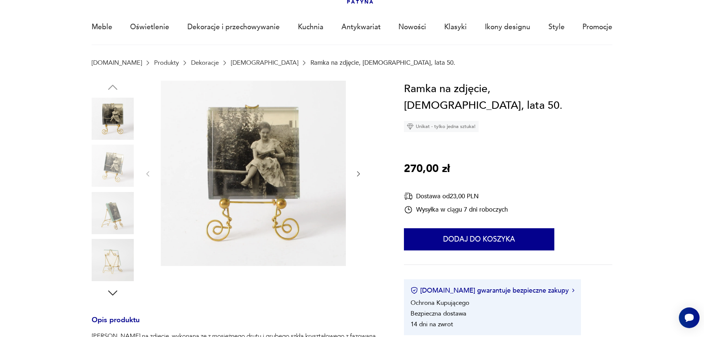
scroll to position [37, 0]
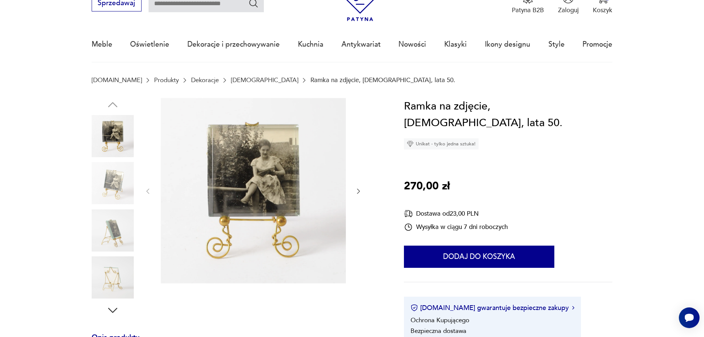
type input "*****"
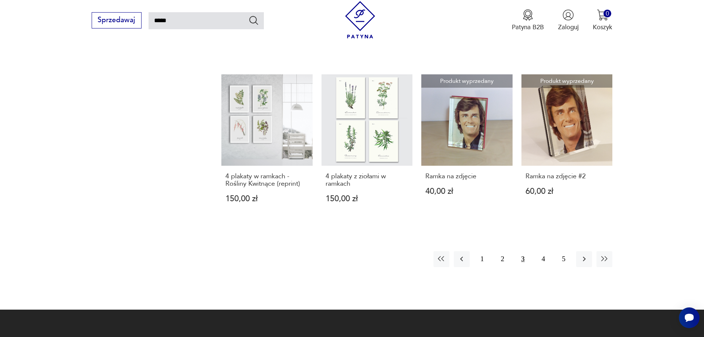
scroll to position [634, 0]
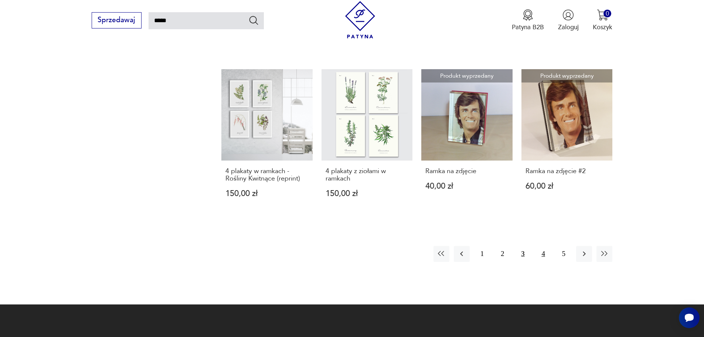
click at [545, 246] on button "4" at bounding box center [543, 254] width 16 height 16
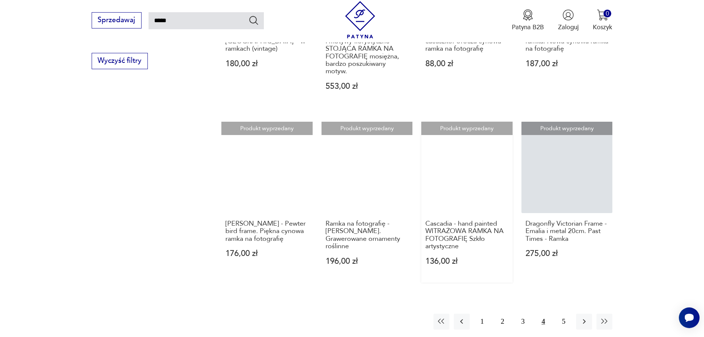
scroll to position [597, 0]
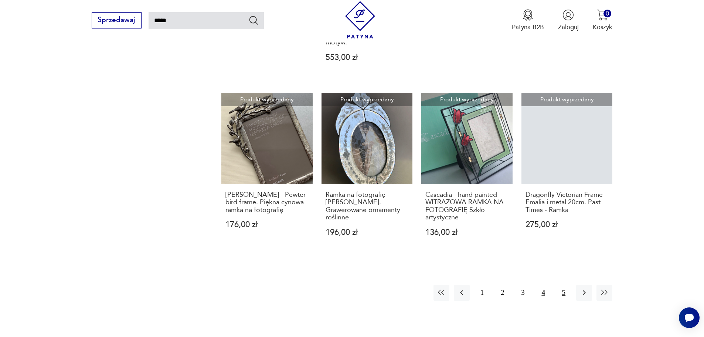
click at [563, 290] on button "5" at bounding box center [564, 292] width 16 height 16
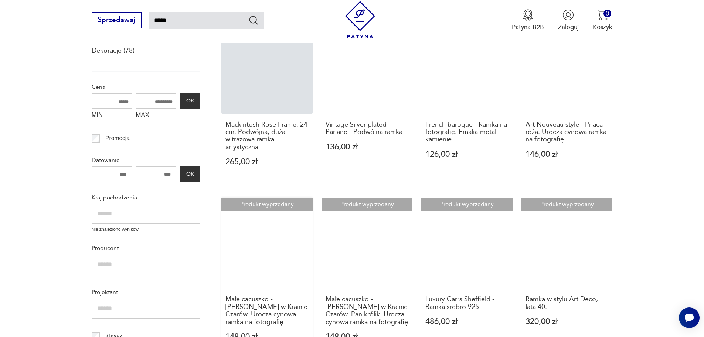
scroll to position [190, 0]
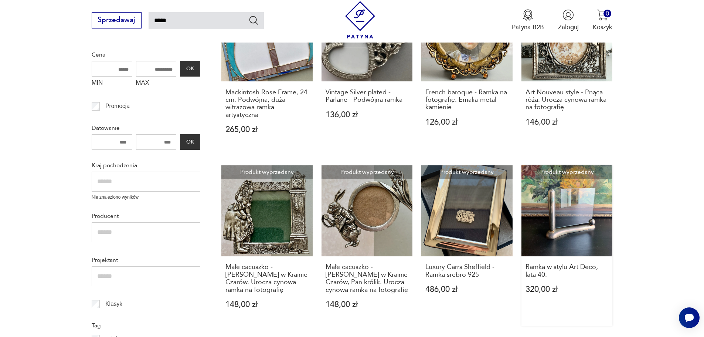
click at [581, 205] on link "Produkt wyprzedany Ramka w stylu Art Deco, lata 40. 320,00 zł" at bounding box center [566, 245] width 91 height 160
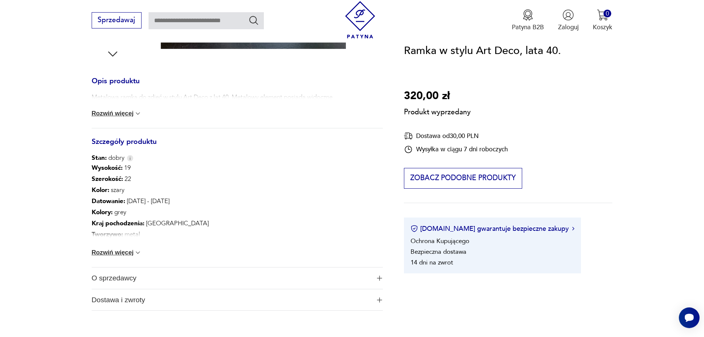
scroll to position [296, 0]
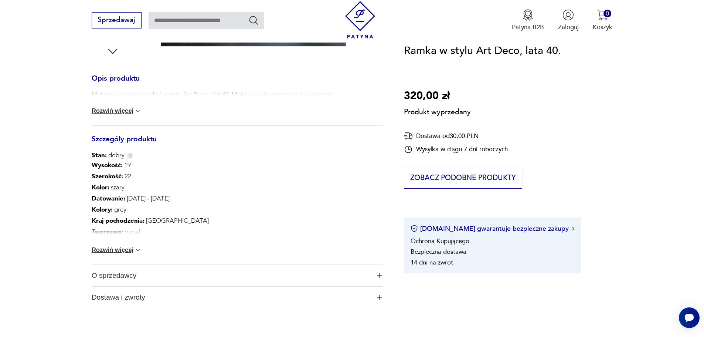
click at [131, 250] on button "Rozwiń więcej" at bounding box center [117, 249] width 50 height 7
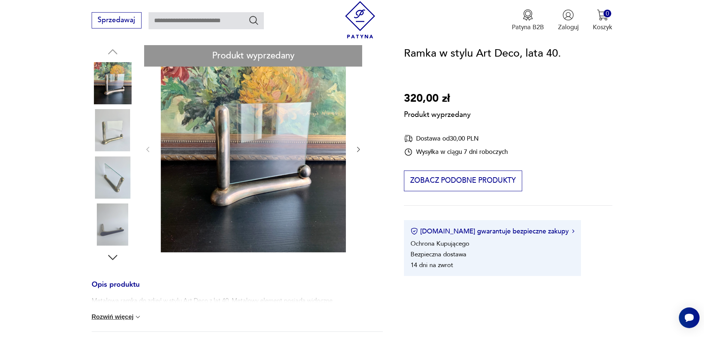
scroll to position [74, 0]
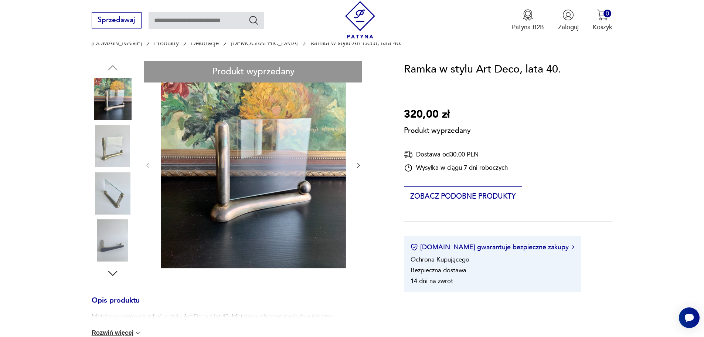
type input "*****"
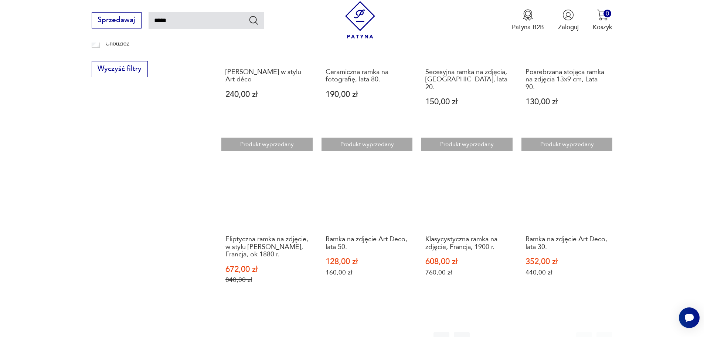
scroll to position [523, 0]
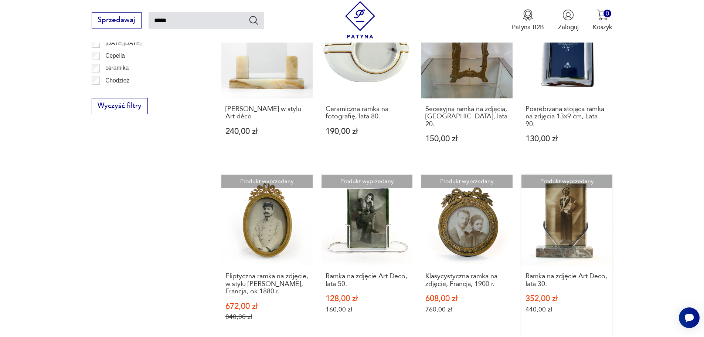
click at [567, 207] on link "Produkt wyprzedany Ramka na zdjęcie Art Deco, lata 30. 352,00 zł 440,00 zł" at bounding box center [566, 255] width 91 height 163
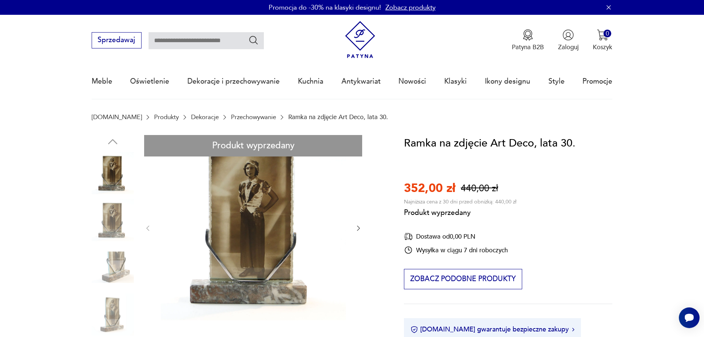
type input "*****"
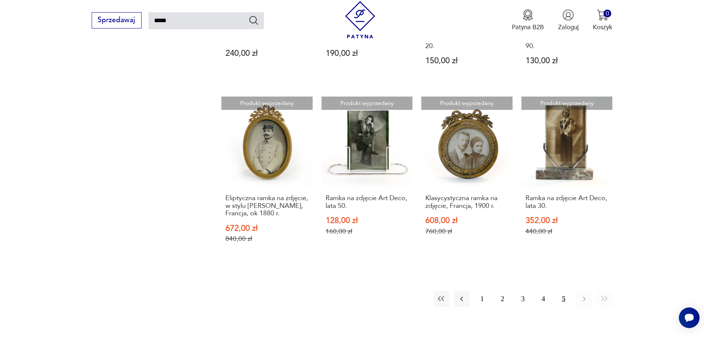
scroll to position [424, 0]
